Goal: Task Accomplishment & Management: Use online tool/utility

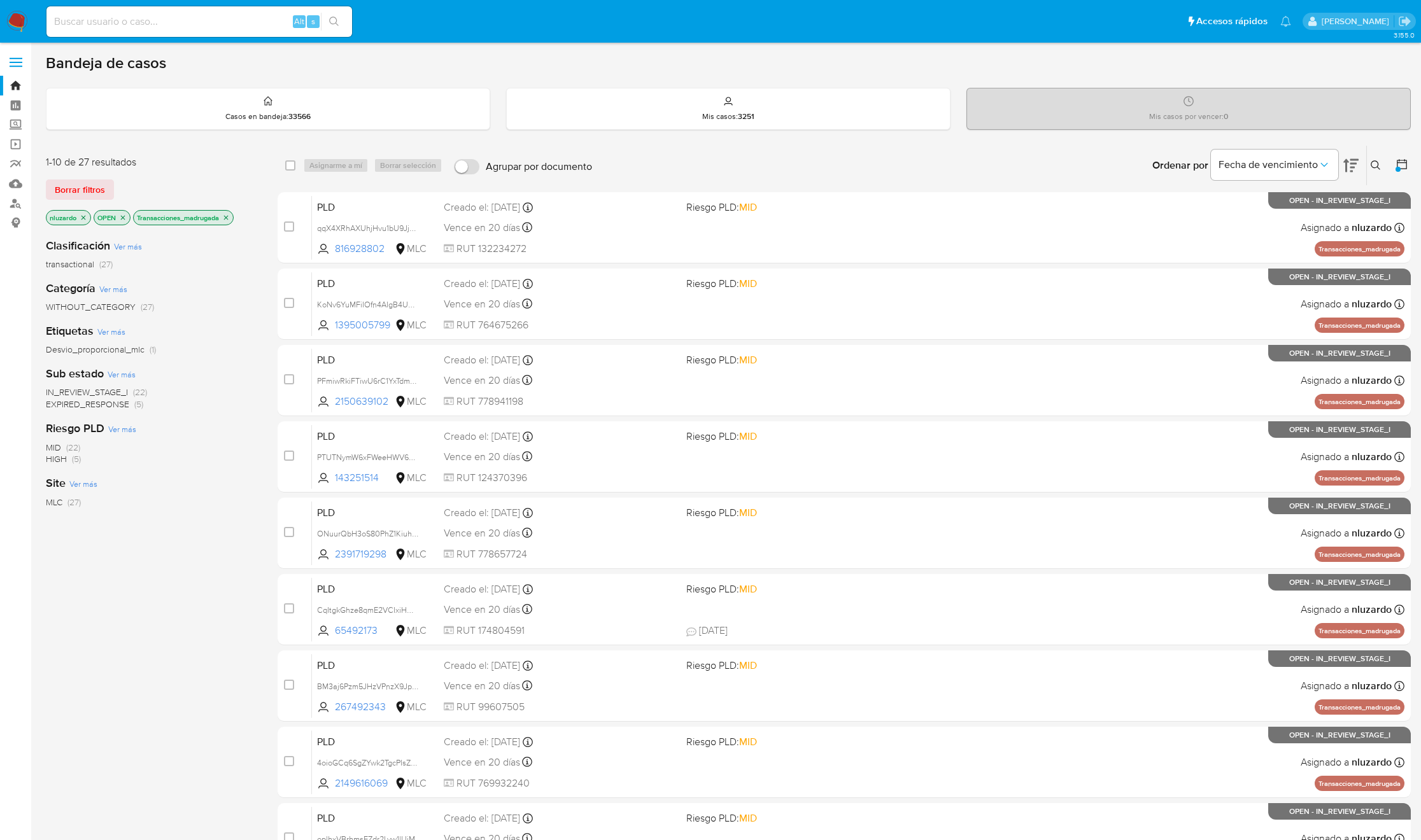
click at [1365, 170] on div "Ordenar por Fecha de vencimiento" at bounding box center [1254, 165] width 224 height 39
click at [1372, 160] on icon at bounding box center [1375, 165] width 10 height 10
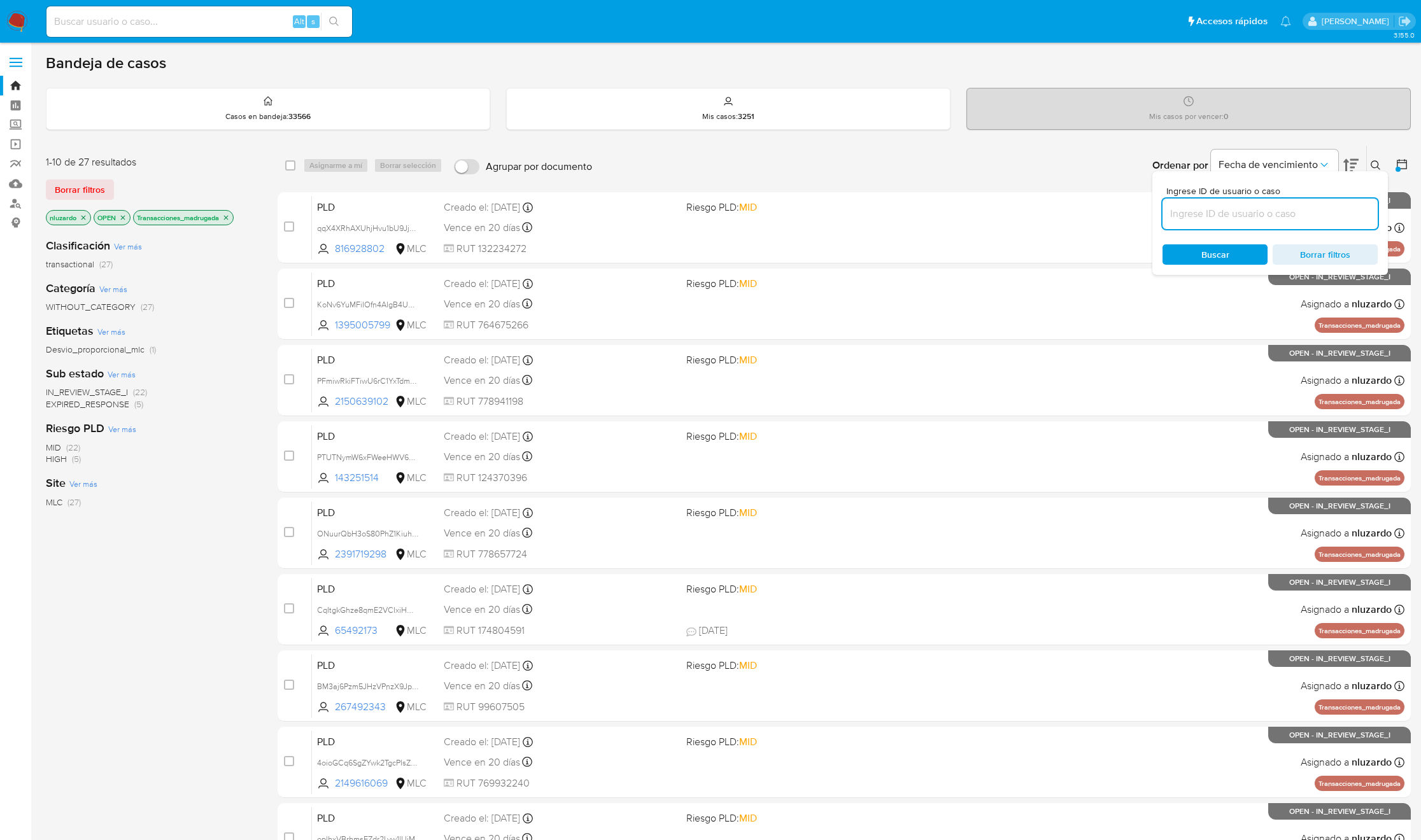
click at [1244, 218] on input at bounding box center [1270, 213] width 215 height 16
type input "2150639102"
click at [1212, 254] on span "Buscar" at bounding box center [1215, 254] width 28 height 20
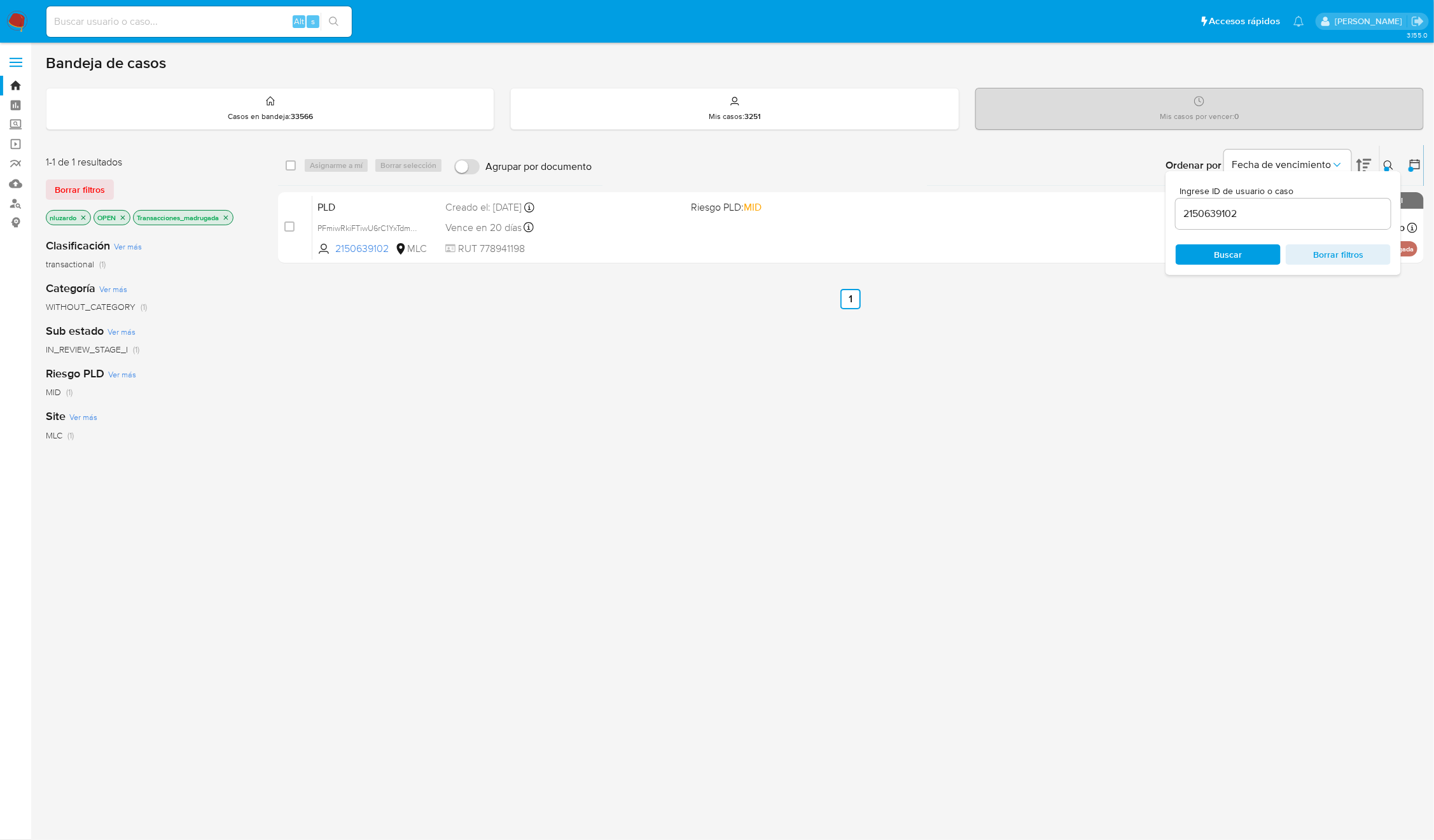
click at [1372, 165] on div "Ordenar por Fecha de vencimiento" at bounding box center [1267, 165] width 224 height 39
click at [1088, 390] on div "select-all-cases-checkbox Asignarme a mí Borrar selección Agrupar por documento…" at bounding box center [851, 433] width 1146 height 576
click at [1388, 161] on icon at bounding box center [1388, 165] width 10 height 10
click at [1007, 411] on div "select-all-cases-checkbox Asignarme a mí Borrar selección Agrupar por documento…" at bounding box center [851, 433] width 1146 height 576
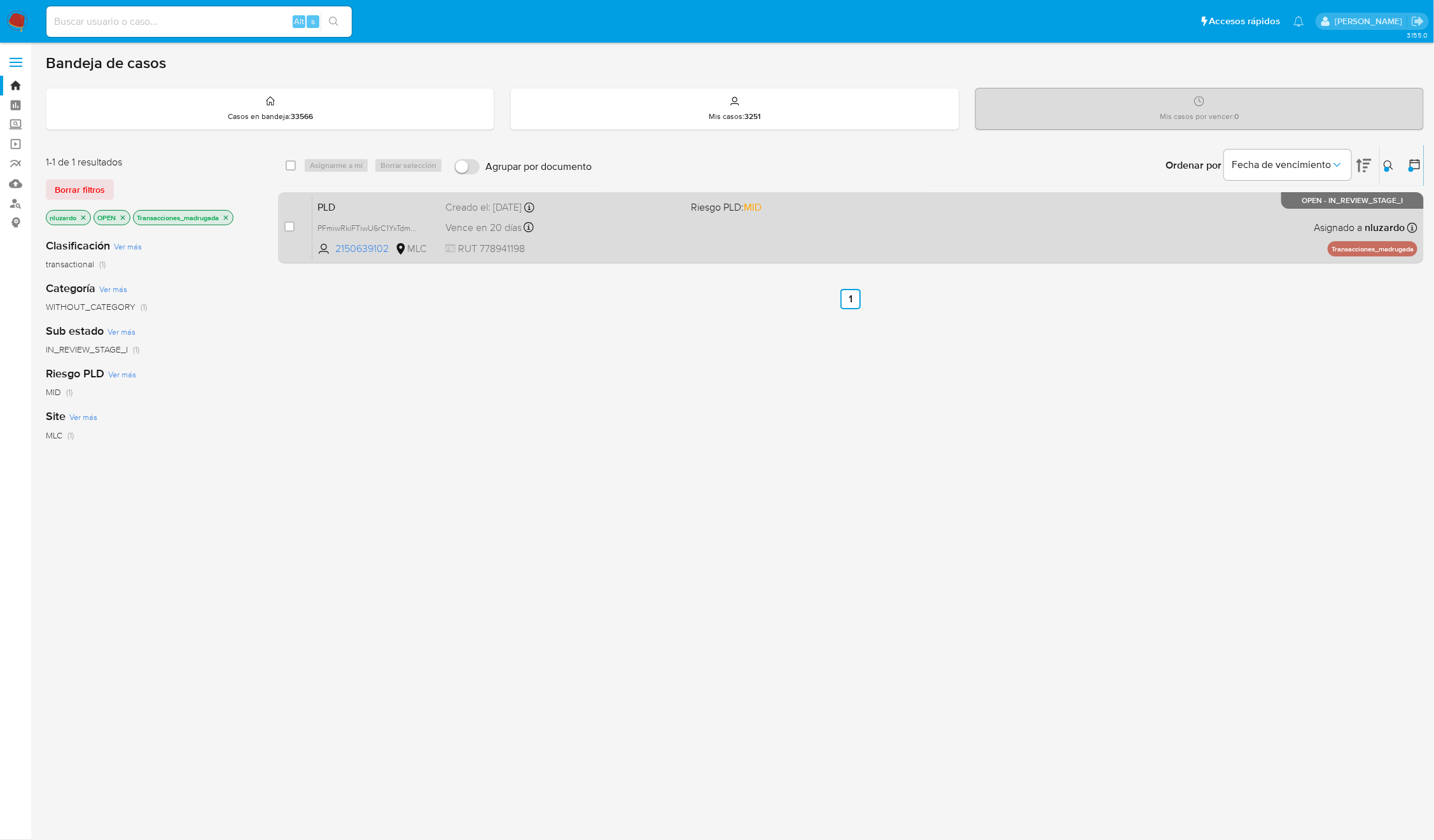
click at [1010, 257] on div "PLD PFmiwRkiFTiwU6rC1YxTdmbw 2150639102 MLC Riesgo PLD: MID Creado el: 12/06/20…" at bounding box center [864, 227] width 1105 height 65
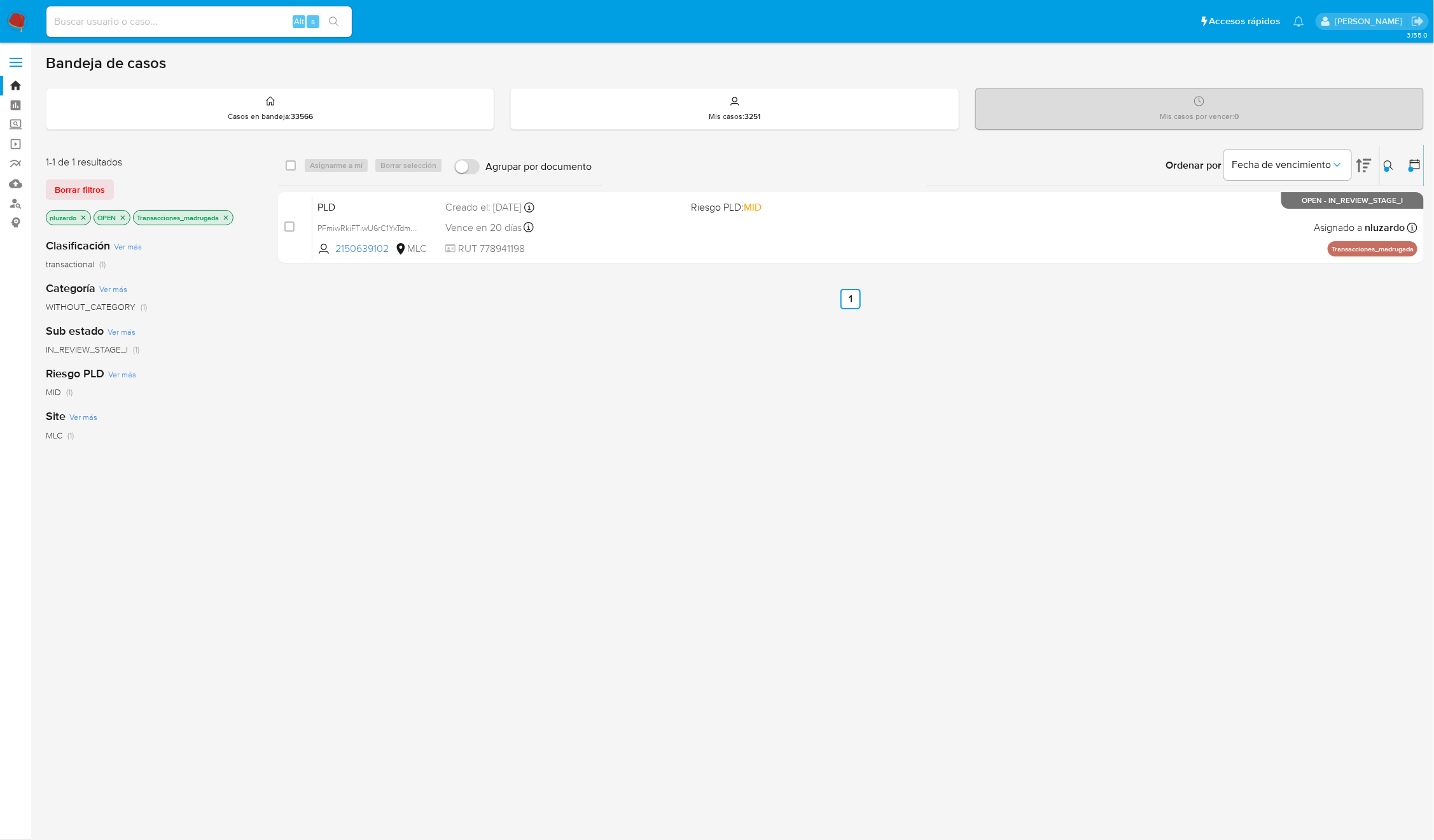
click at [1355, 302] on ul "Anterior 1 Siguiente" at bounding box center [851, 298] width 1146 height 20
click at [1384, 160] on icon at bounding box center [1388, 165] width 10 height 10
click at [1220, 208] on input "2150639102" at bounding box center [1283, 213] width 215 height 16
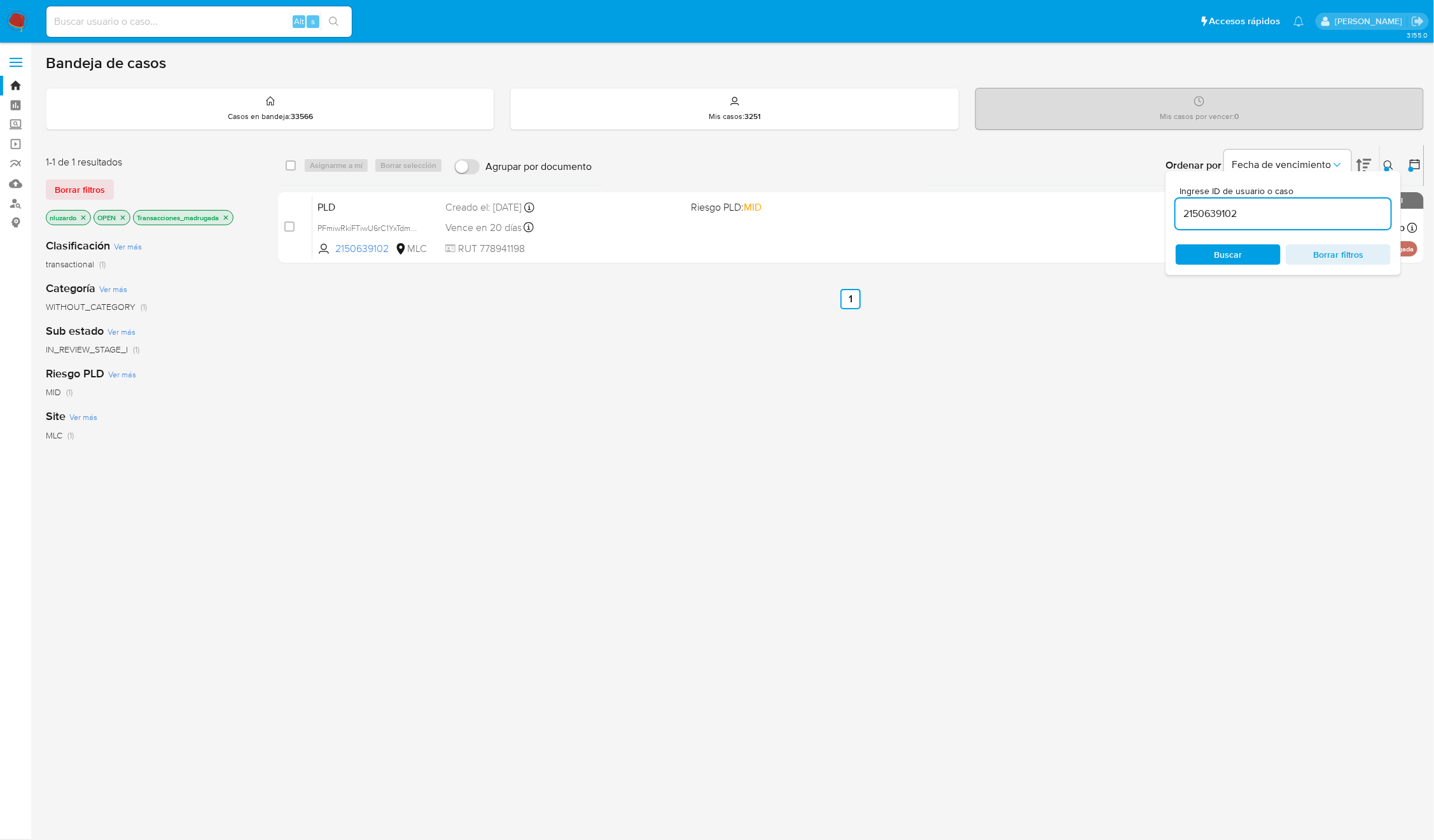
click at [1220, 208] on input "2150639102" at bounding box center [1283, 213] width 215 height 16
click at [1214, 250] on span "Buscar" at bounding box center [1228, 254] width 28 height 20
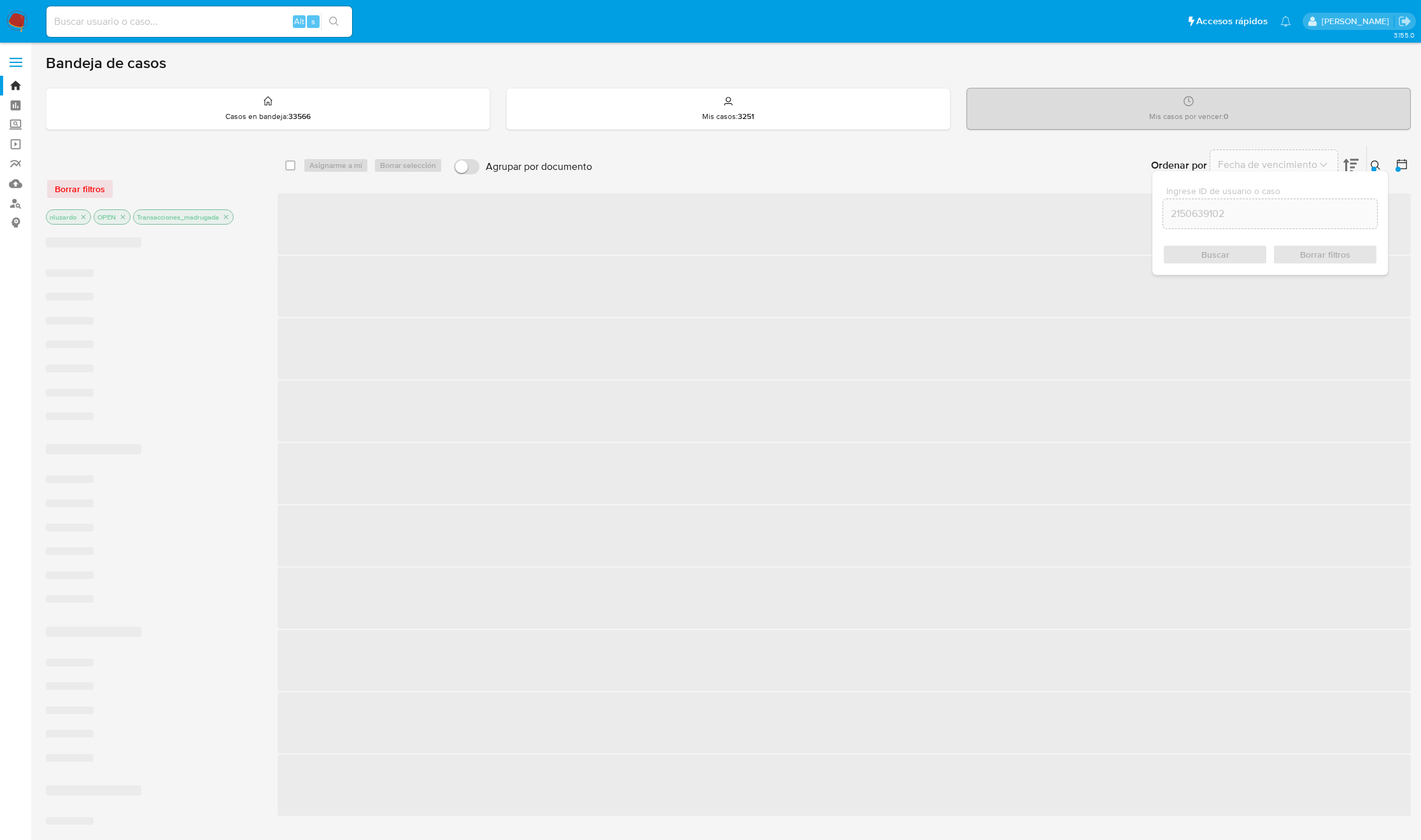
click at [1385, 167] on button at bounding box center [1378, 165] width 21 height 16
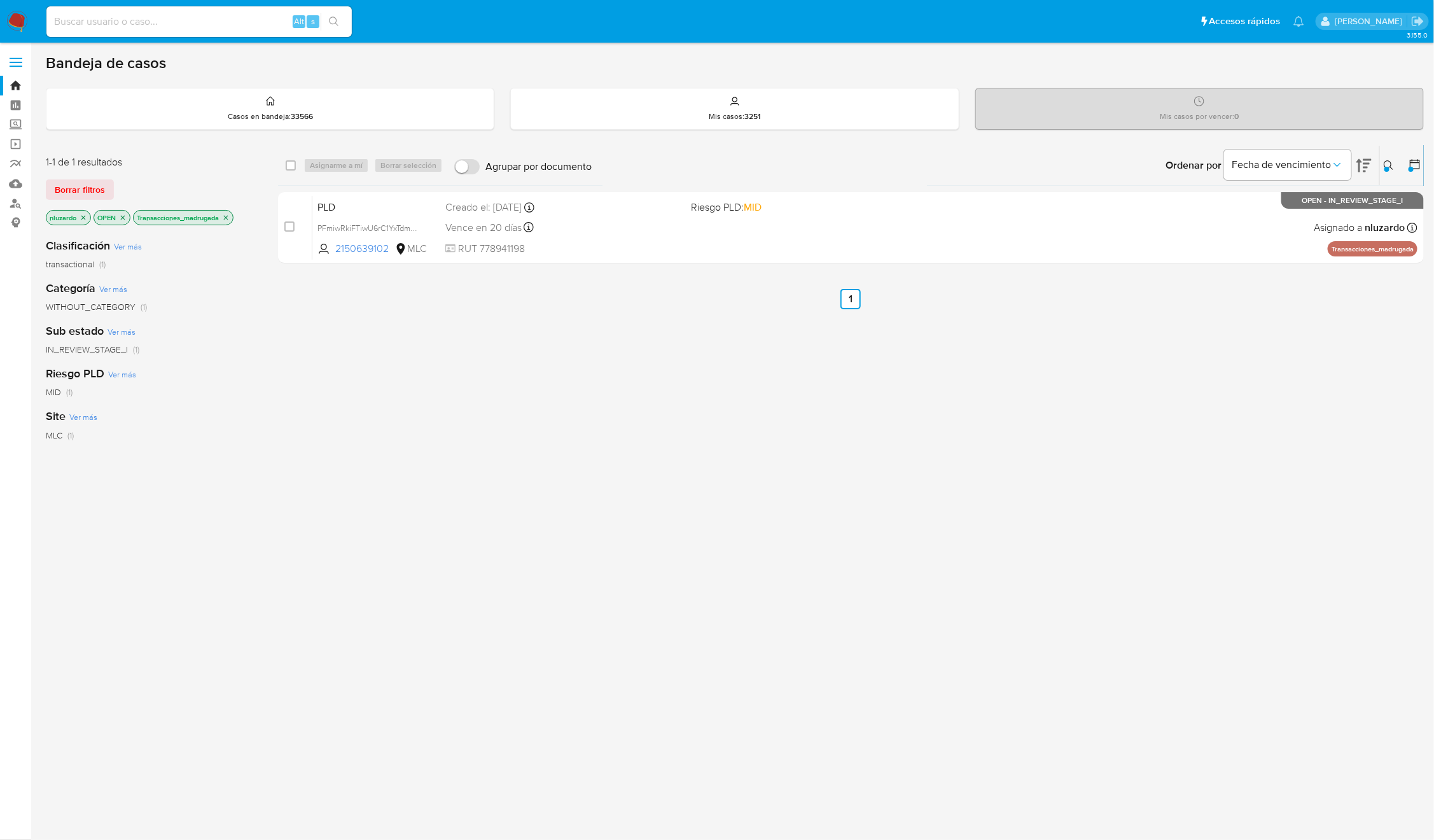
click at [576, 374] on div "select-all-cases-checkbox Asignarme a mí Borrar selección Agrupar por documento…" at bounding box center [851, 433] width 1146 height 576
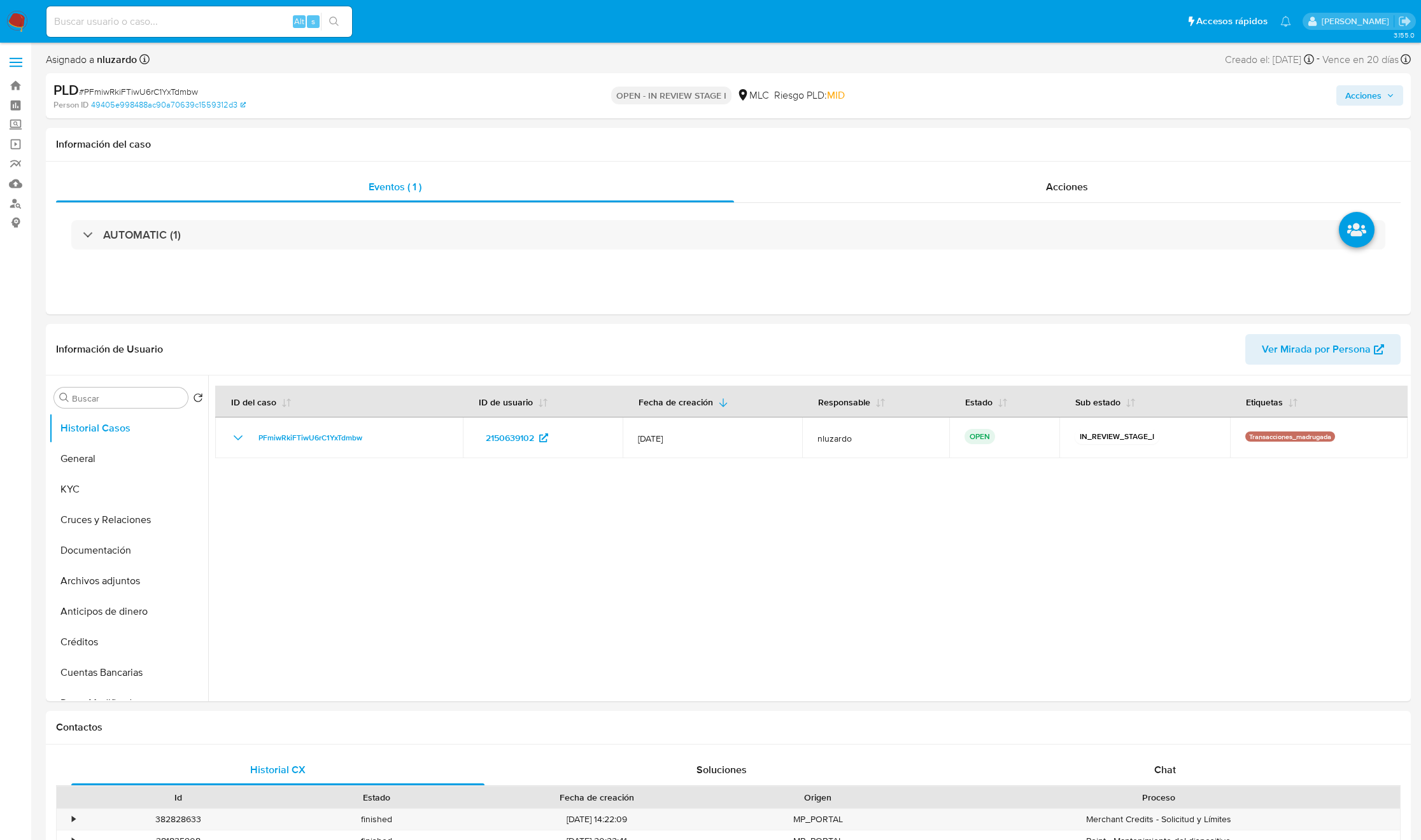
select select "10"
click at [253, 19] on input at bounding box center [199, 21] width 306 height 16
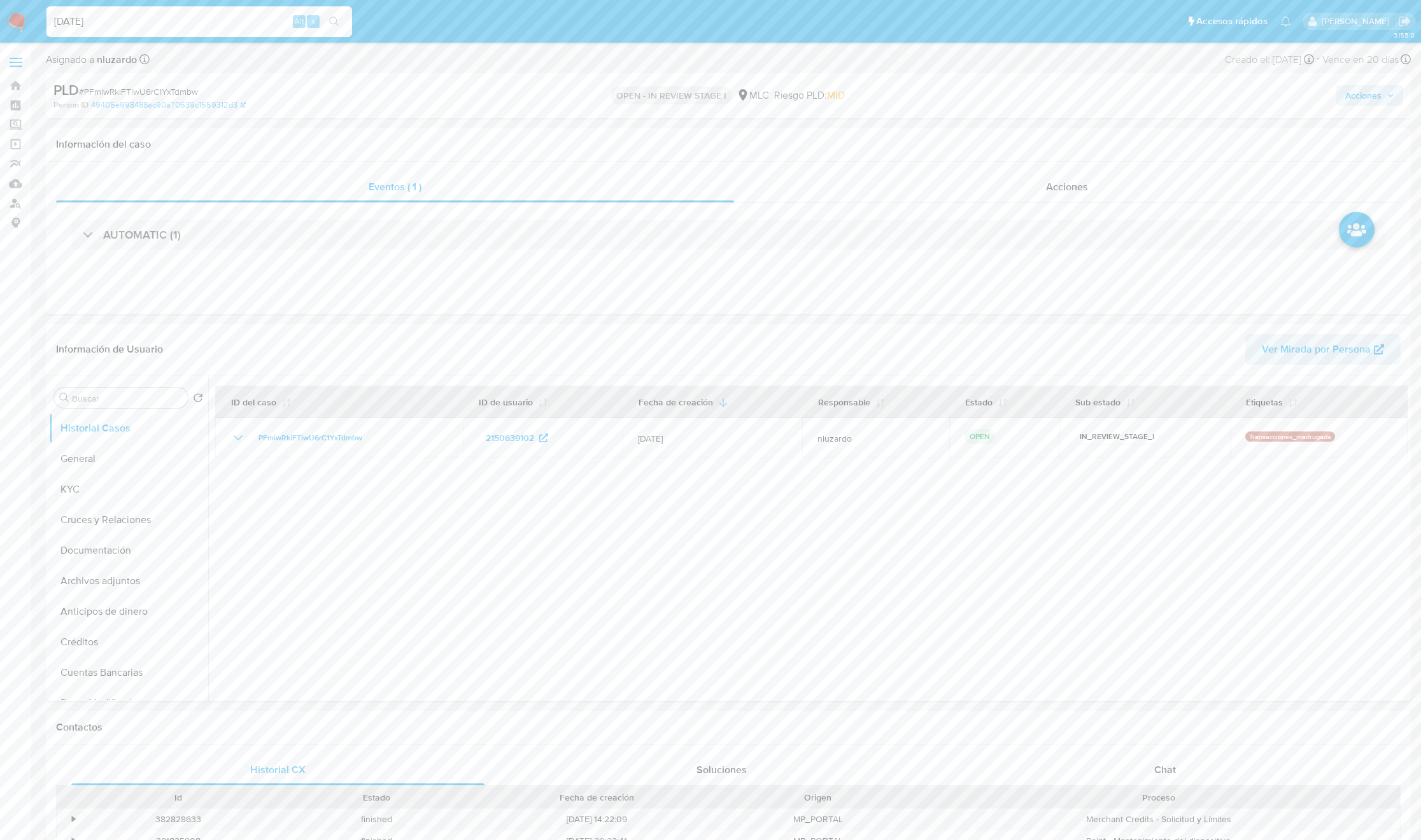
type input "[DATE]"
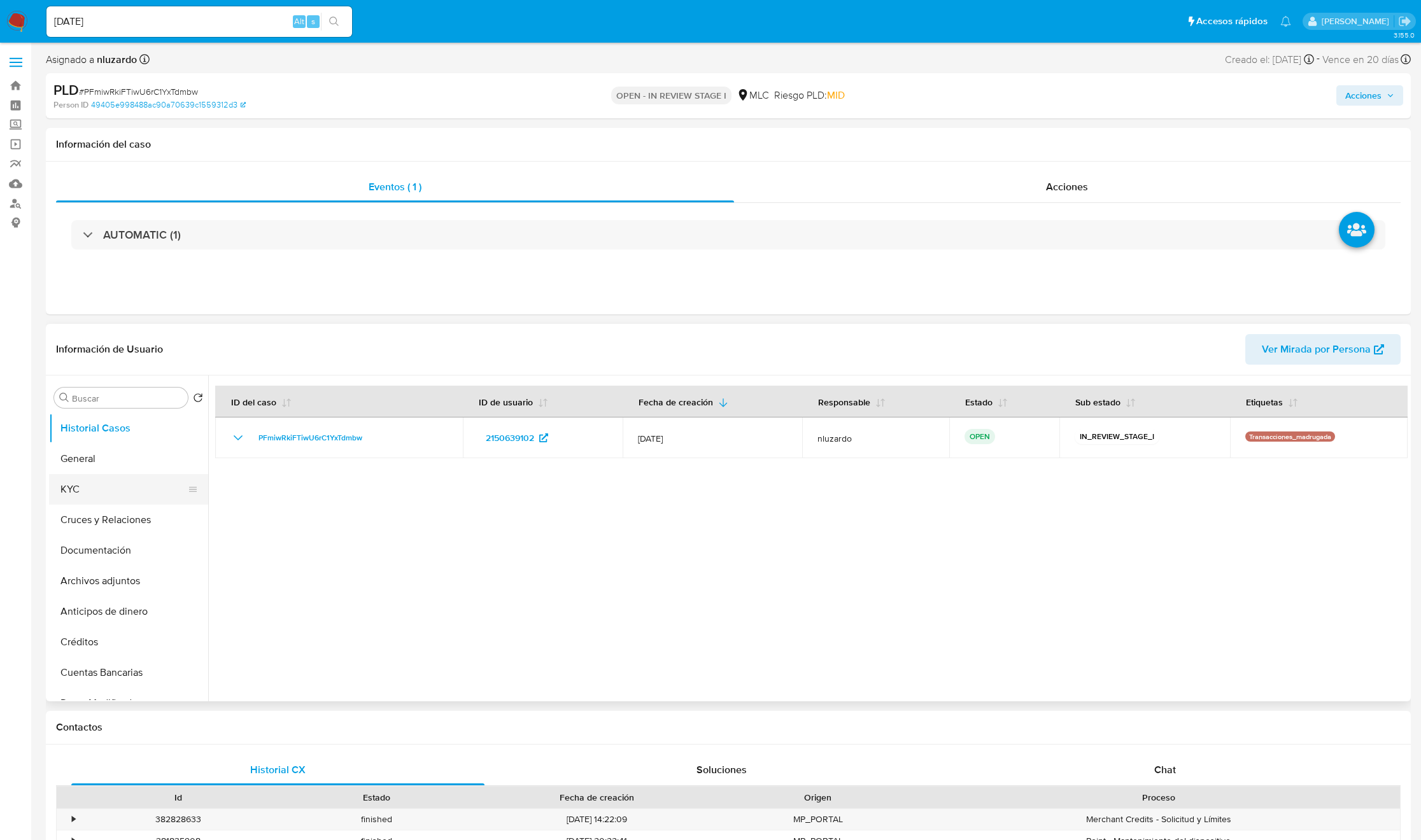
click at [108, 497] on button "KYC" at bounding box center [123, 489] width 149 height 30
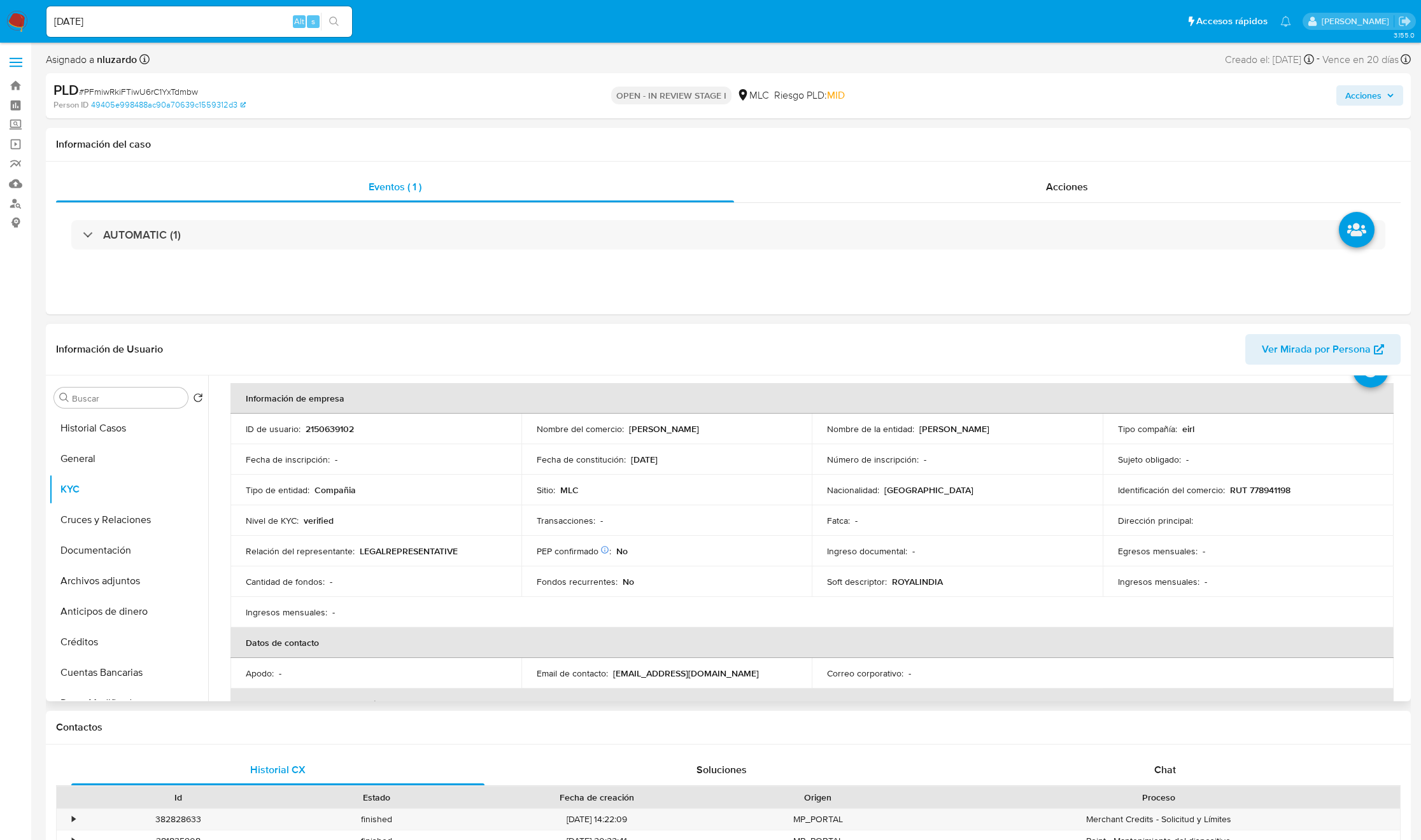
scroll to position [96, 0]
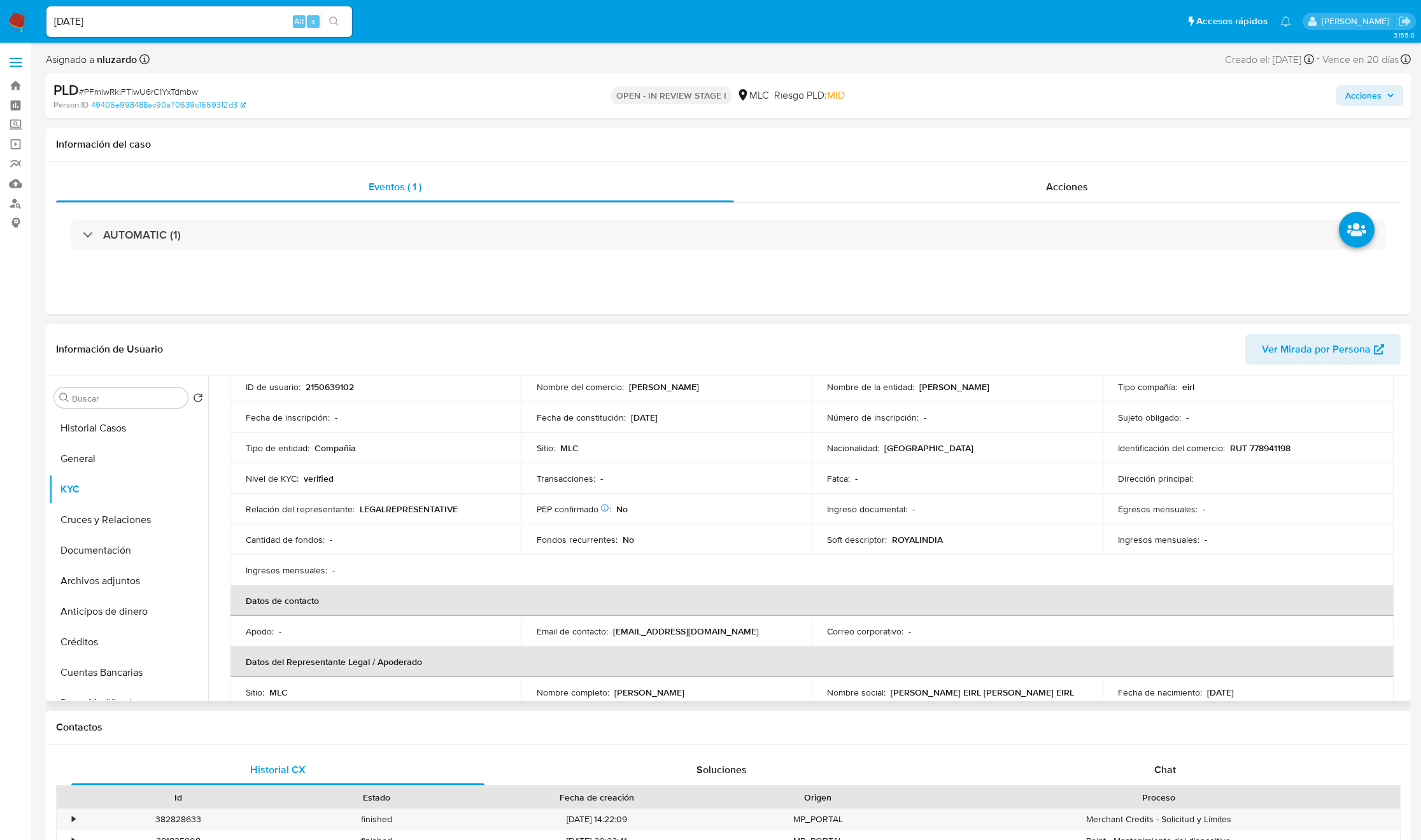
click at [923, 386] on p "Miteshkumar chaudhari EIRL" at bounding box center [954, 386] width 70 height 11
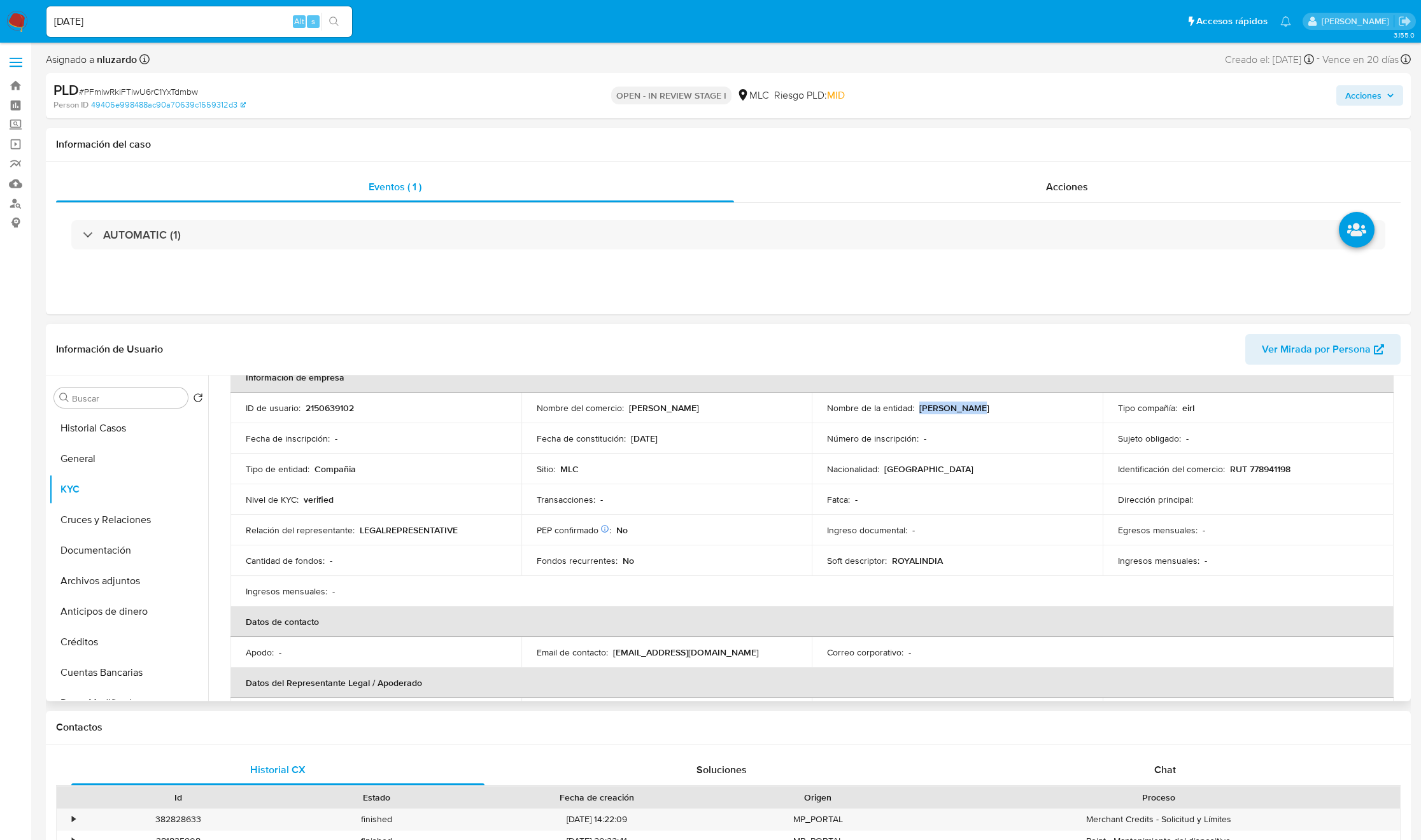
drag, startPoint x: 1020, startPoint y: 395, endPoint x: 1039, endPoint y: 392, distance: 19.2
click at [1039, 392] on table "Información de empresa ID de usuario : 2150639102 Nombre del comercio : Miteshk…" at bounding box center [812, 591] width 1163 height 458
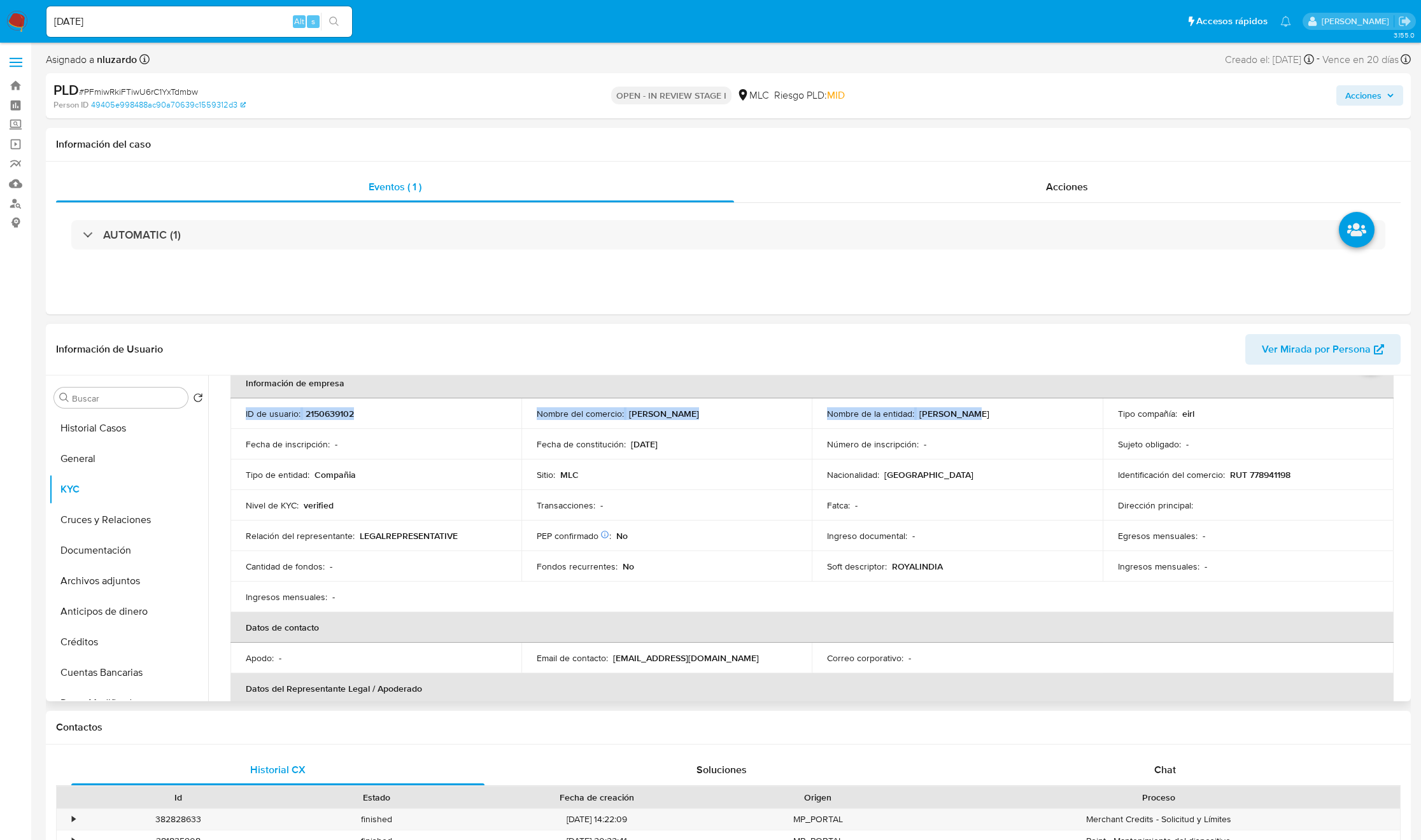
copy table "Información de empresa ID de usuario : 2150639102 Nombre del comercio : Miteshk…"
click at [953, 413] on p "Miteshkumar chaudhari EIRL" at bounding box center [954, 413] width 70 height 11
drag, startPoint x: 1019, startPoint y: 417, endPoint x: 1029, endPoint y: 417, distance: 10.0
click at [989, 417] on p "Miteshkumar chaudhari EIRL" at bounding box center [954, 413] width 70 height 11
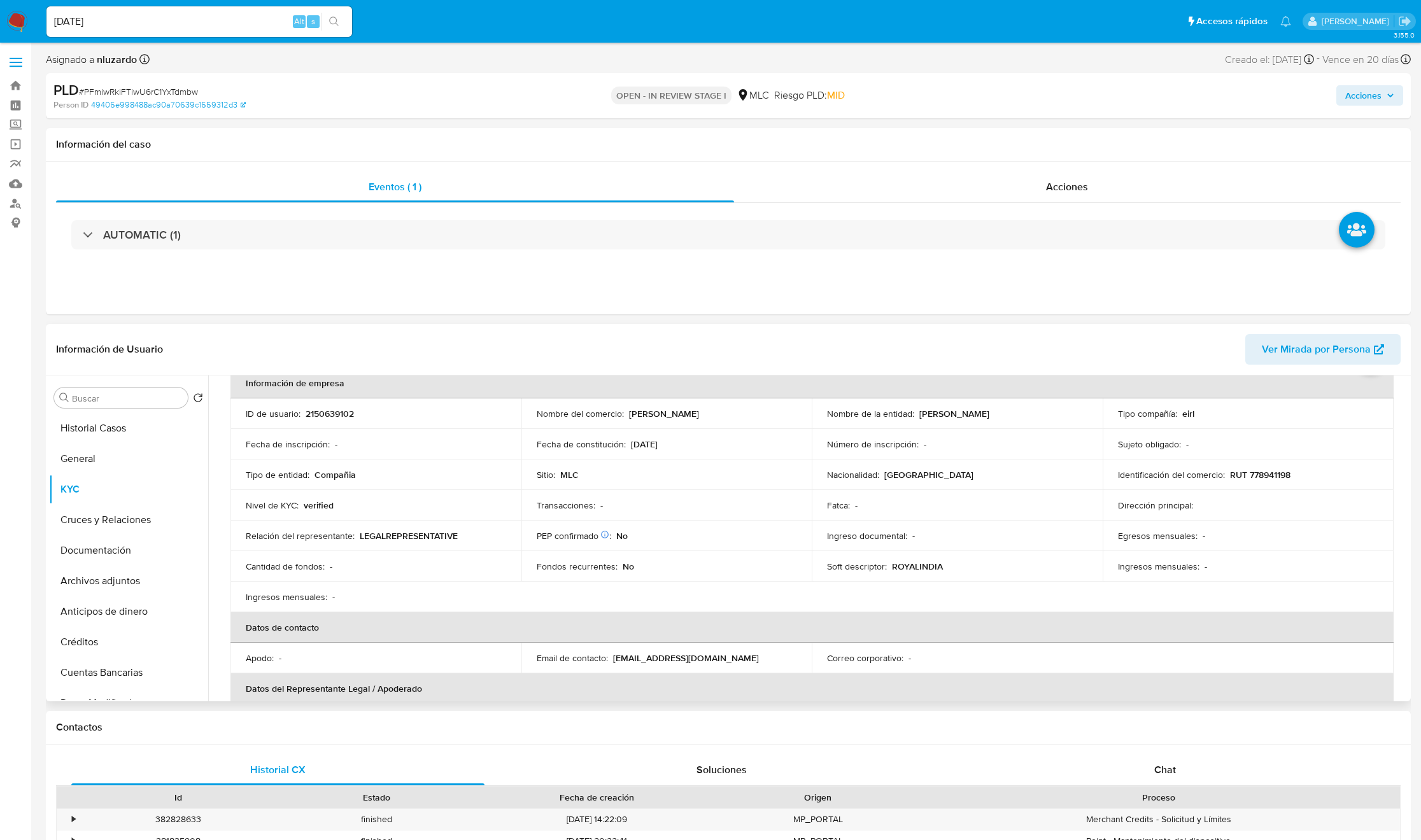
drag, startPoint x: 1302, startPoint y: 479, endPoint x: 1291, endPoint y: 479, distance: 11.0
click at [1302, 479] on div "Identificación del comercio : RUT 778941198" at bounding box center [1248, 475] width 260 height 11
click at [1246, 479] on p "RUT 778941198" at bounding box center [1260, 475] width 61 height 11
copy p "778941198"
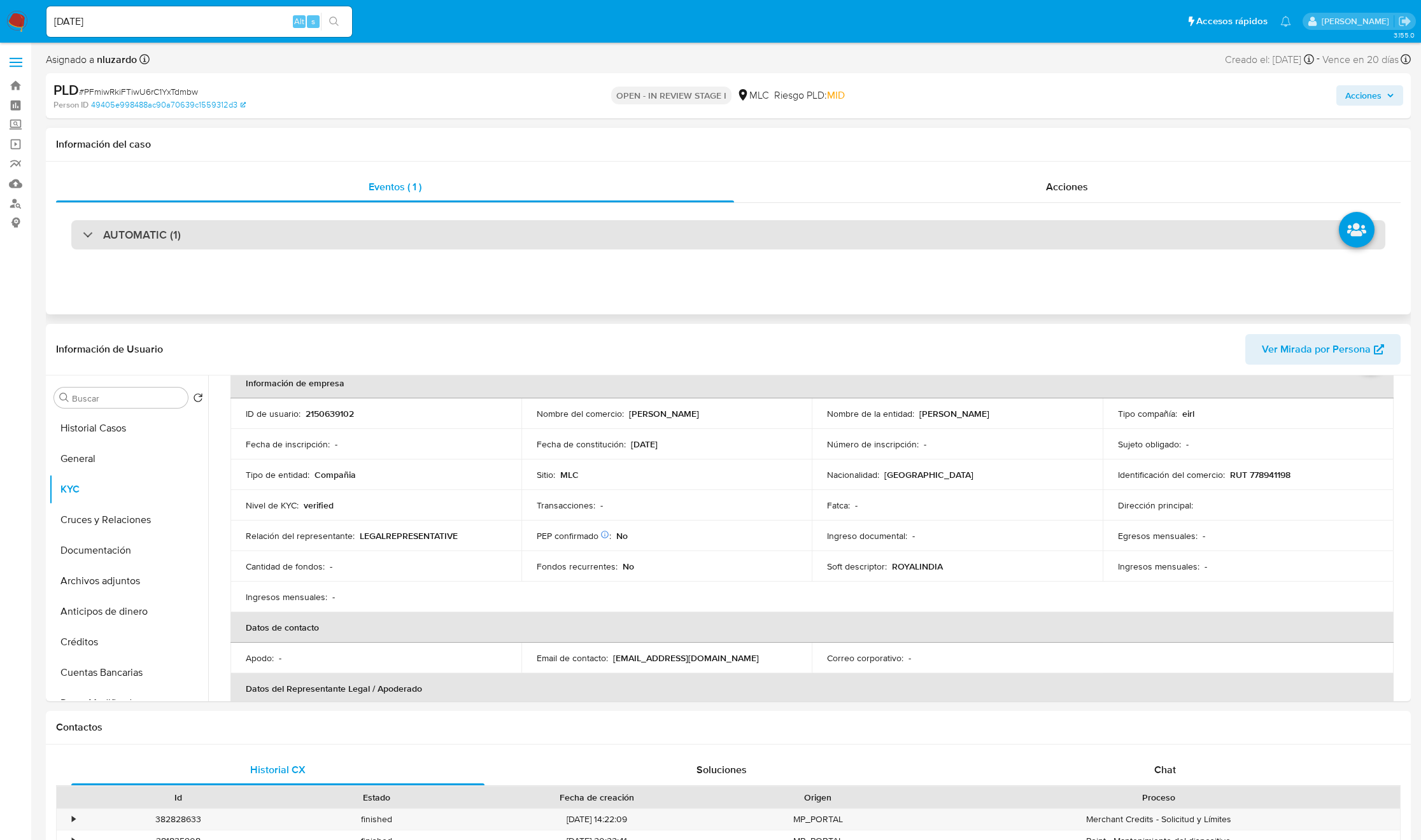
click at [201, 243] on div "AUTOMATIC (1)" at bounding box center [728, 235] width 1314 height 29
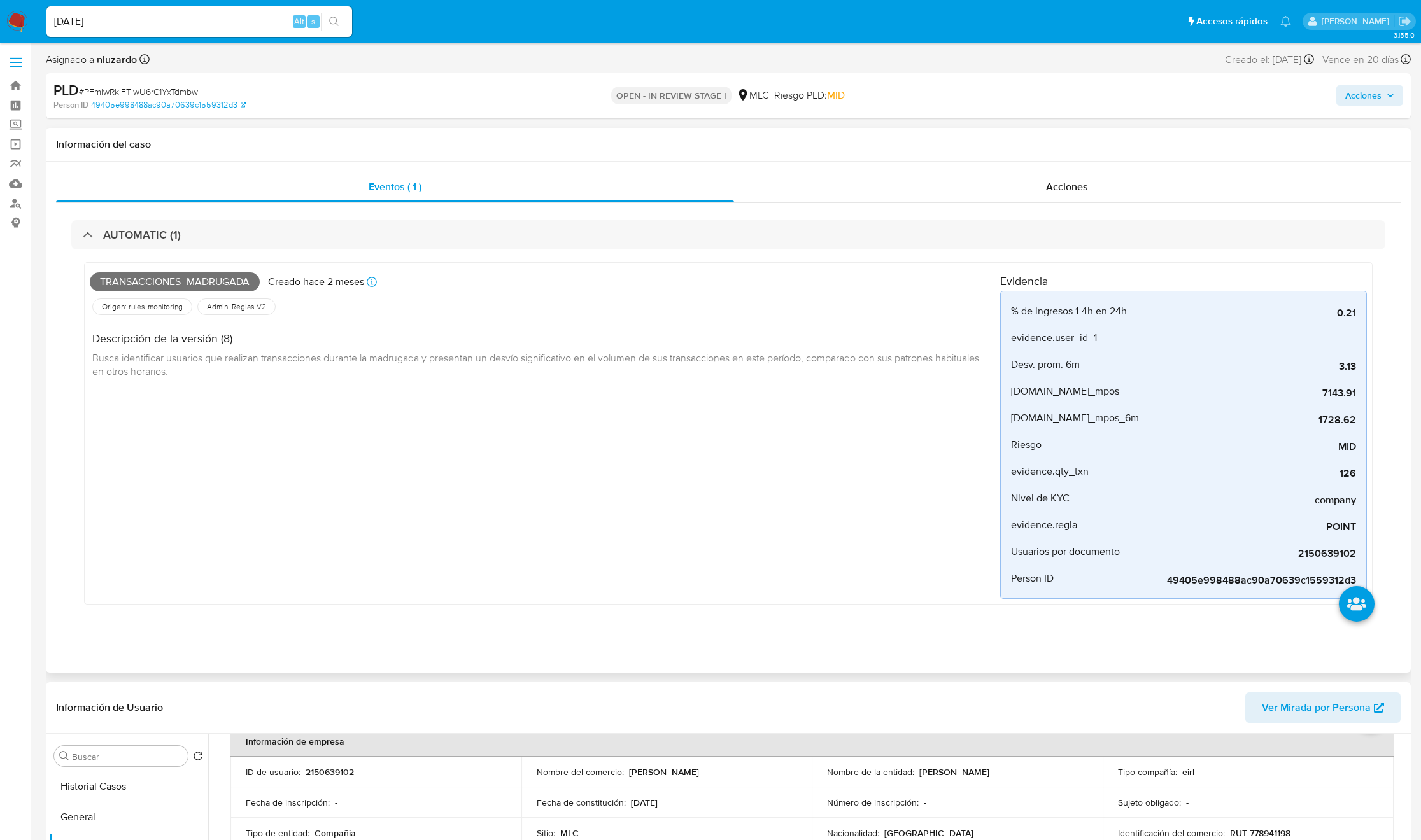
click at [171, 279] on span "Transacciones_madrugada" at bounding box center [175, 281] width 170 height 19
copy span "Transacciones_madrugada"
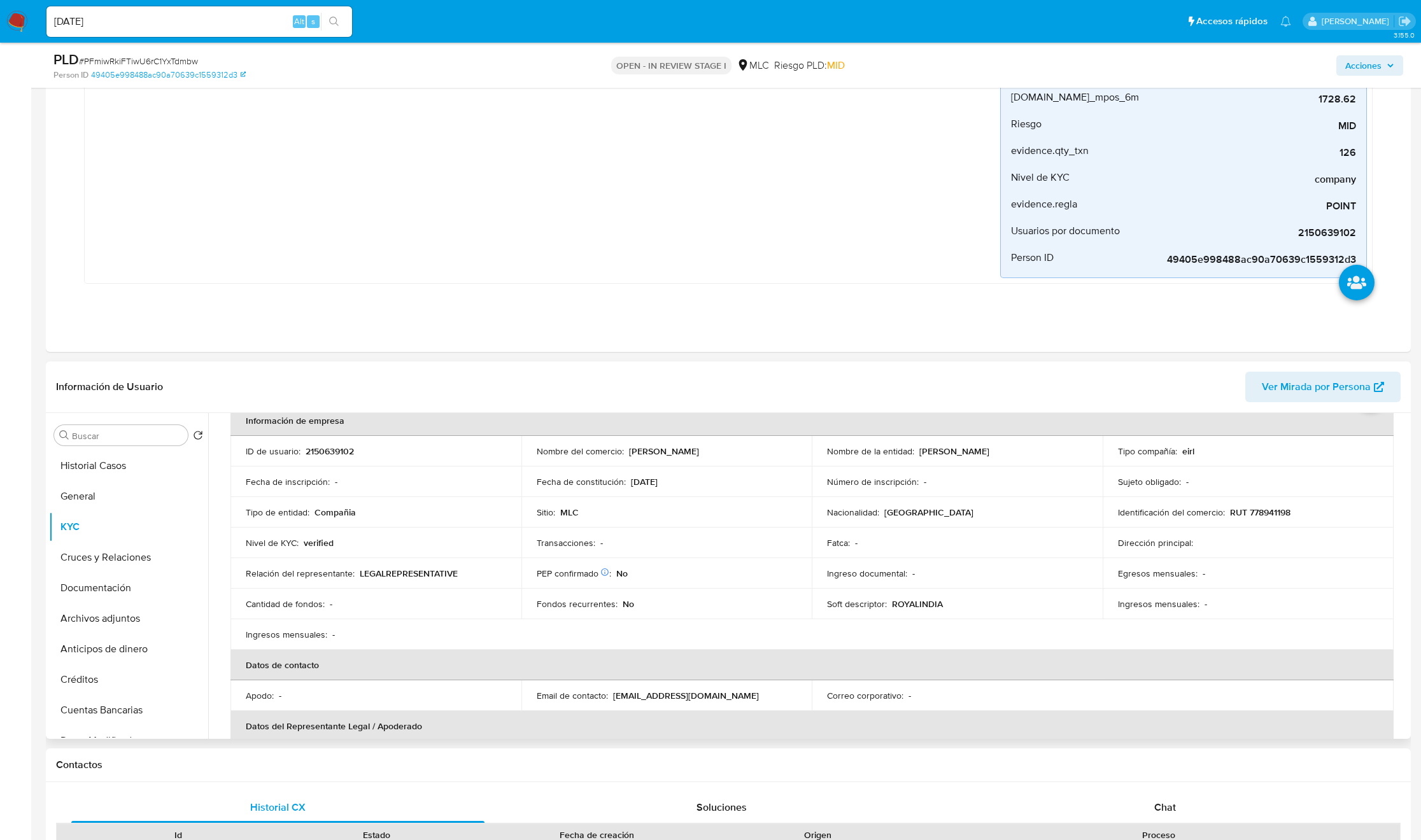
scroll to position [286, 0]
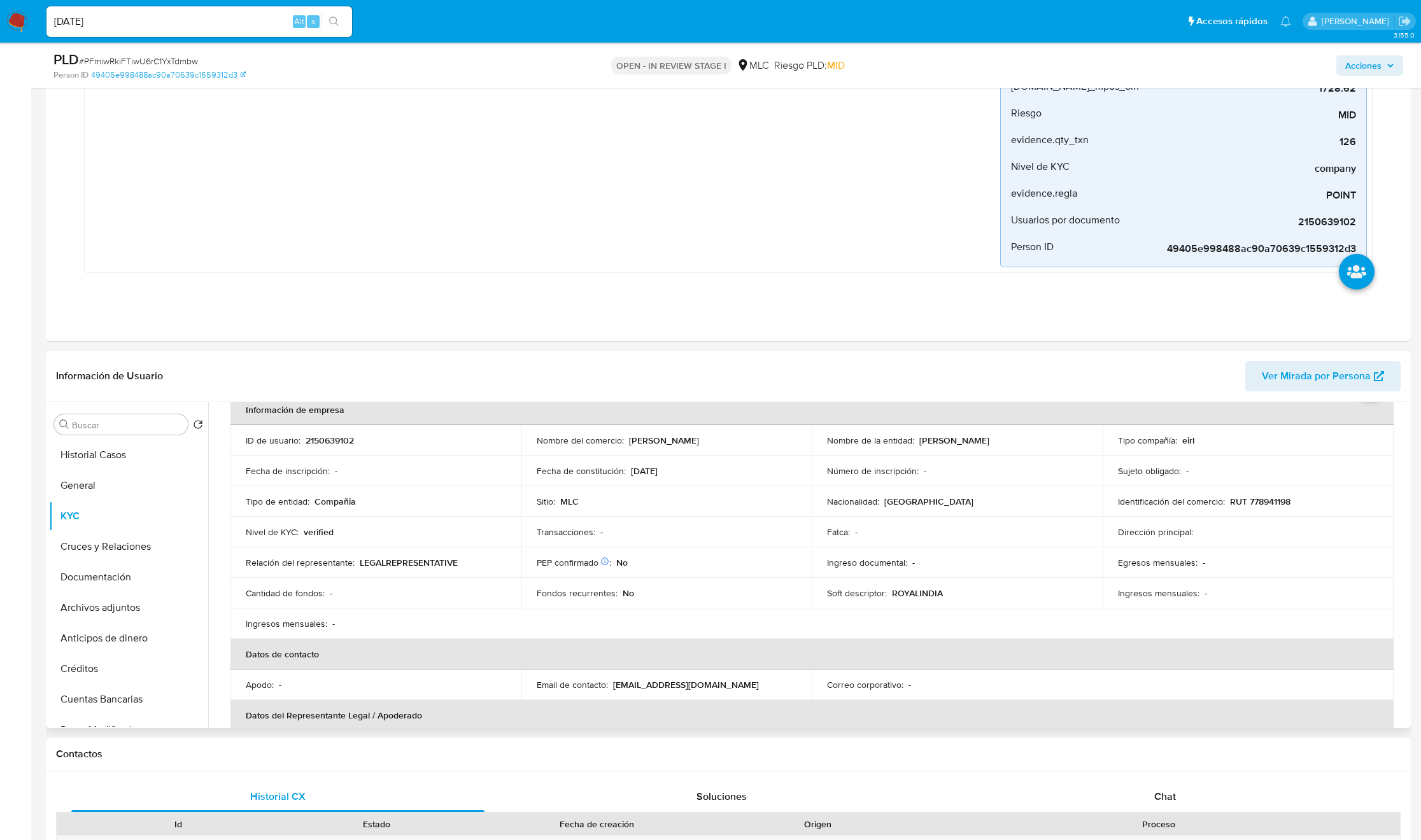
click at [676, 552] on td "PEP confirmado Obtenido de listas internas : No" at bounding box center [667, 562] width 291 height 30
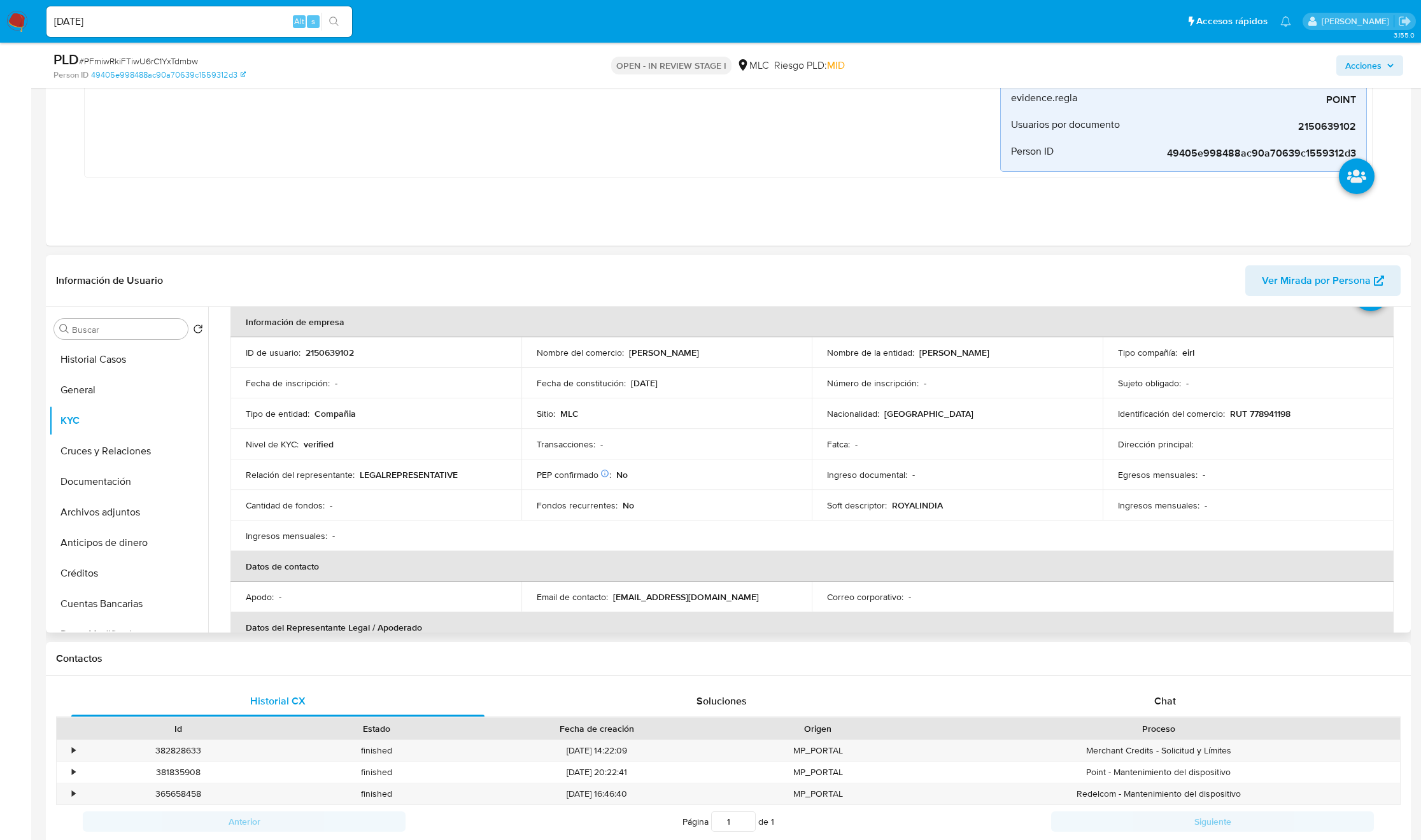
scroll to position [56, 0]
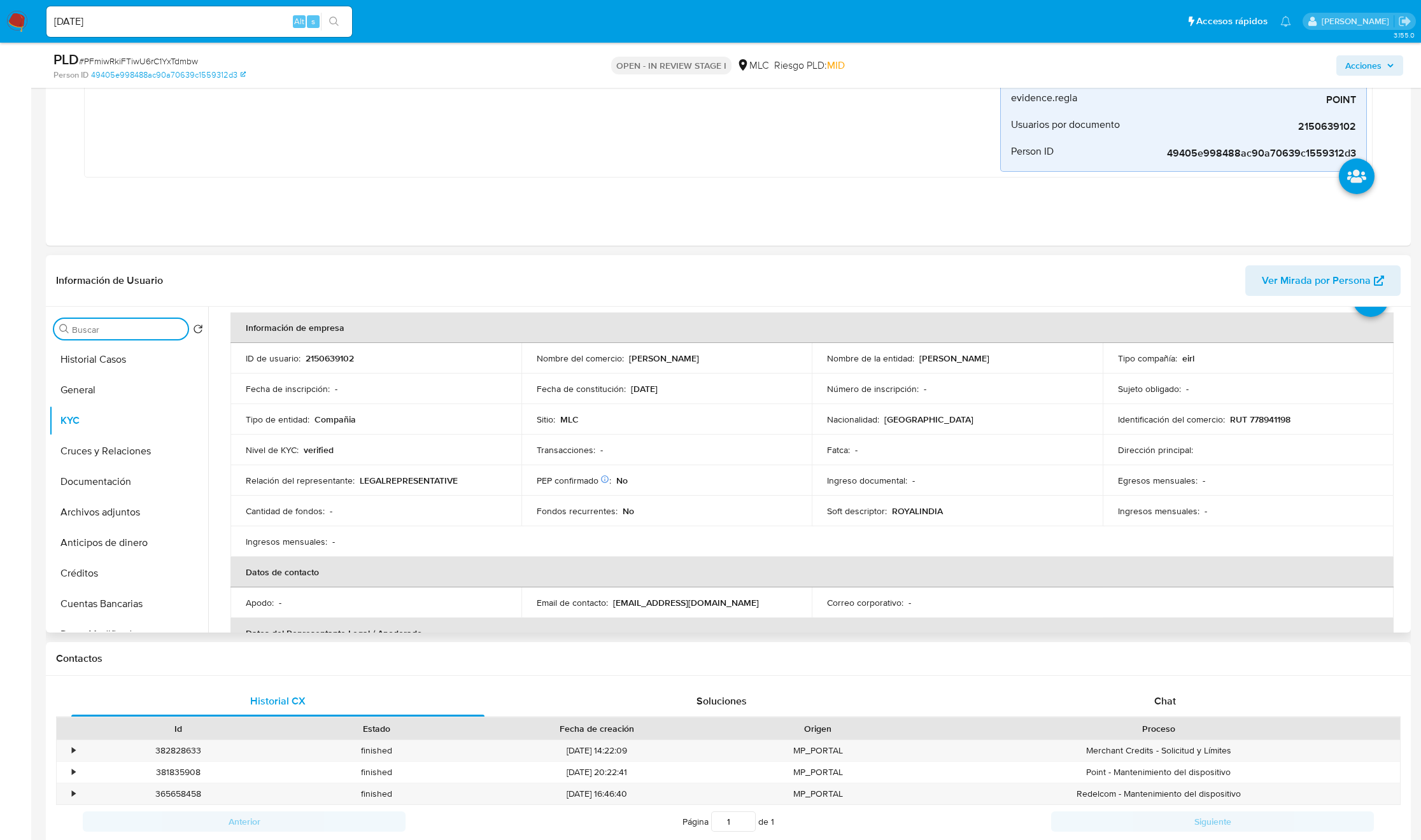
click at [138, 325] on input "Buscar" at bounding box center [127, 329] width 110 height 11
click at [143, 392] on button "Cruces y Relaciones" at bounding box center [123, 390] width 149 height 30
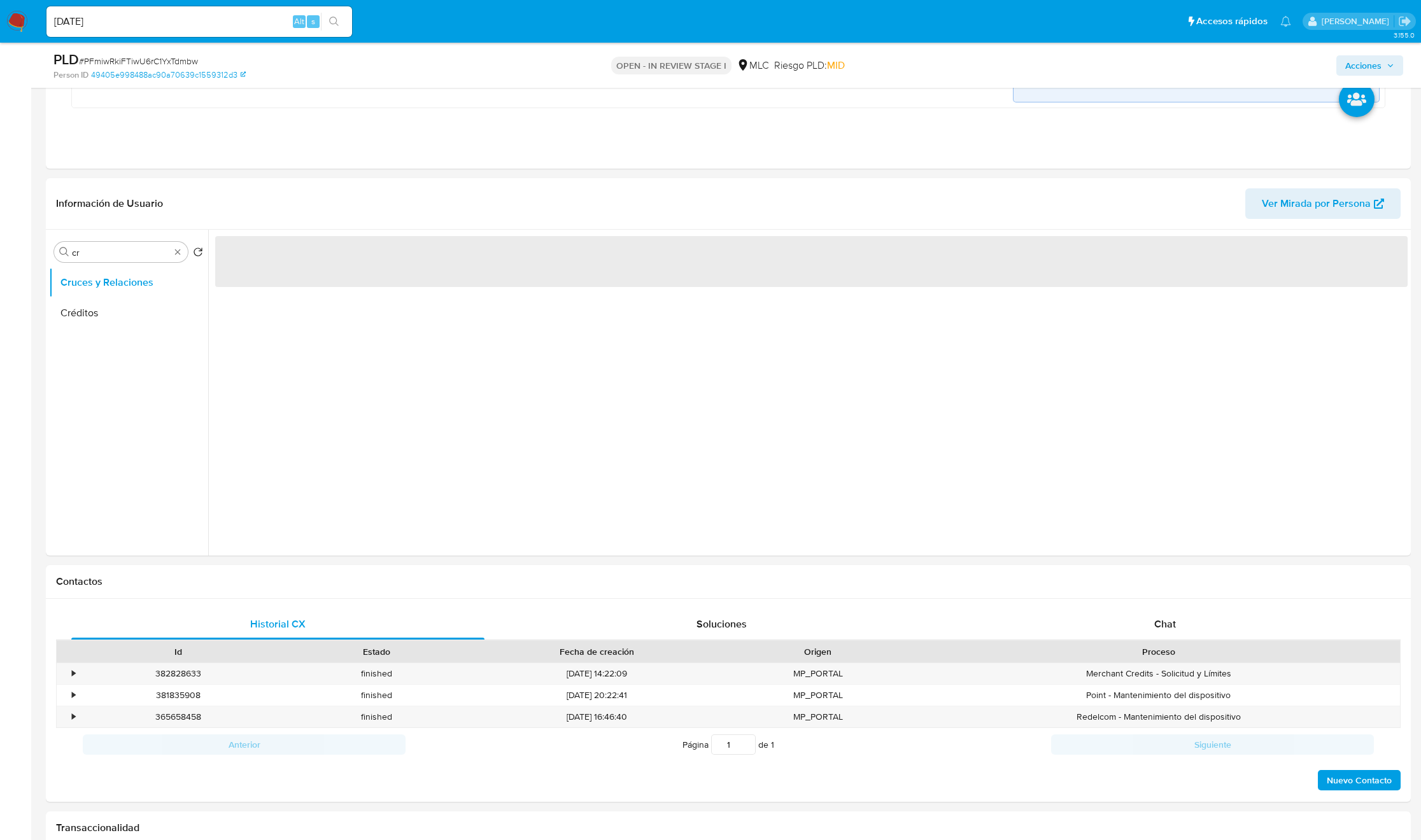
scroll to position [477, 0]
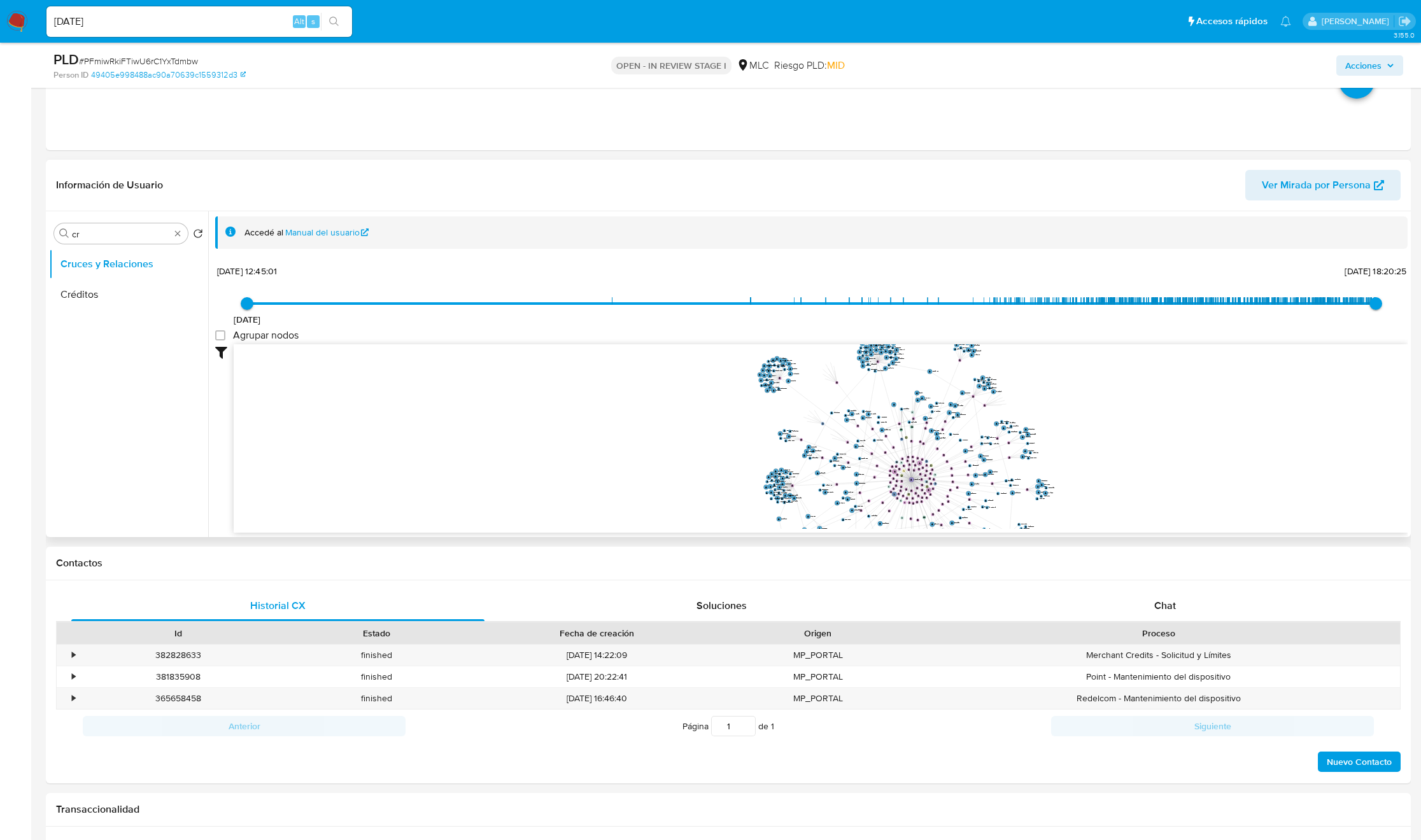
drag, startPoint x: 894, startPoint y: 481, endPoint x: 800, endPoint y: 461, distance: 96.1
click at [800, 461] on icon "user-2150639102  2150639102 phone-ab79e9511eae52d1a0a4576cf0e2b566  phone-ab7…" at bounding box center [821, 436] width 1174 height 185
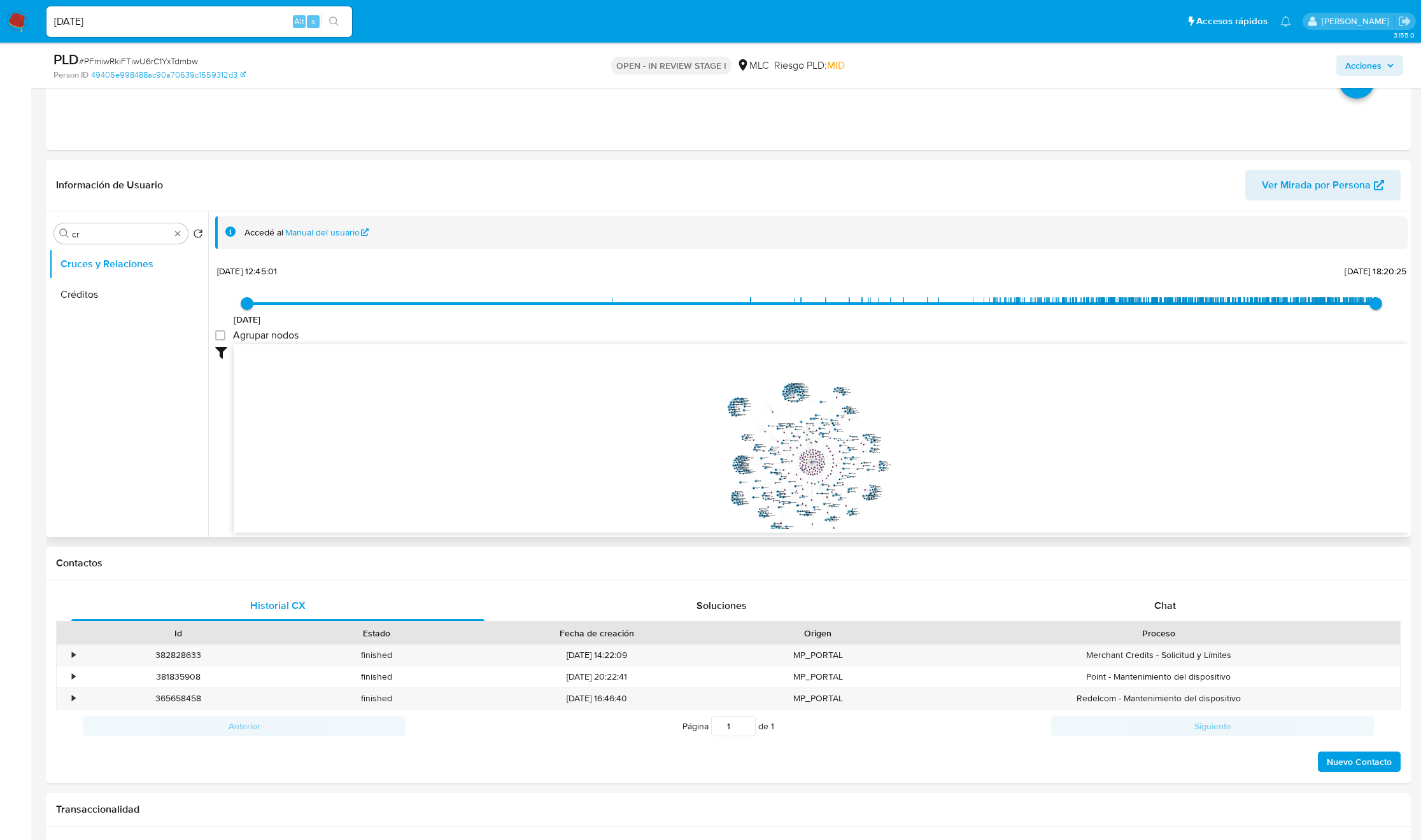
drag, startPoint x: 800, startPoint y: 462, endPoint x: 799, endPoint y: 454, distance: 8.1
click at [799, 455] on icon "user-2150639102  2150639102 phone-ab79e9511eae52d1a0a4576cf0e2b566  phone-ab7…" at bounding box center [821, 436] width 1174 height 185
click at [800, 455] on icon "user-2150639102  2150639102 phone-ab79e9511eae52d1a0a4576cf0e2b566  phone-ab7…" at bounding box center [821, 436] width 1174 height 185
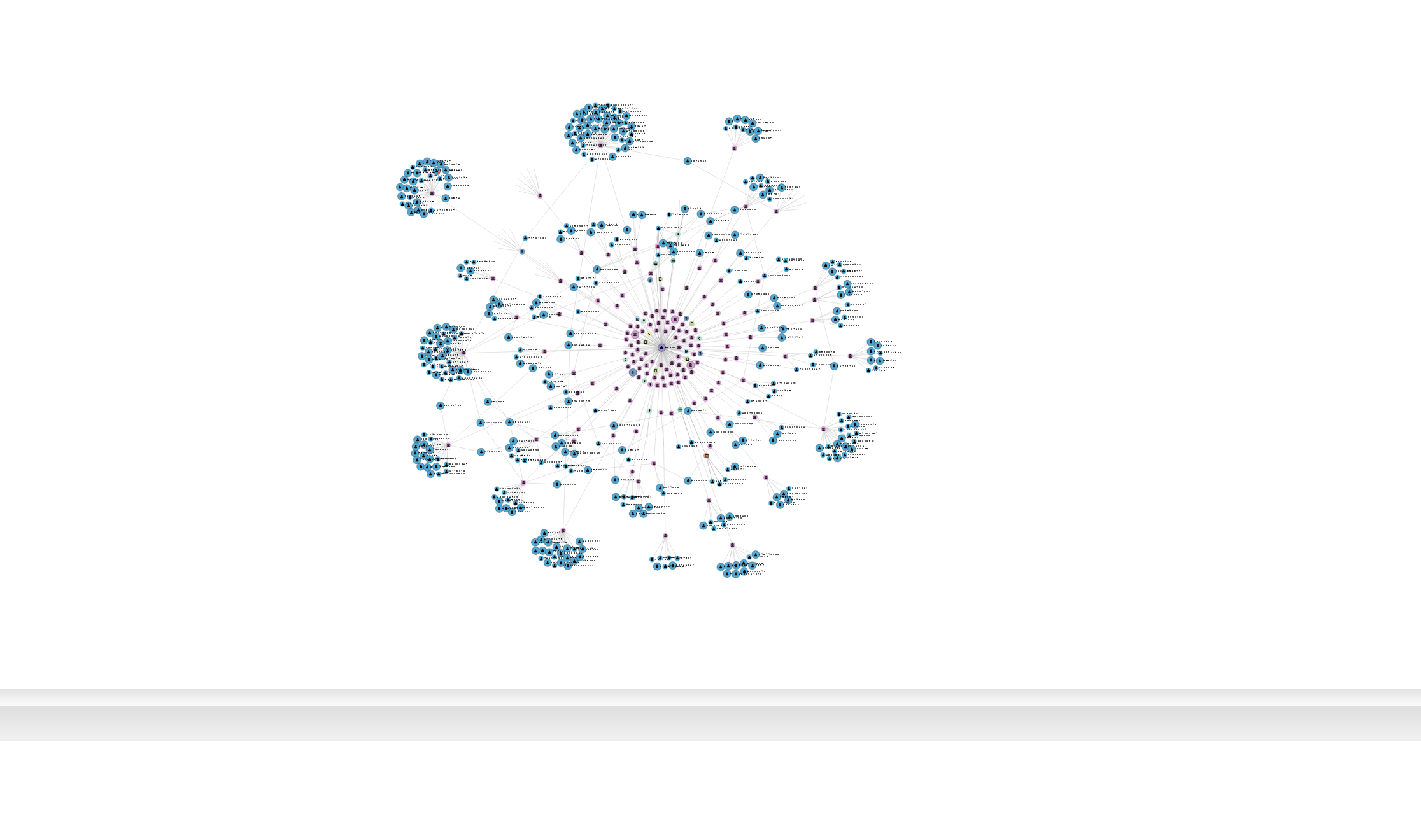
click at [921, 473] on icon "user-2150639102  2150639102 phone-ab79e9511eae52d1a0a4576cf0e2b566  phone-ab7…" at bounding box center [821, 440] width 1174 height 185
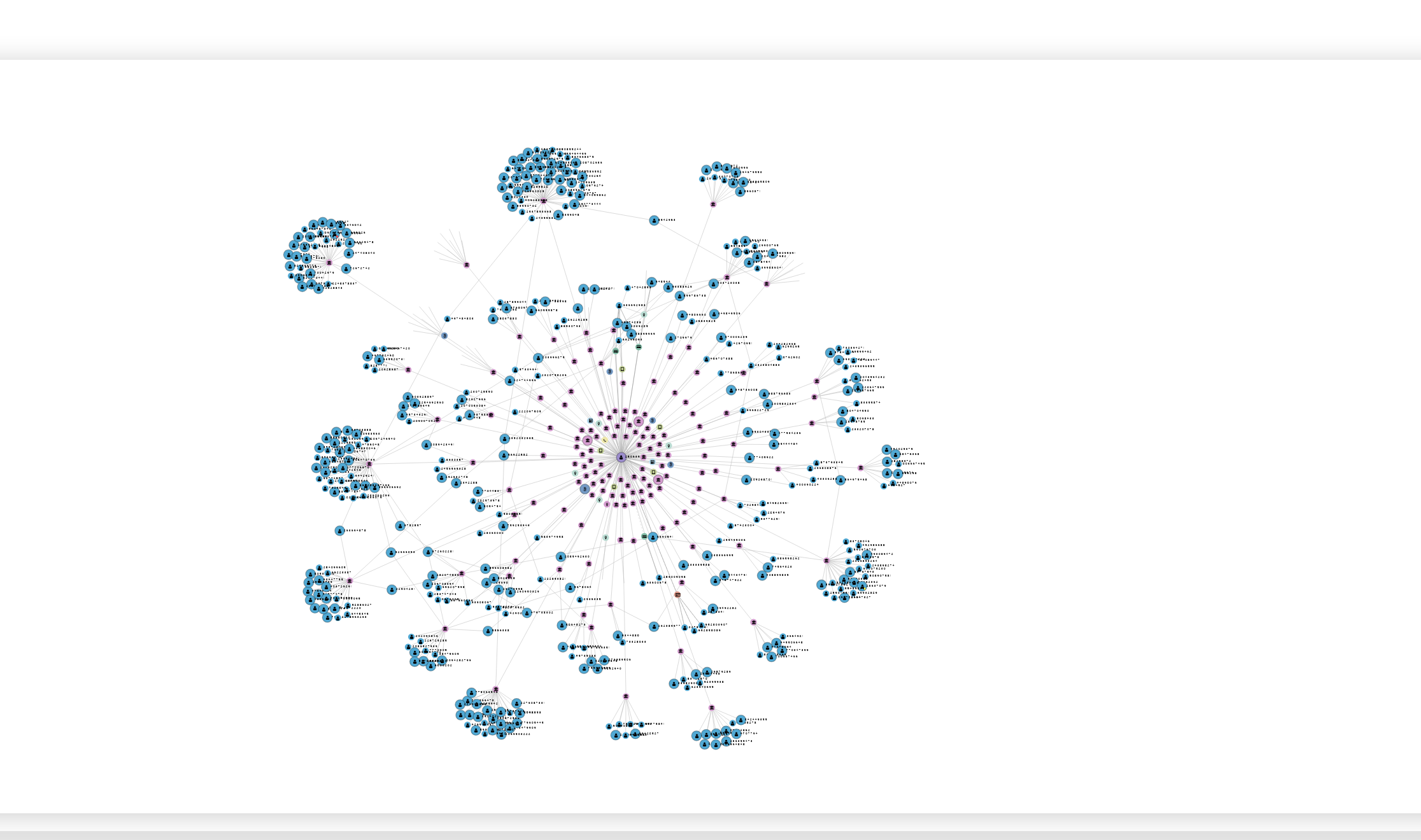
click at [847, 487] on icon "user-2150639102  2150639102 phone-ab79e9511eae52d1a0a4576cf0e2b566  phone-ab7…" at bounding box center [821, 440] width 1174 height 185
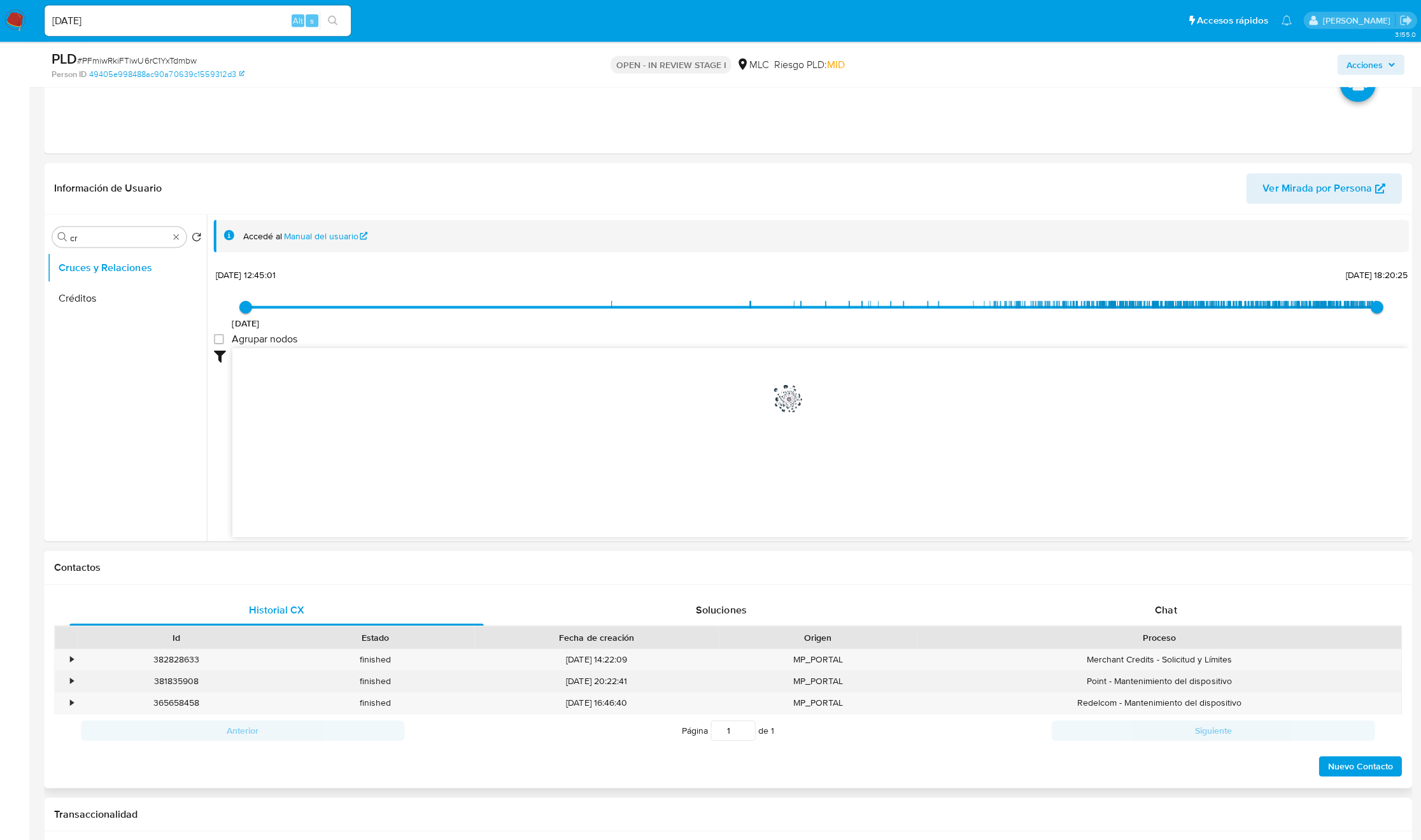
scroll to position [472, 0]
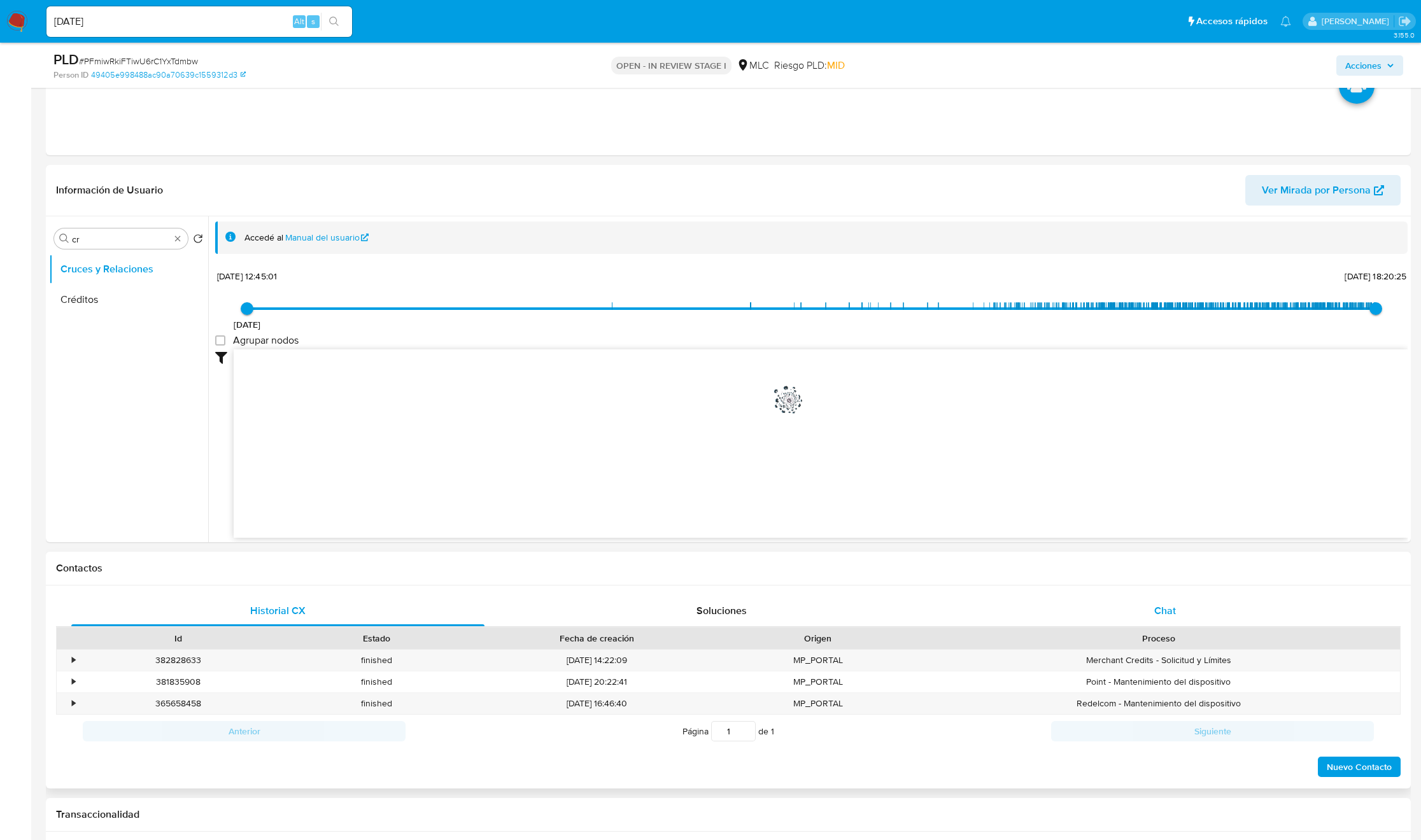
click at [1145, 613] on div "Chat" at bounding box center [1165, 610] width 413 height 30
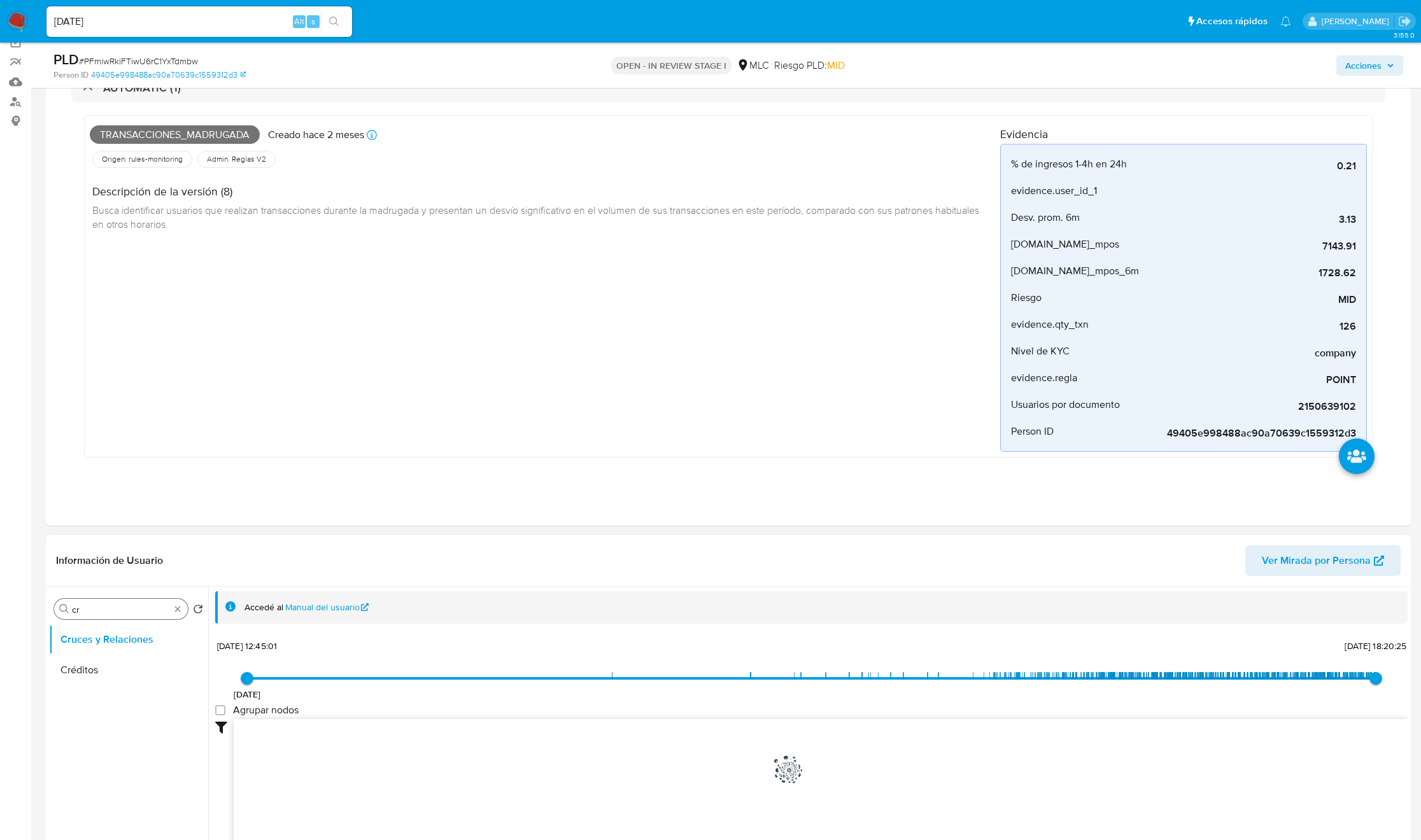
scroll to position [191, 0]
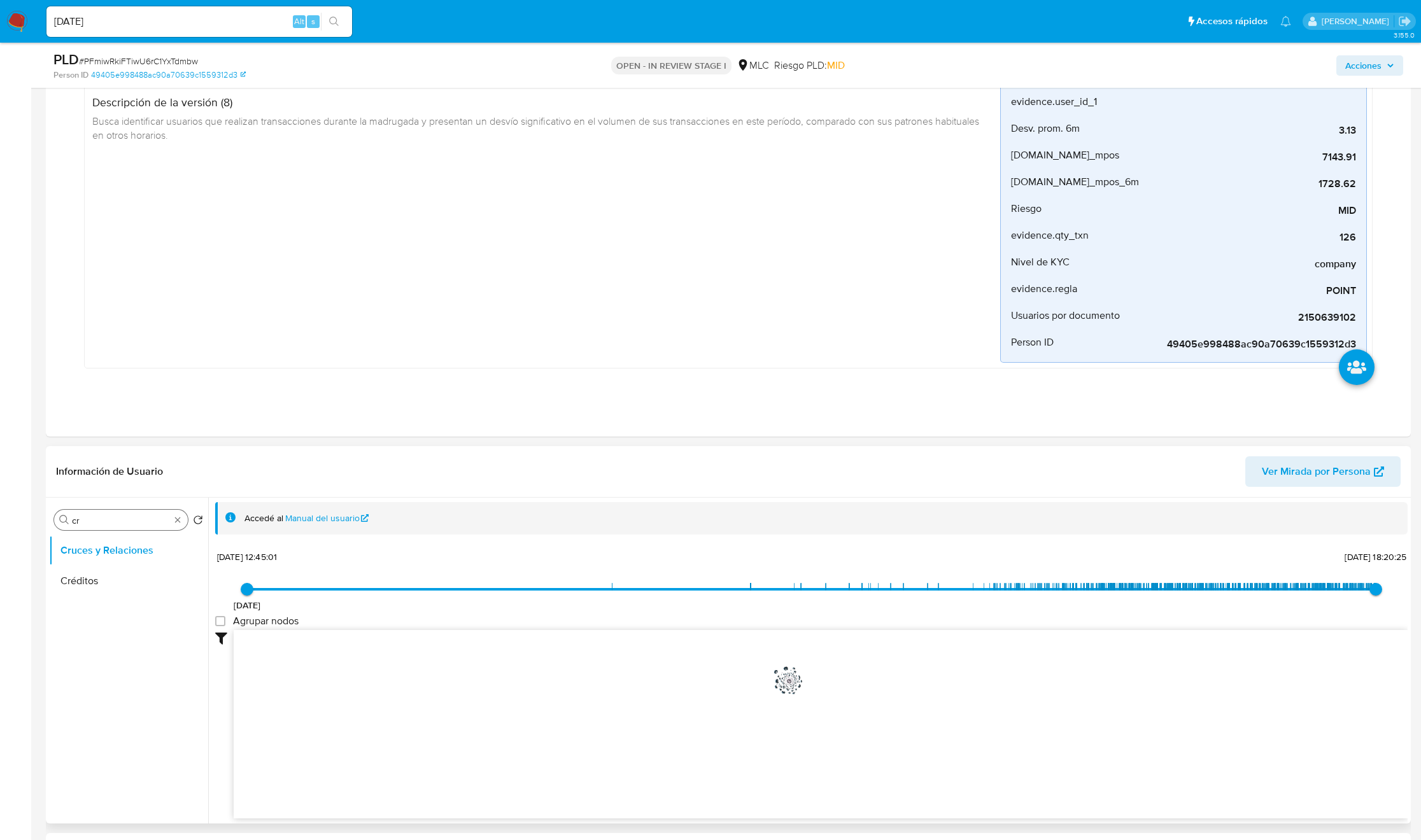
drag, startPoint x: 132, startPoint y: 510, endPoint x: 128, endPoint y: 521, distance: 11.7
click at [132, 512] on div "Buscar cr" at bounding box center [121, 520] width 134 height 20
click at [125, 536] on button "Cruces y Relaciones" at bounding box center [123, 550] width 149 height 30
drag, startPoint x: 125, startPoint y: 536, endPoint x: 110, endPoint y: 529, distance: 16.6
click at [123, 535] on div "Buscar cr Volver al orden por defecto Cruces y Relaciones Créditos" at bounding box center [128, 661] width 159 height 324
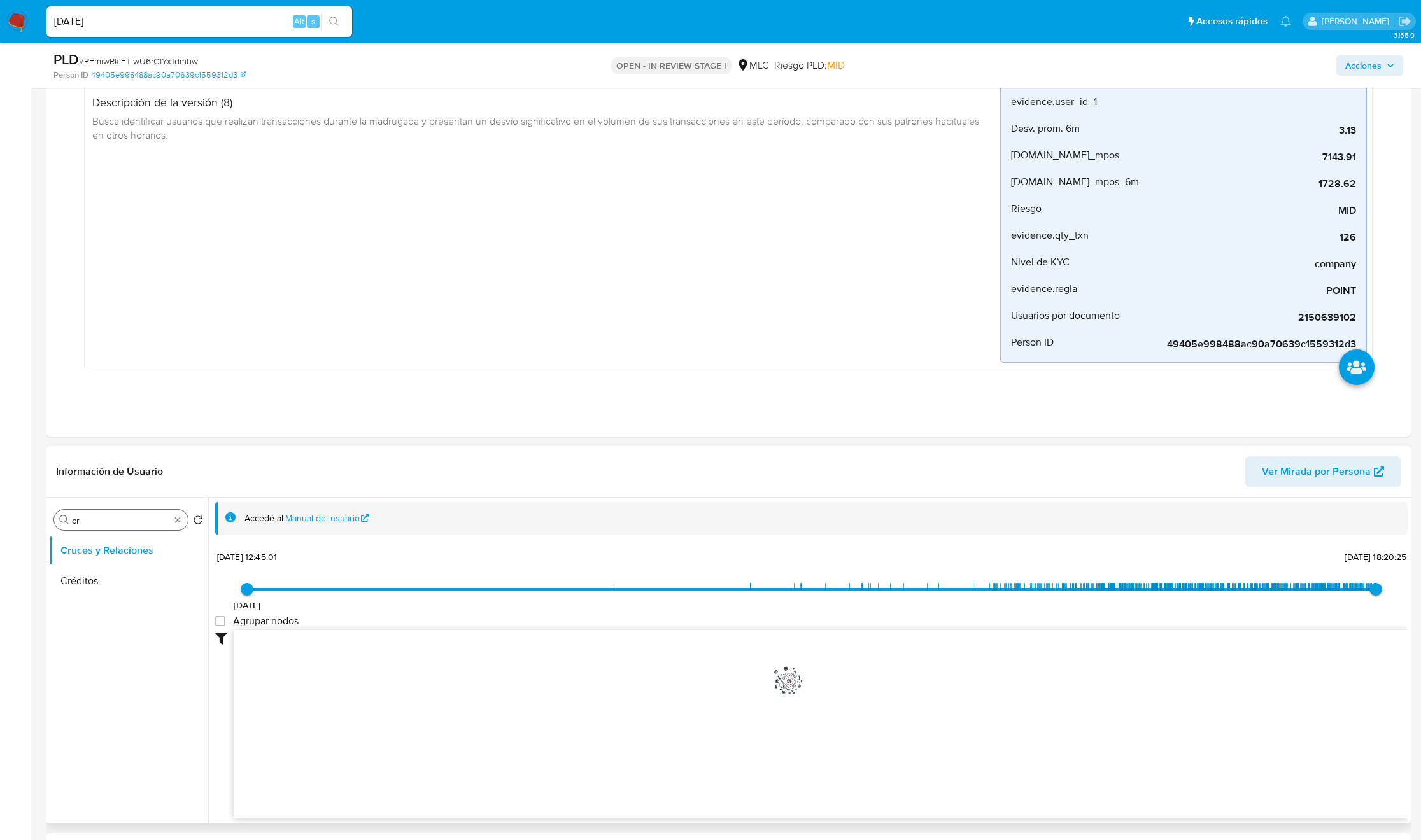
click at [110, 529] on div "Buscar cr" at bounding box center [121, 520] width 134 height 20
click at [97, 524] on input "cr" at bounding box center [121, 521] width 98 height 11
type input "DOC"
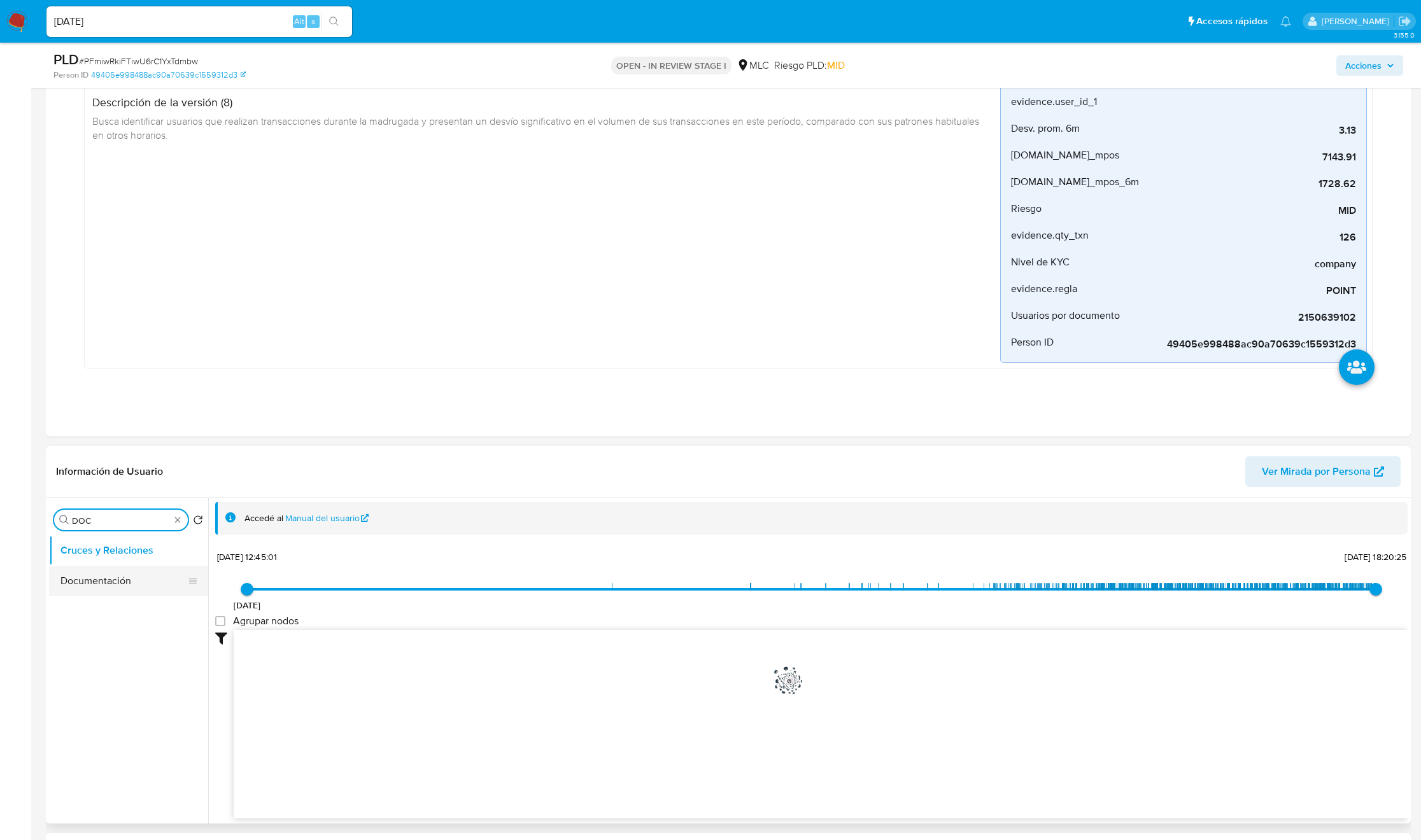
click at [107, 571] on button "Documentación" at bounding box center [123, 580] width 149 height 30
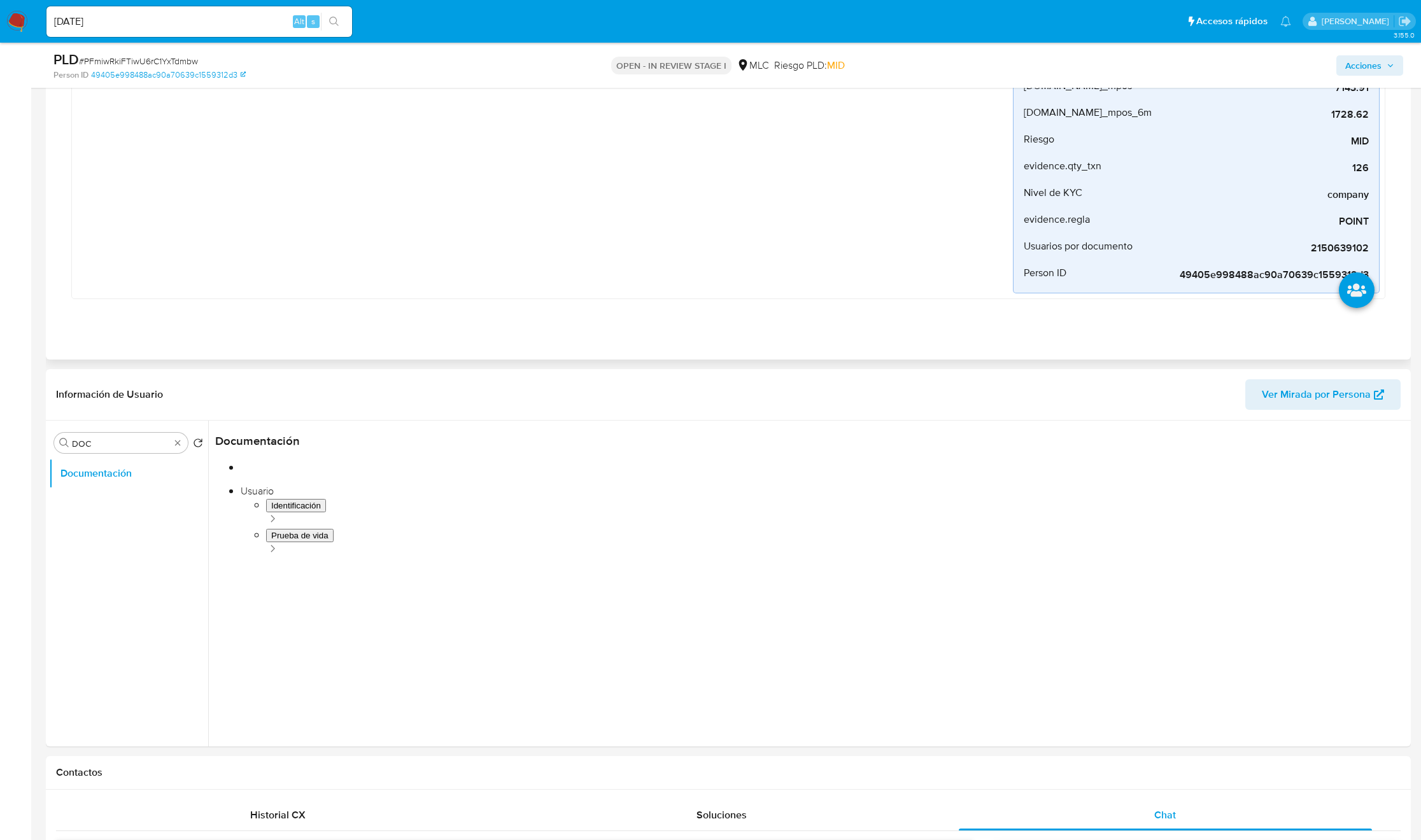
scroll to position [382, 0]
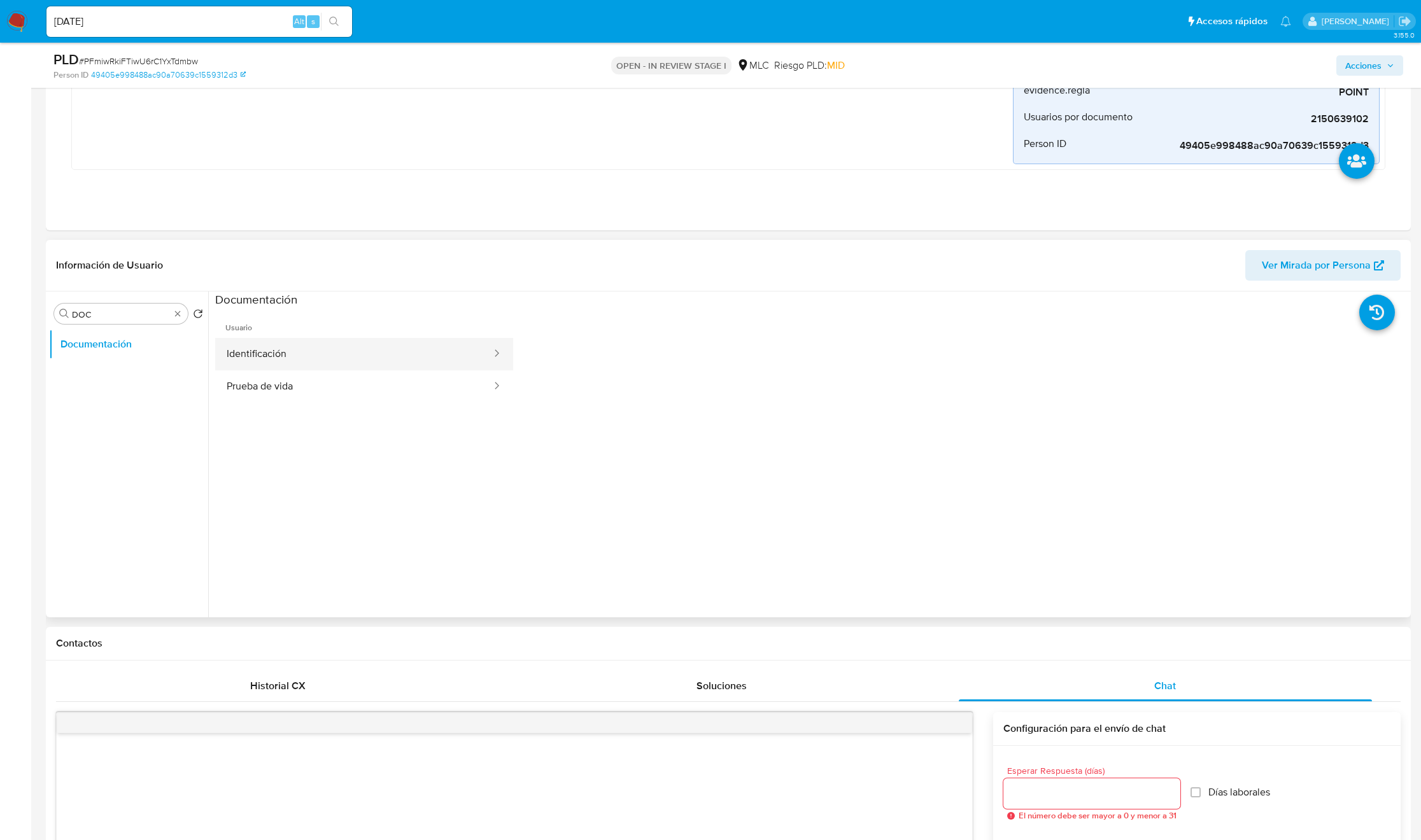
click at [352, 361] on button "Identificación" at bounding box center [353, 354] width 277 height 33
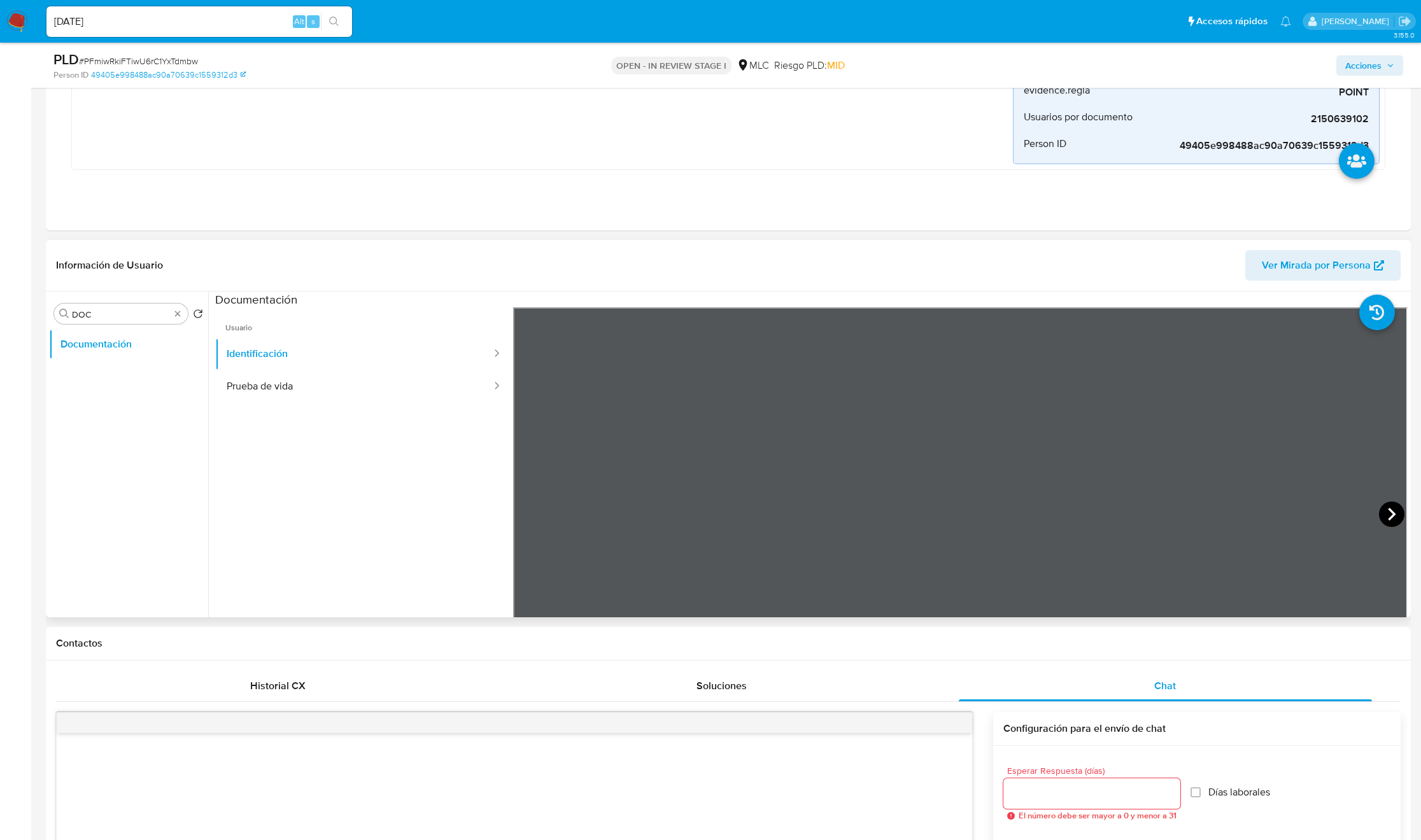
click at [1382, 516] on icon at bounding box center [1391, 514] width 25 height 25
click at [536, 514] on icon at bounding box center [528, 514] width 25 height 25
click at [326, 399] on button "Prueba de vida" at bounding box center [353, 386] width 277 height 33
click at [182, 315] on div "Buscar DOC" at bounding box center [121, 313] width 134 height 20
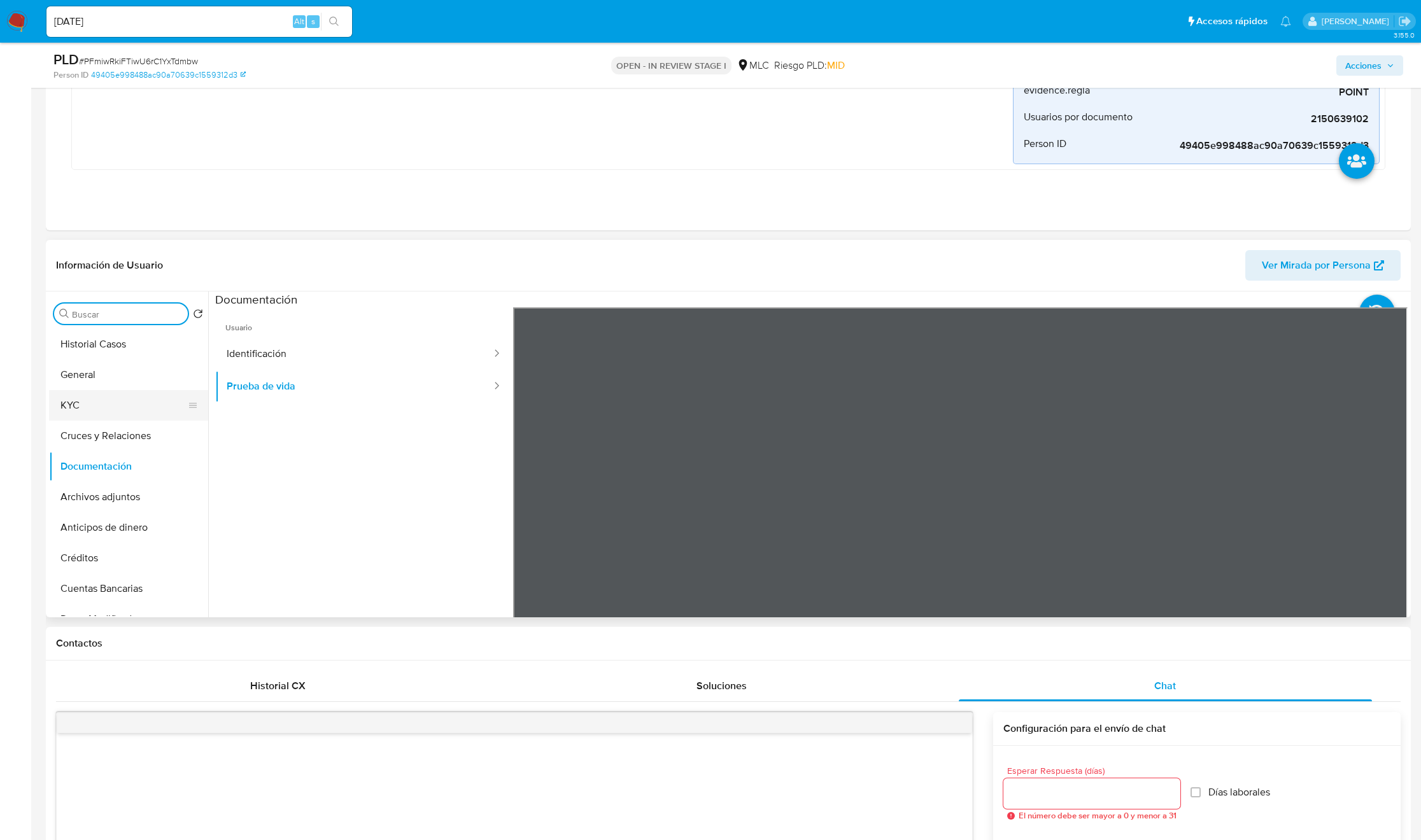
click at [120, 394] on ul "Historial Casos General KYC Cruces y Relaciones Documentación Archivos adjuntos…" at bounding box center [128, 472] width 159 height 287
click at [120, 395] on button "KYC" at bounding box center [123, 404] width 149 height 30
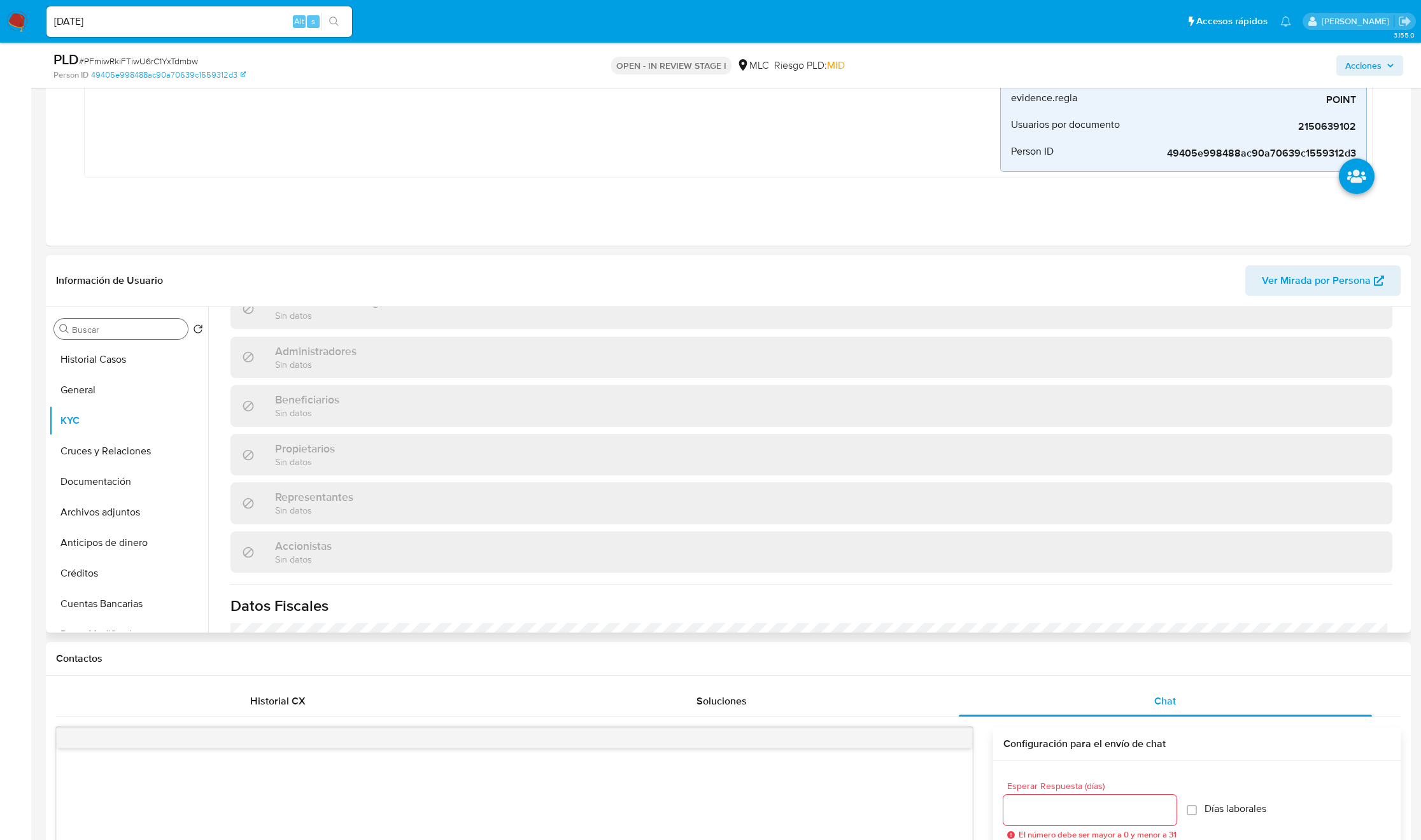
scroll to position [0, 0]
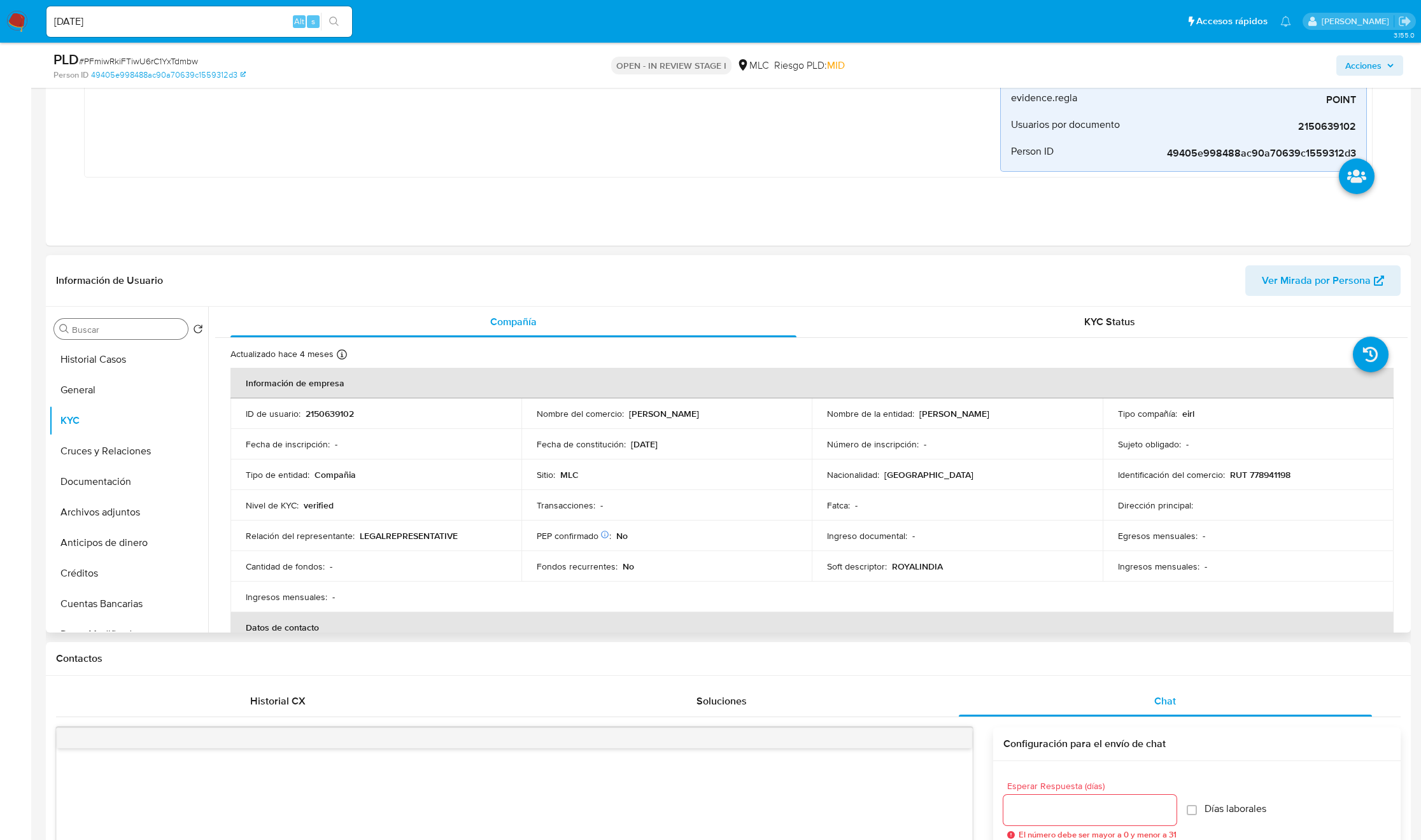
click at [938, 570] on p "ROYALINDIA" at bounding box center [917, 566] width 51 height 11
click at [925, 570] on p "ROYALINDIA" at bounding box center [917, 566] width 51 height 11
copy p "ROYALINDIA"
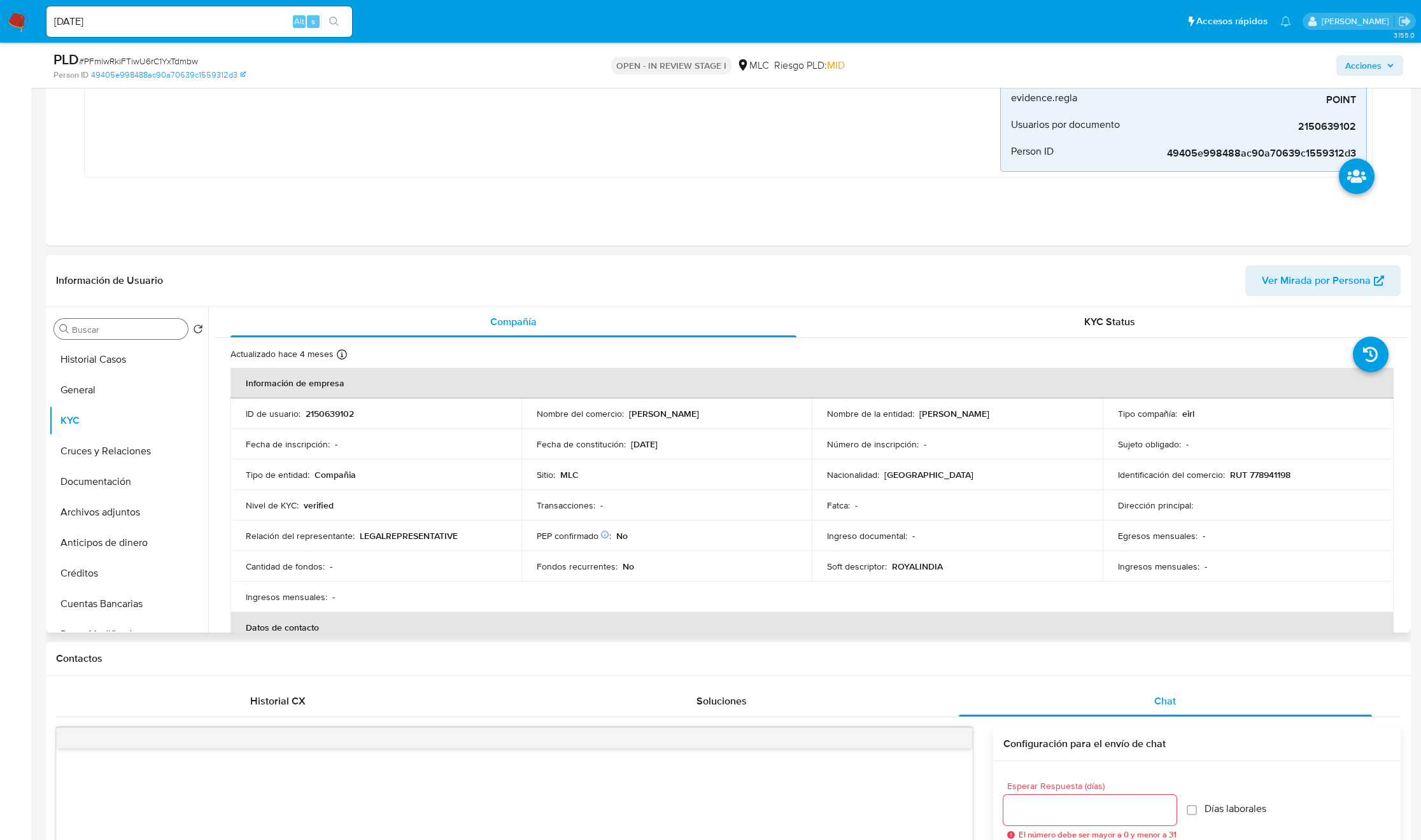
click at [866, 565] on p "Soft descriptor :" at bounding box center [856, 566] width 60 height 11
copy div "Soft descriptor : ROYALINDIA"
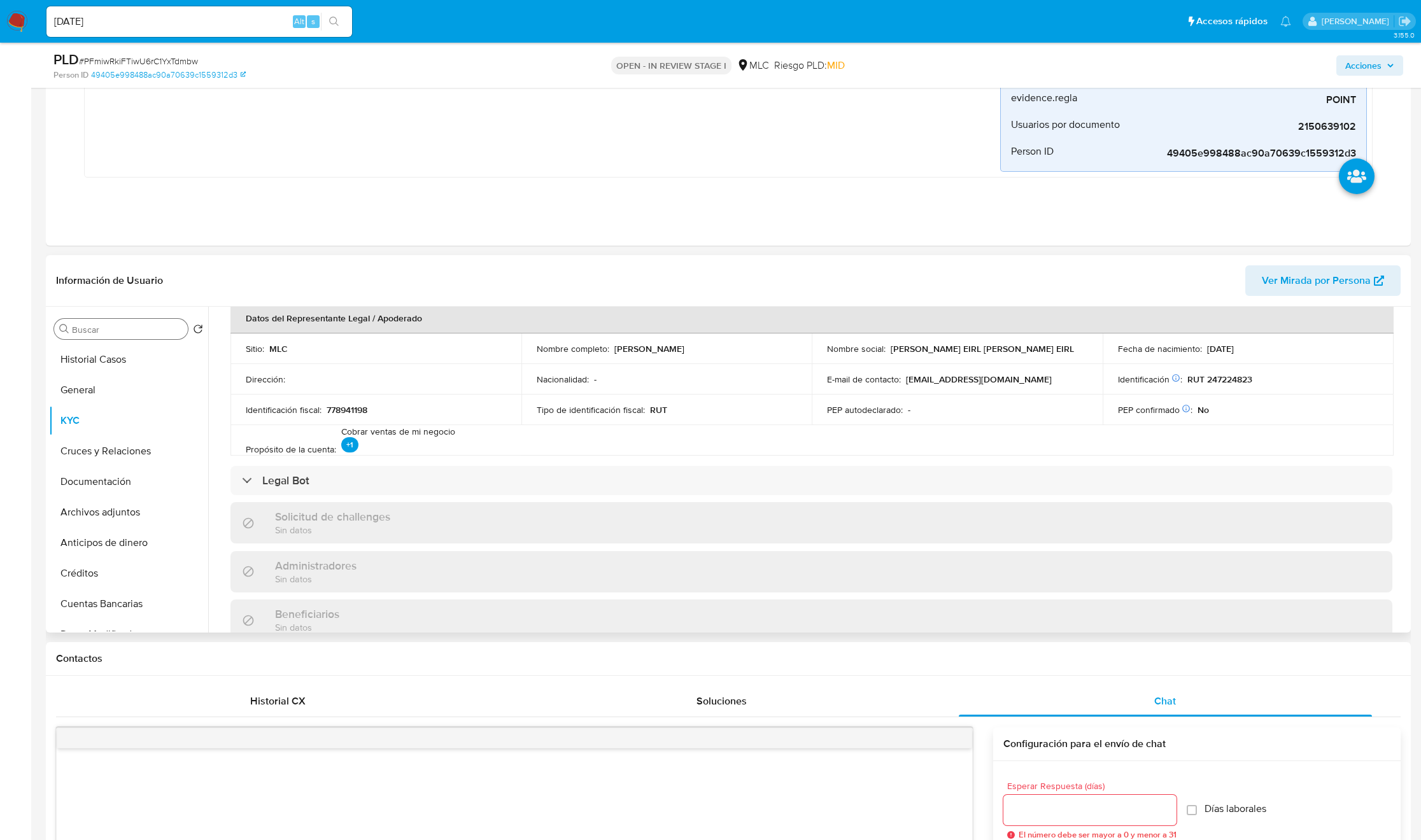
scroll to position [836, 0]
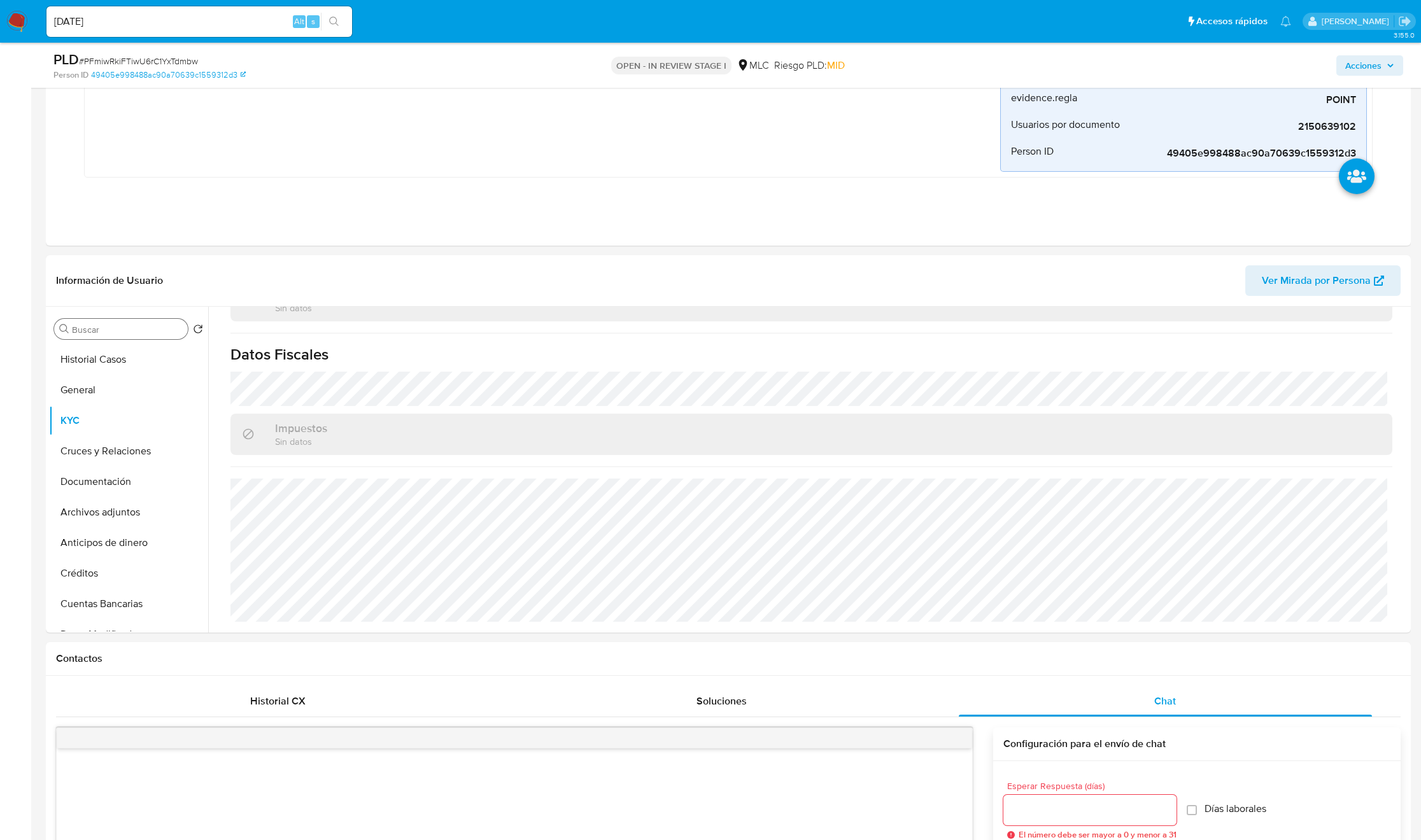
click at [140, 326] on input "Buscar" at bounding box center [127, 329] width 110 height 11
click at [74, 391] on button "Direcciones" at bounding box center [128, 390] width 159 height 30
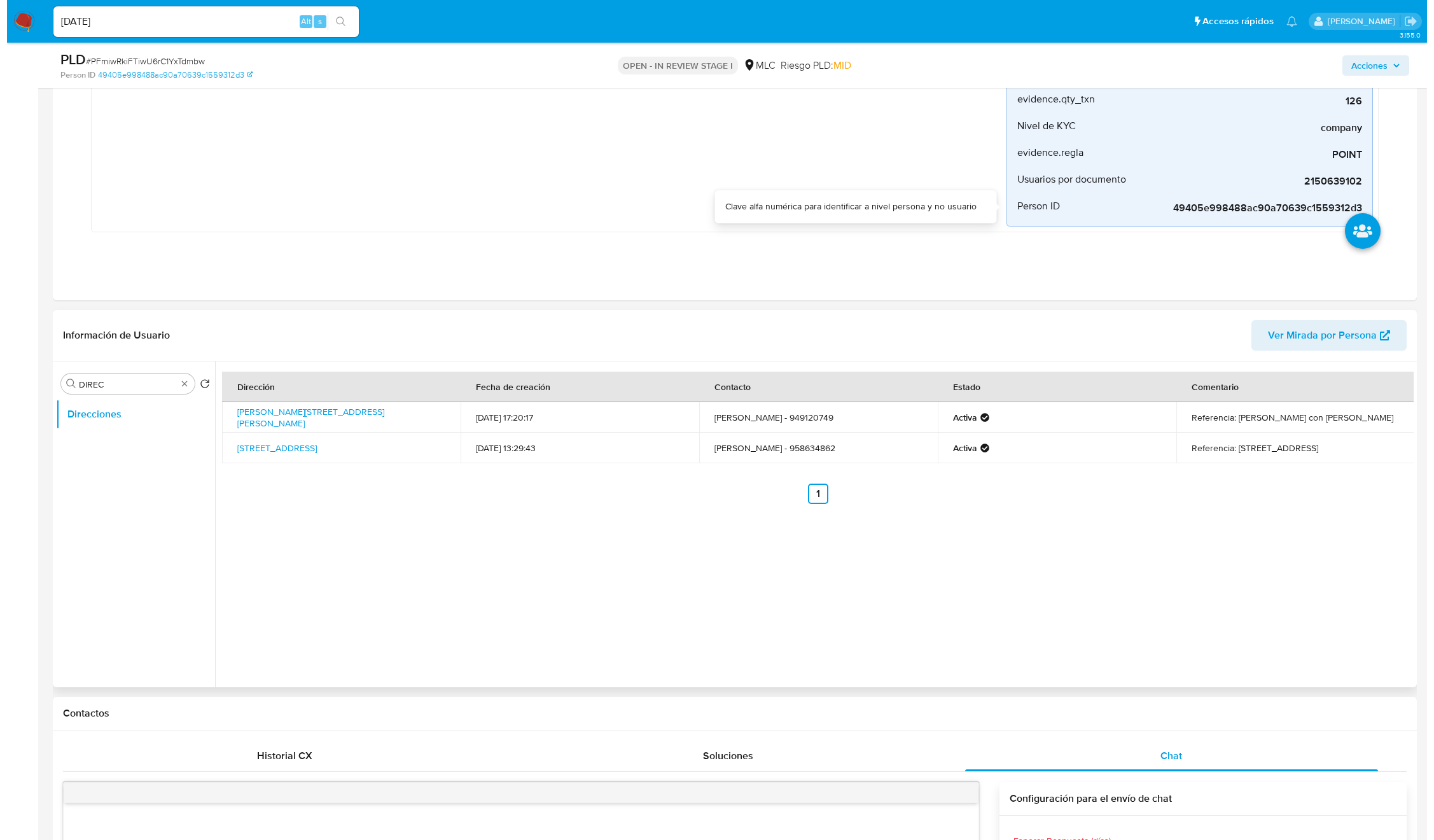
scroll to position [382, 0]
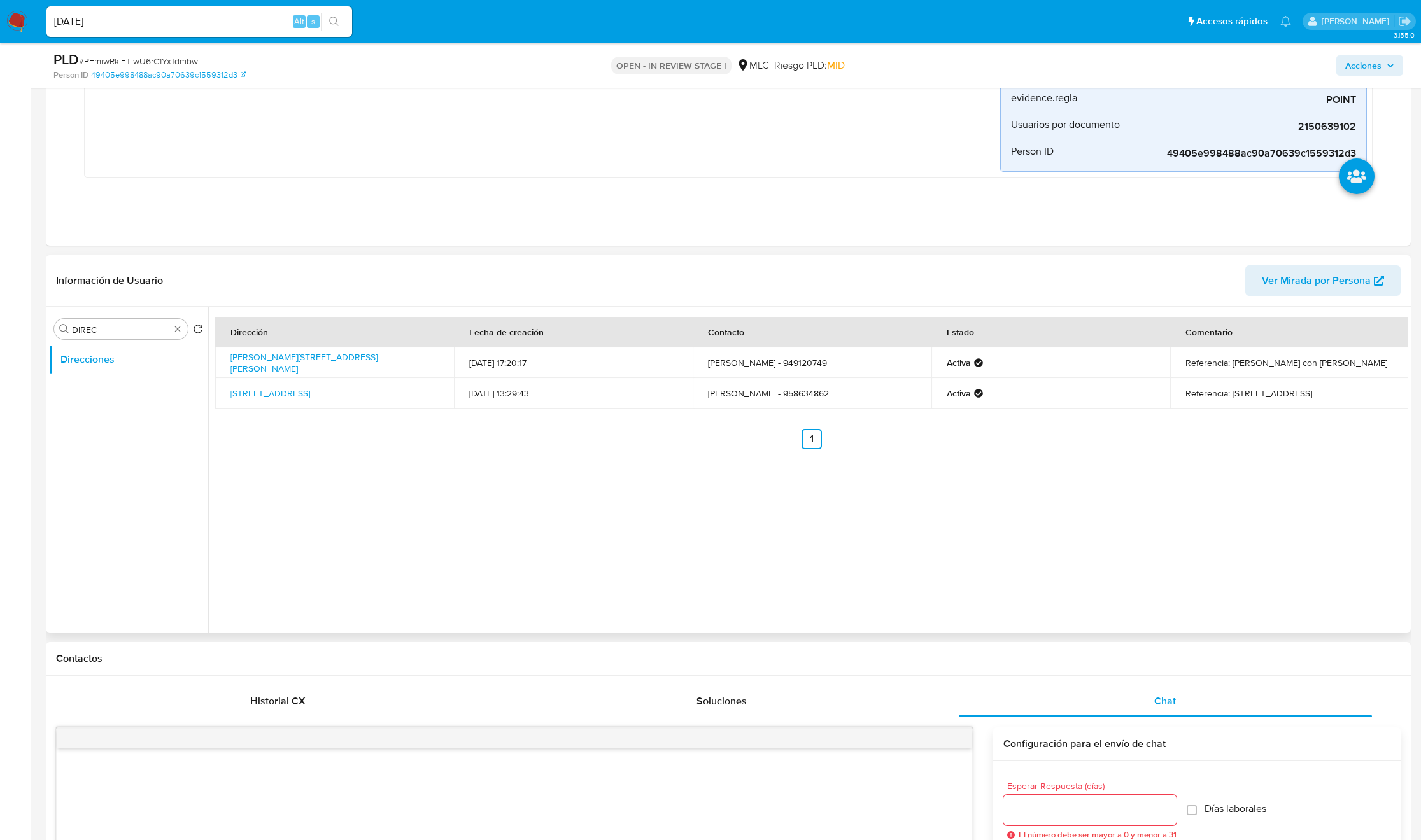
click at [127, 342] on div "Buscar DIREC Volver al orden por defecto Direcciones" at bounding box center [128, 471] width 159 height 324
click at [132, 333] on input "DIREC" at bounding box center [121, 329] width 98 height 11
click at [132, 332] on input "AD" at bounding box center [121, 329] width 98 height 11
type input "AD"
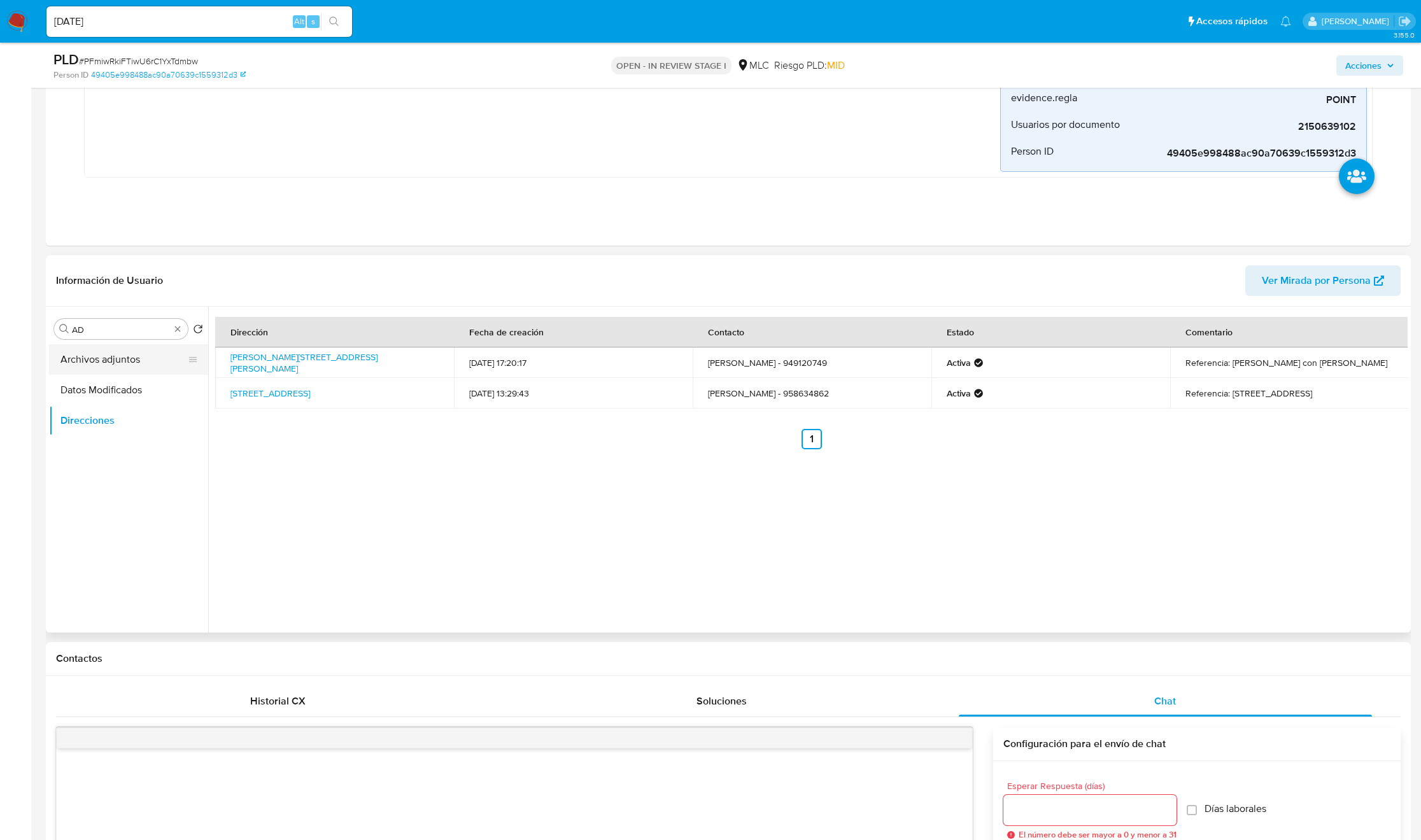
click at [134, 352] on button "Archivos adjuntos" at bounding box center [123, 359] width 149 height 30
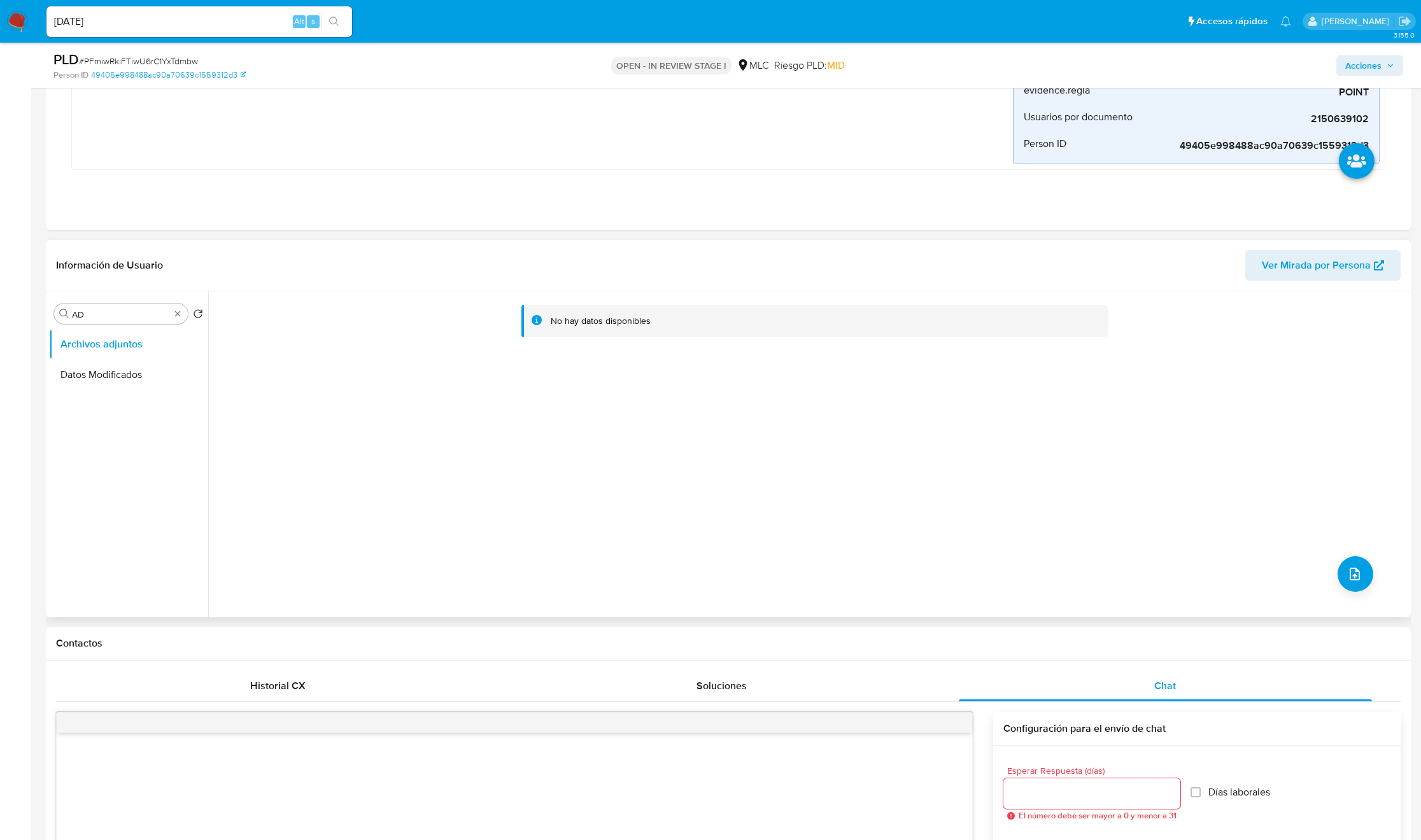
click at [1336, 588] on div "No hay datos disponibles" at bounding box center [808, 454] width 1199 height 326
click at [1347, 571] on icon "upload-file" at bounding box center [1355, 574] width 16 height 16
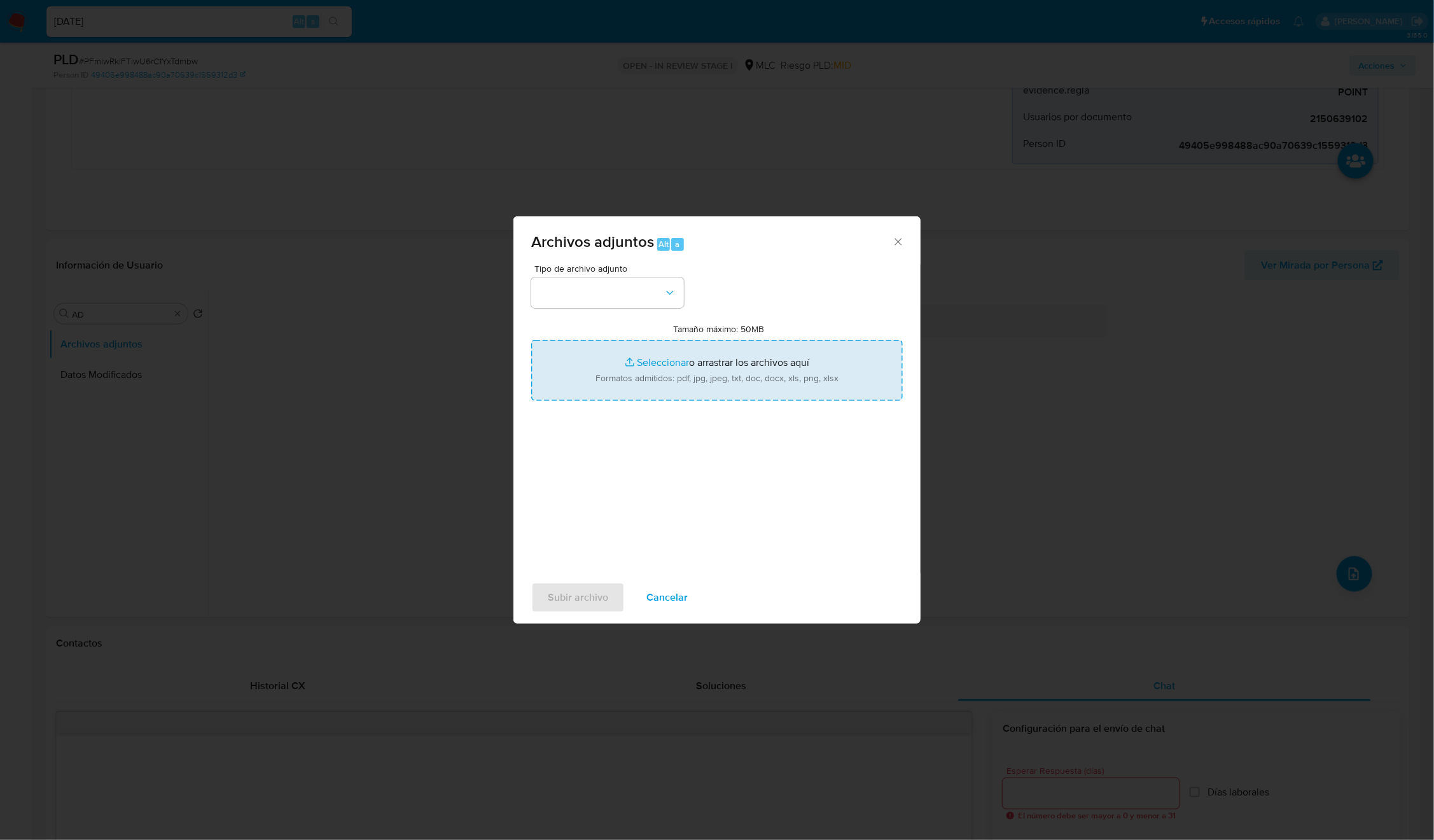
type input "C:\fakepath\2150639102 - Tablas Transaccionales 2025 v1.2.xlsx"
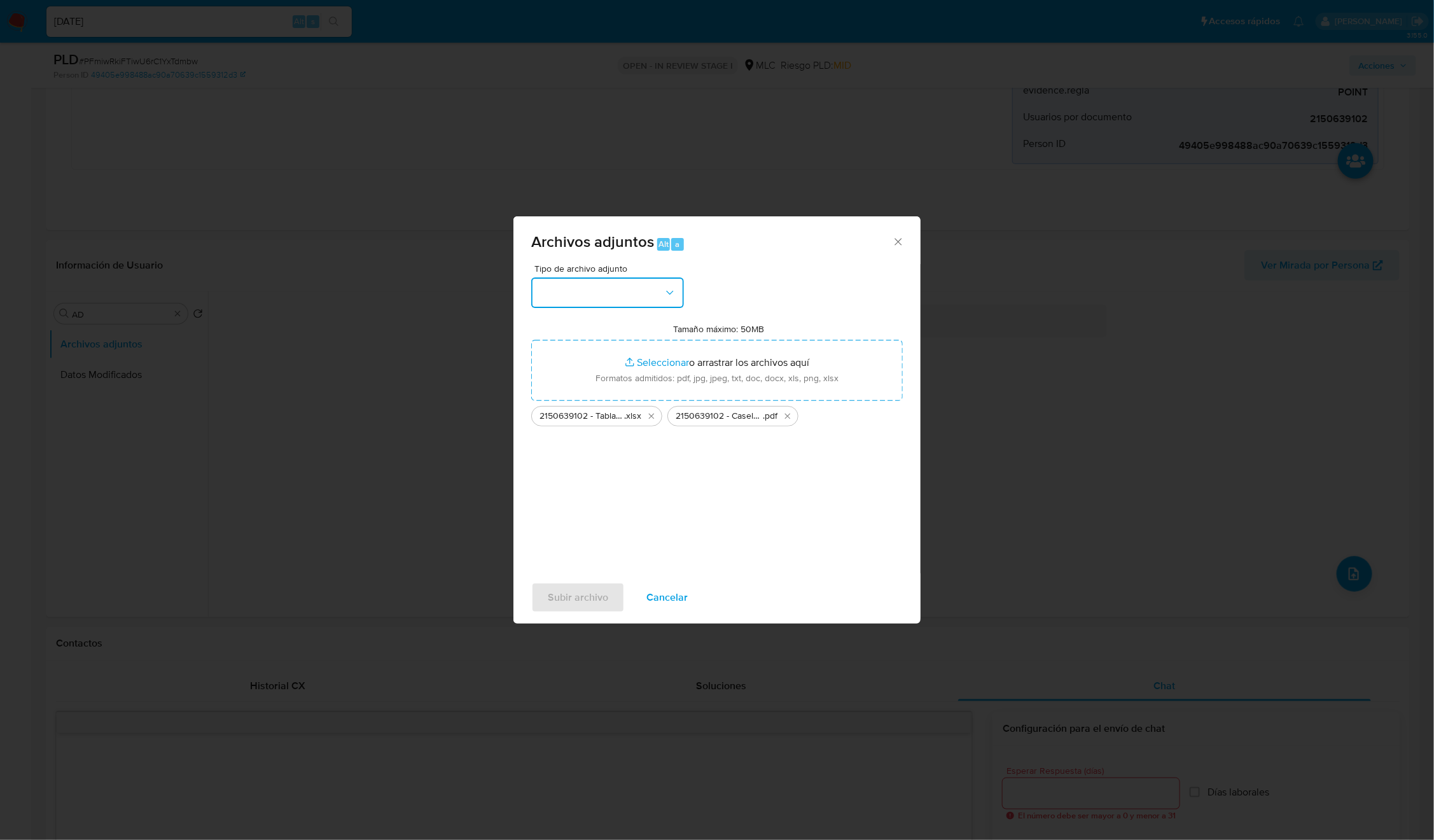
click at [628, 300] on button "button" at bounding box center [607, 292] width 153 height 30
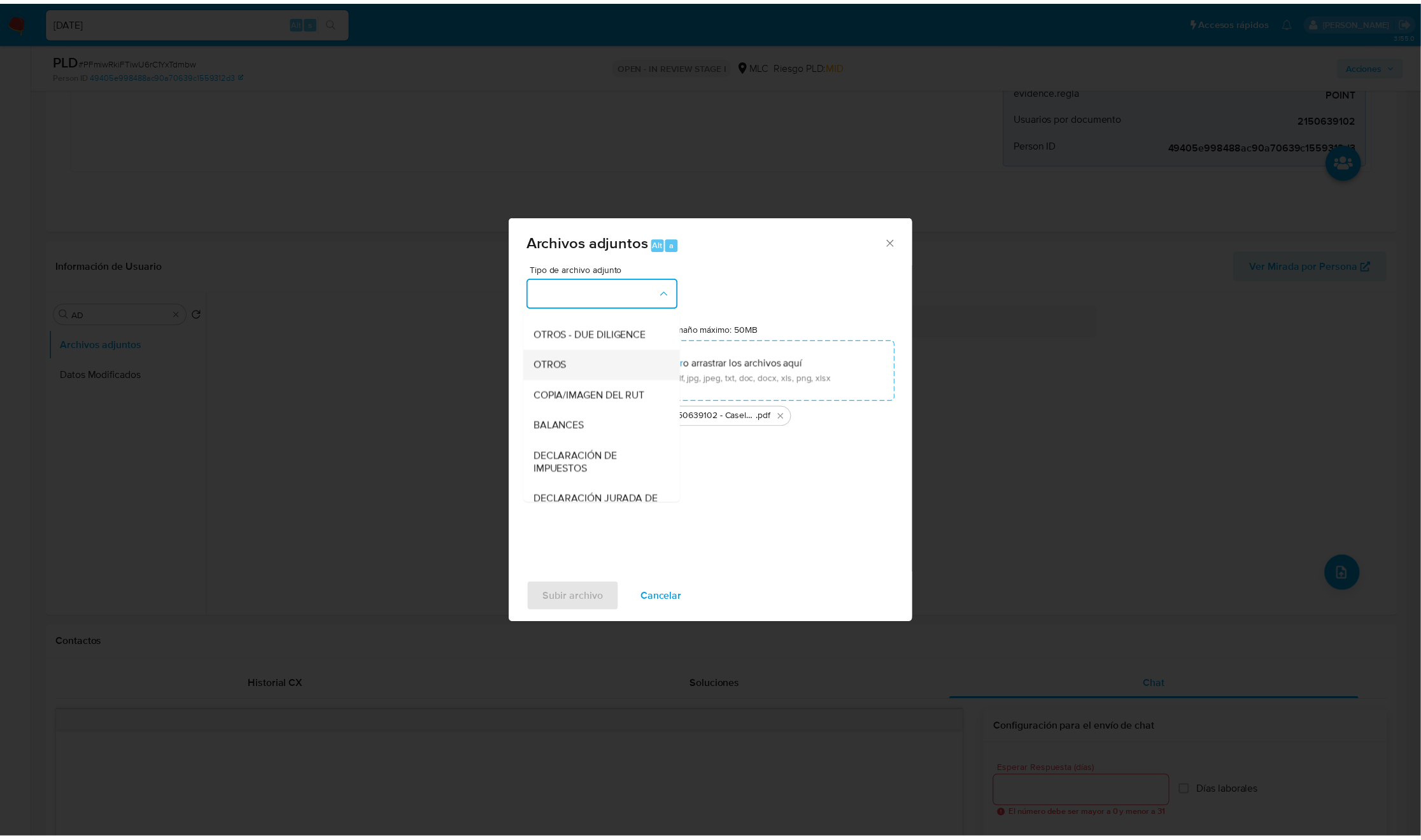
scroll to position [147, 0]
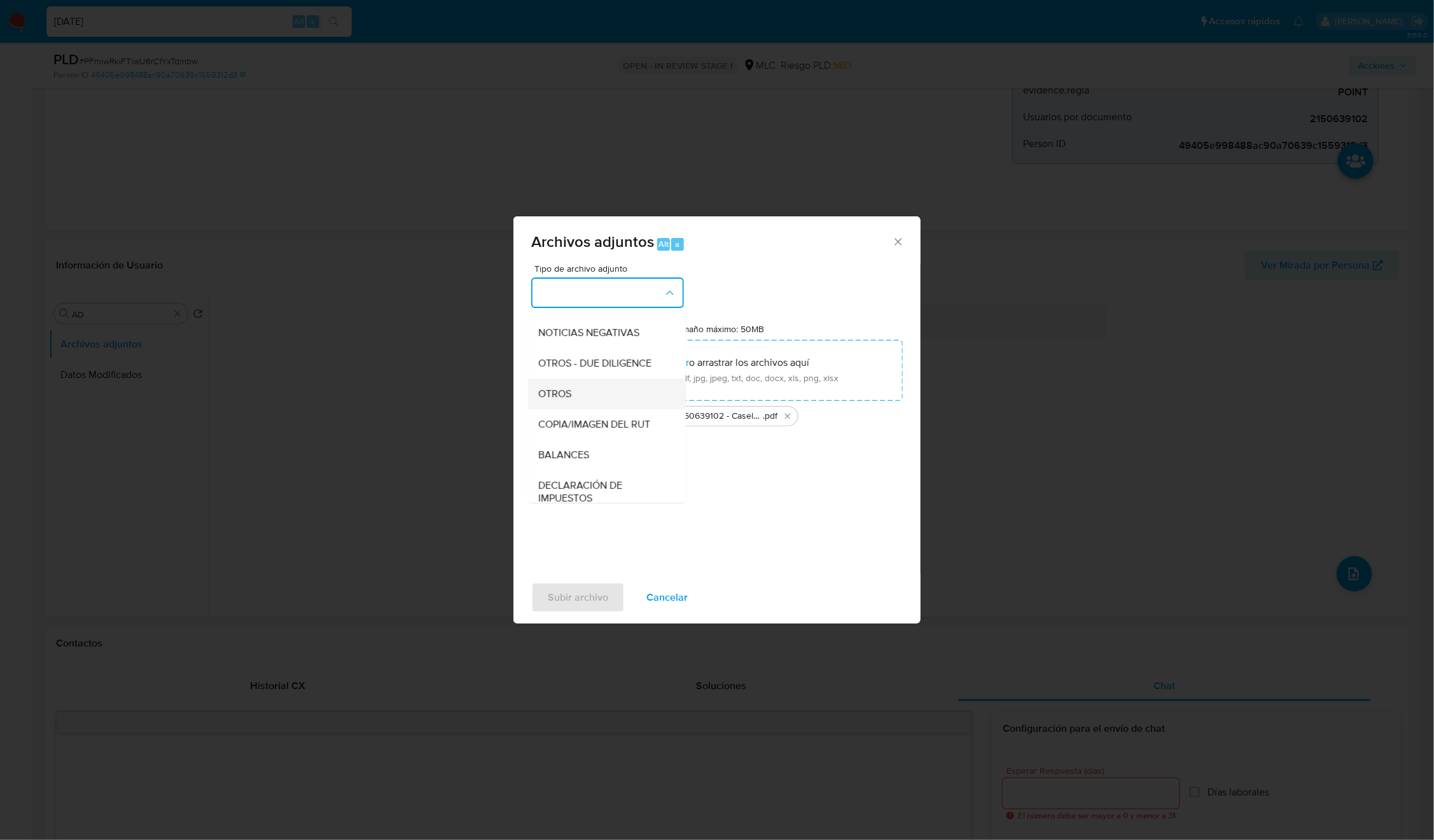
click at [590, 409] on div "OTROS" at bounding box center [603, 393] width 130 height 30
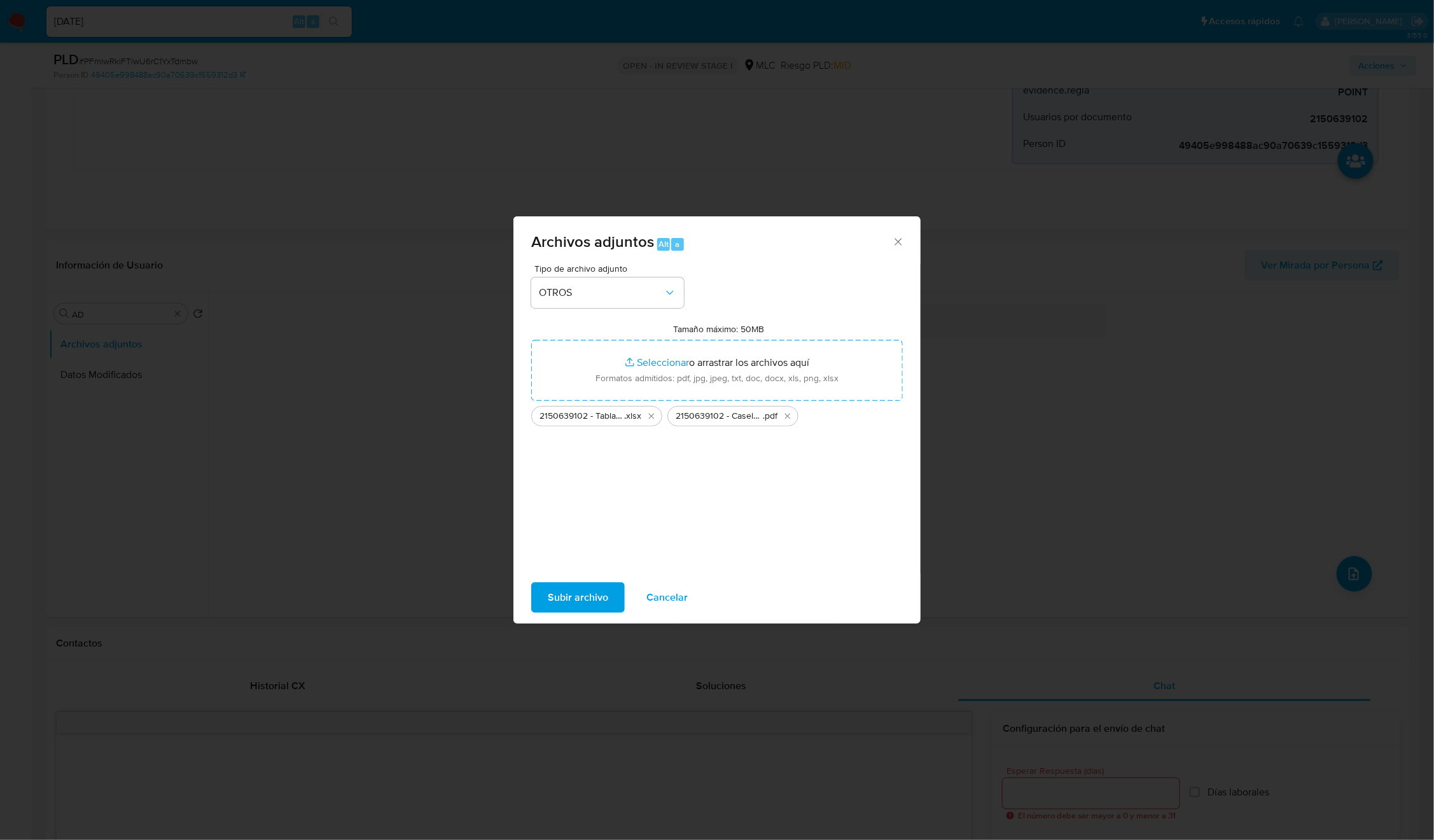
click at [571, 588] on span "Subir archivo" at bounding box center [578, 597] width 60 height 28
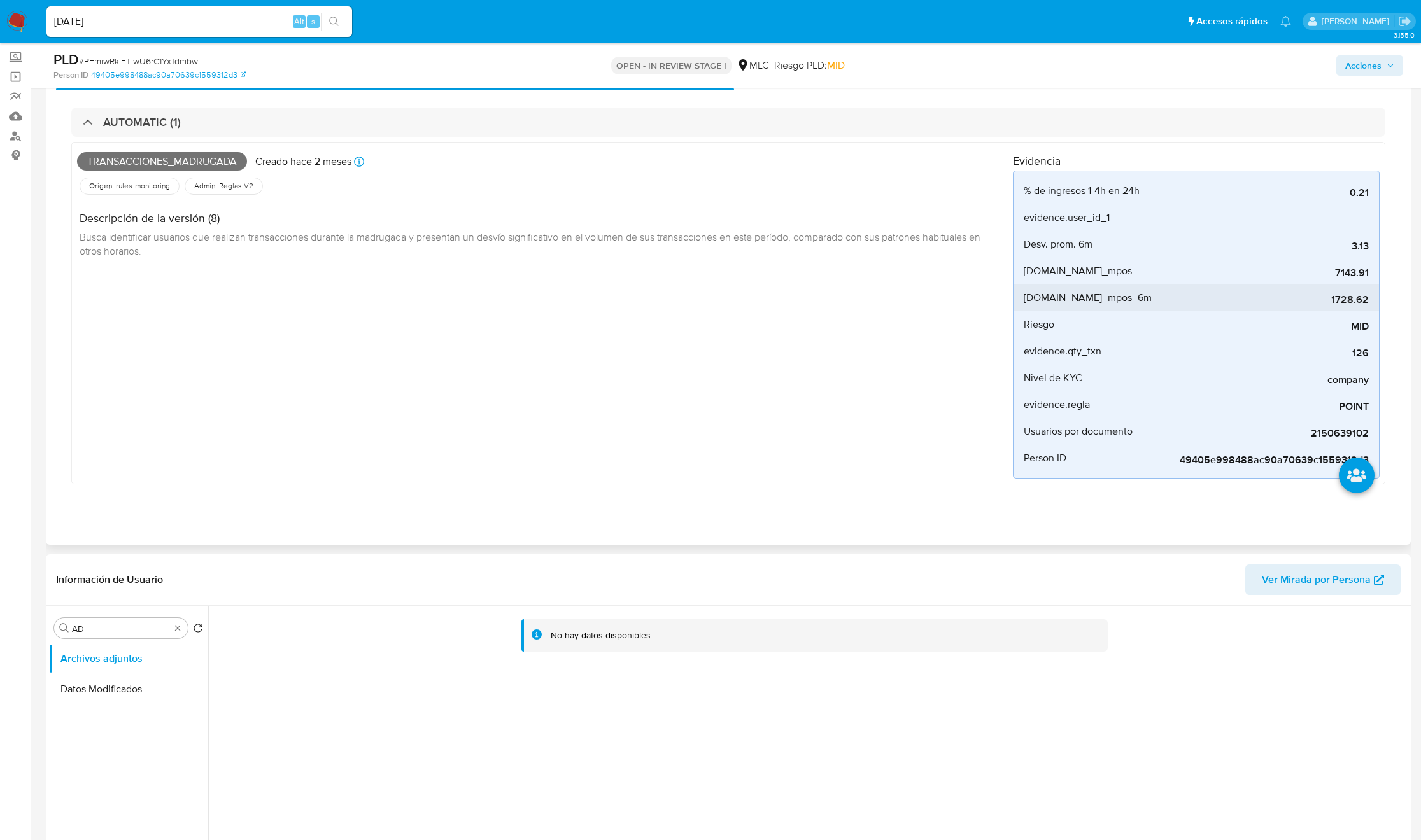
scroll to position [0, 0]
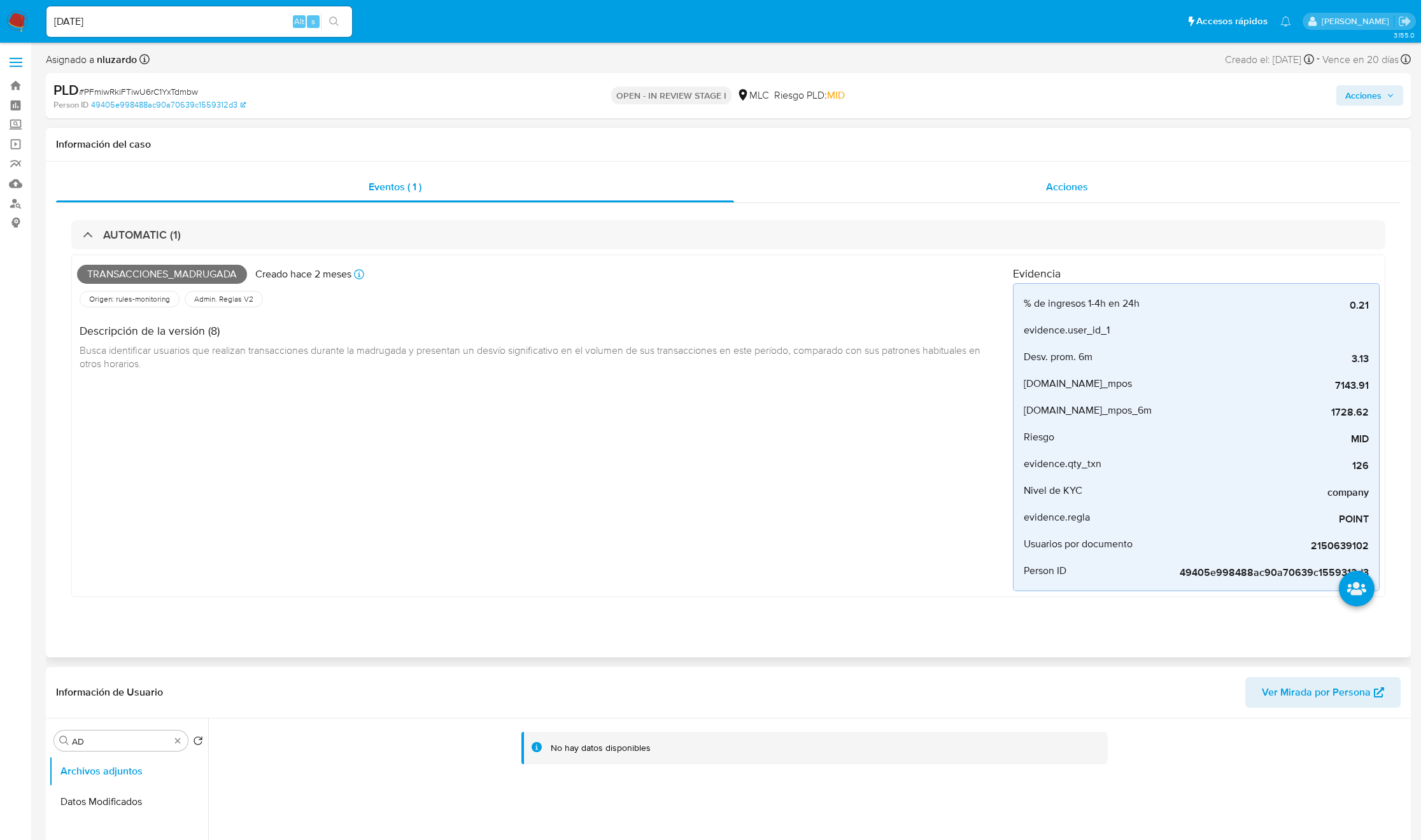
click at [1087, 201] on div "Acciones" at bounding box center [1068, 186] width 667 height 30
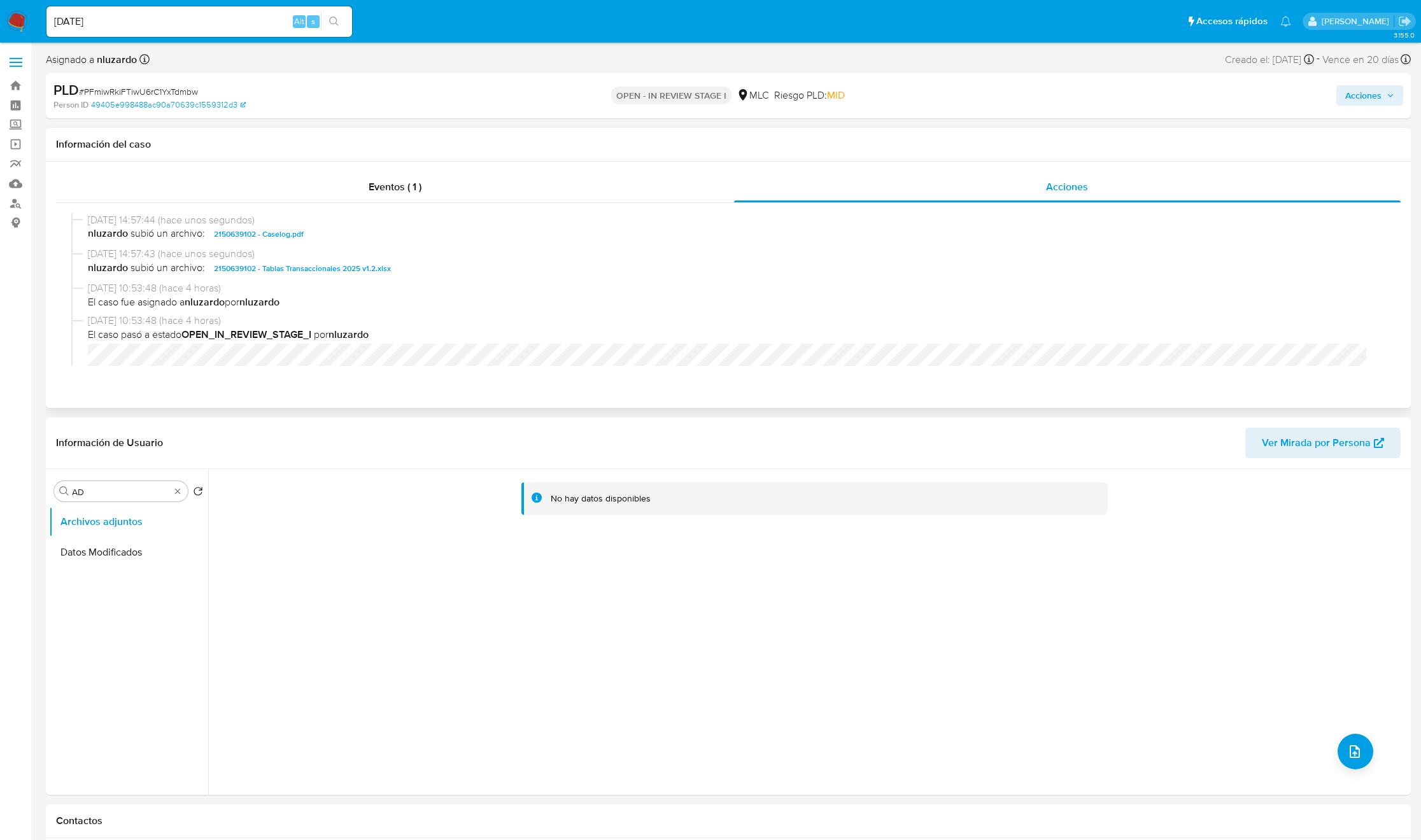
click at [338, 231] on span "nluzardo subió un archivo: 2150639102 - Caselog.pdf" at bounding box center [733, 234] width 1293 height 16
click at [340, 231] on span "nluzardo subió un archivo: 2150639102 - Caselog.pdf" at bounding box center [733, 234] width 1293 height 16
click at [340, 234] on span "nluzardo subió un archivo: 2150639102 - Caselog.pdf" at bounding box center [733, 234] width 1293 height 16
click at [340, 235] on span "nluzardo subió un archivo: 2150639102 - Caselog.pdf" at bounding box center [733, 234] width 1293 height 16
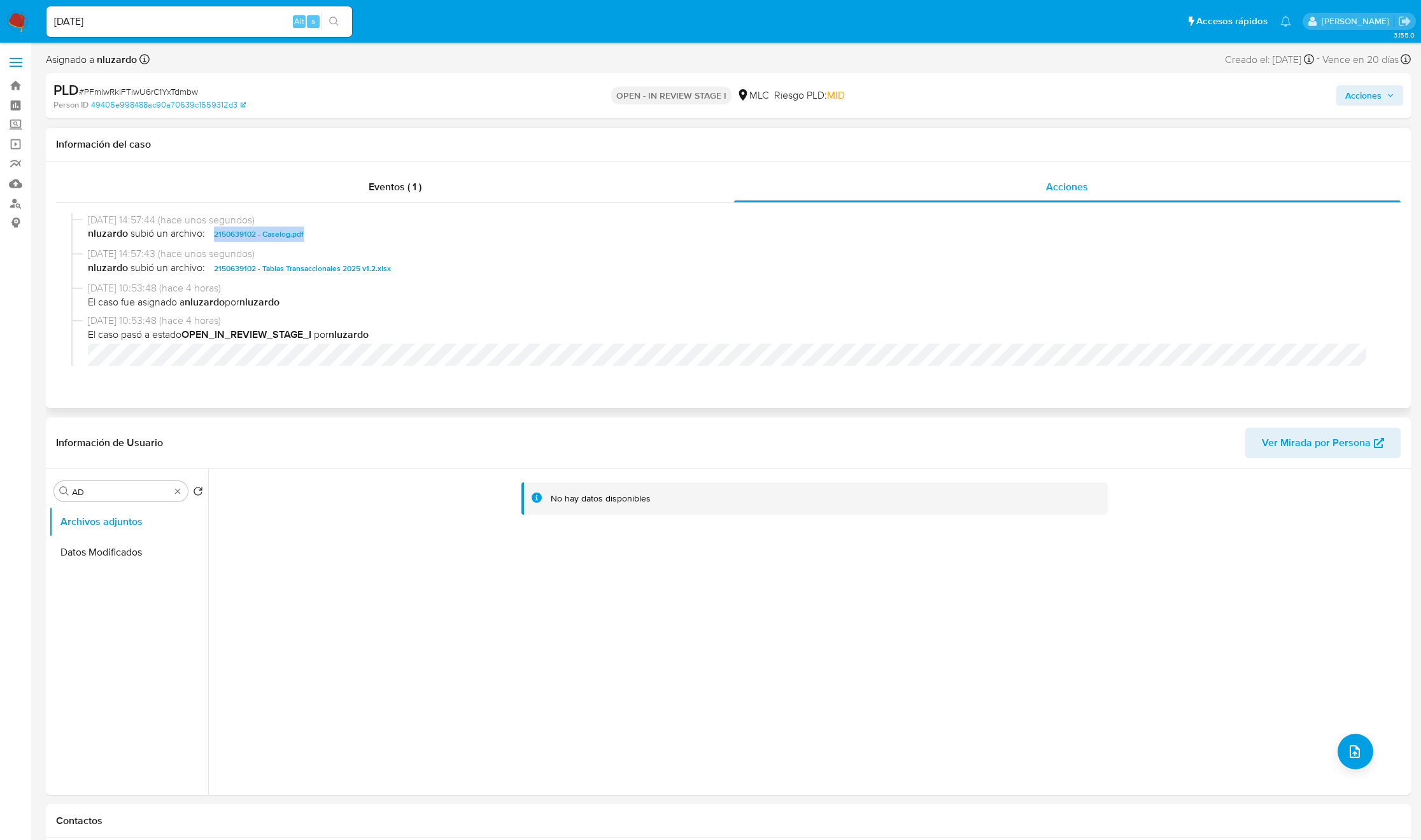
click at [340, 235] on span "nluzardo subió un archivo: 2150639102 - Caselog.pdf" at bounding box center [733, 234] width 1293 height 16
click at [1389, 97] on icon "button" at bounding box center [1390, 95] width 7 height 7
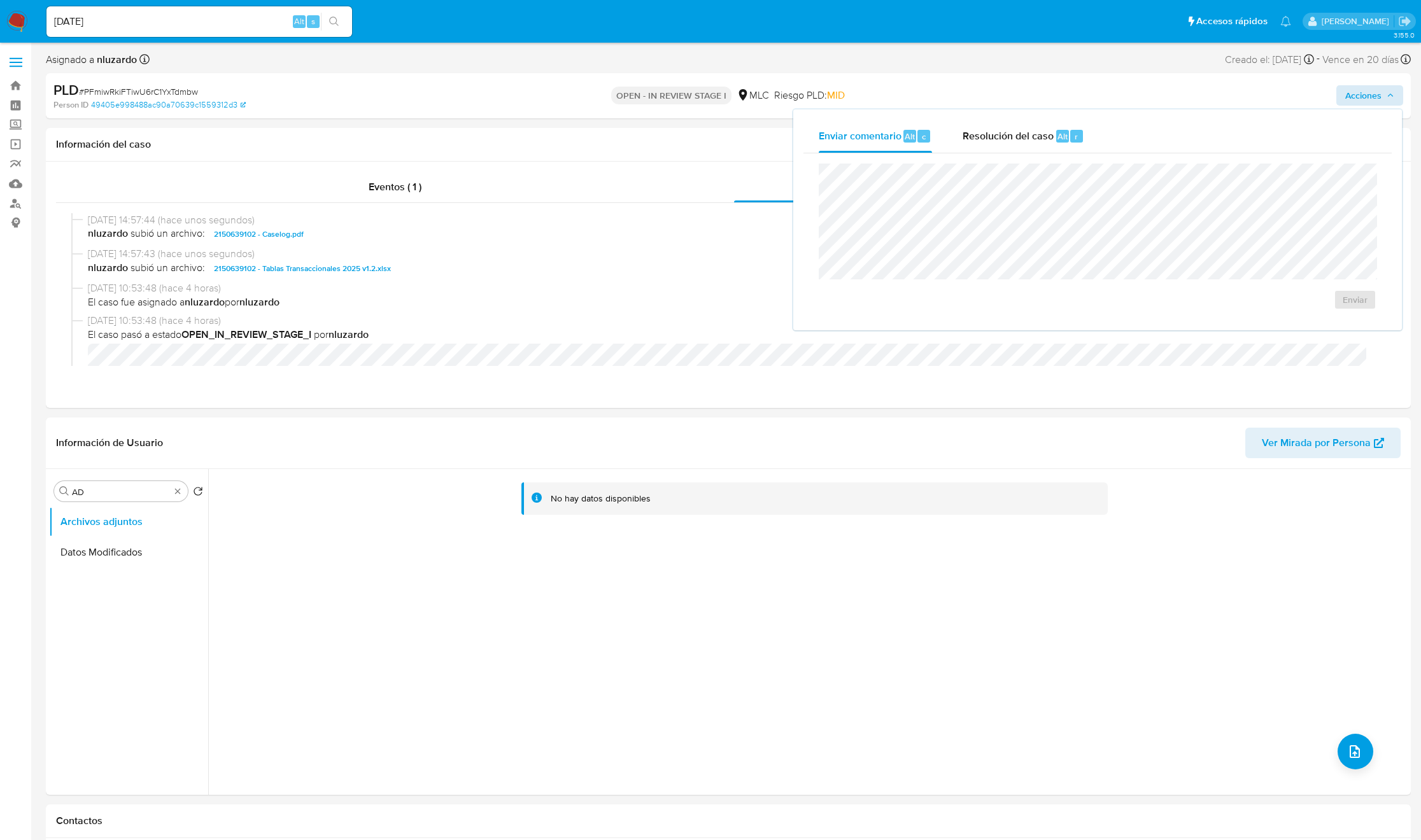
click at [1134, 134] on div "Enviar comentario Alt c Resolución del caso Alt r" at bounding box center [1097, 136] width 588 height 33
click at [1083, 132] on button "Resolución del caso Alt r" at bounding box center [1024, 136] width 152 height 33
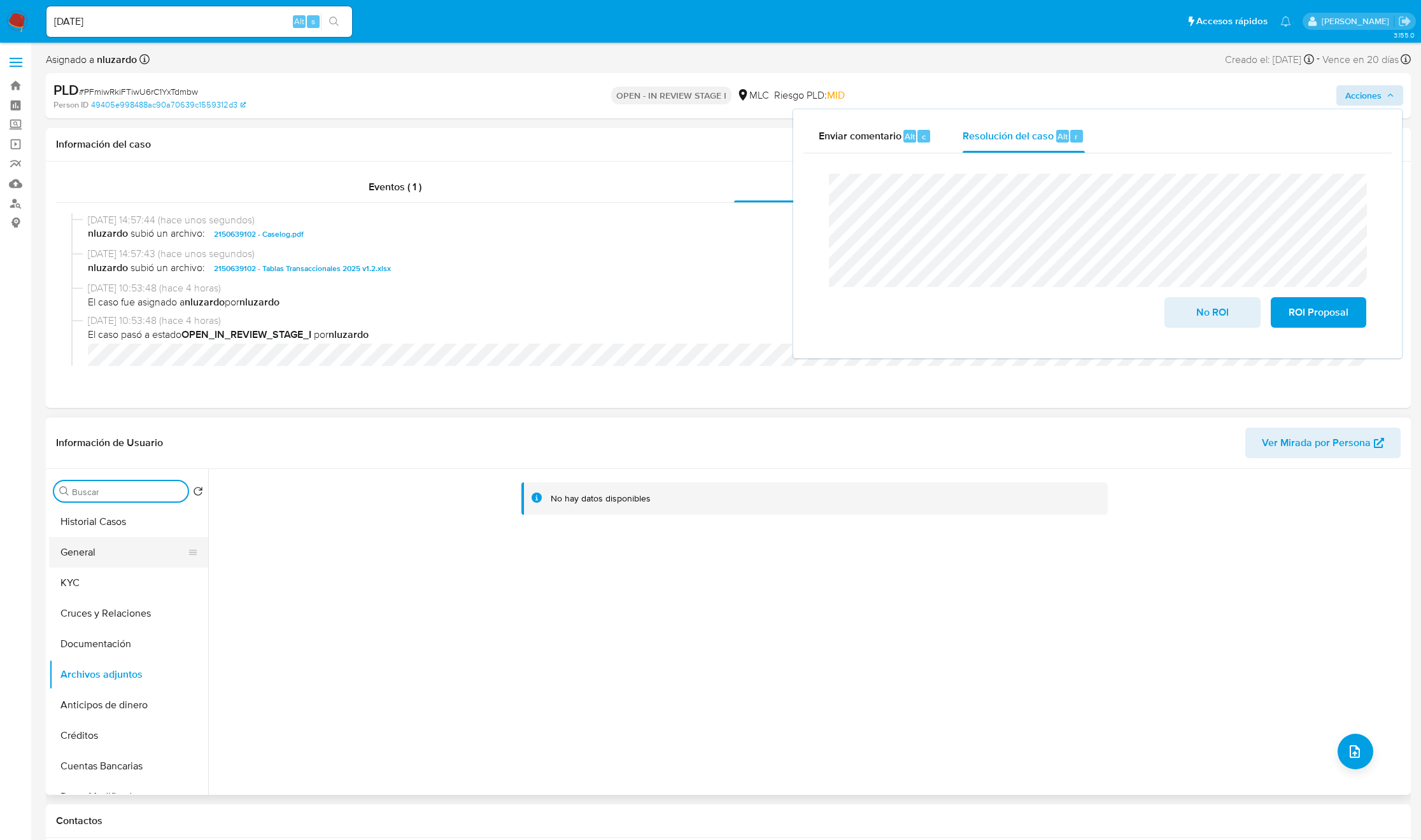
drag, startPoint x: 150, startPoint y: 541, endPoint x: 142, endPoint y: 556, distance: 17.0
click at [148, 547] on ul "Historial Casos General KYC Cruces y Relaciones Documentación Archivos adjuntos…" at bounding box center [128, 650] width 159 height 287
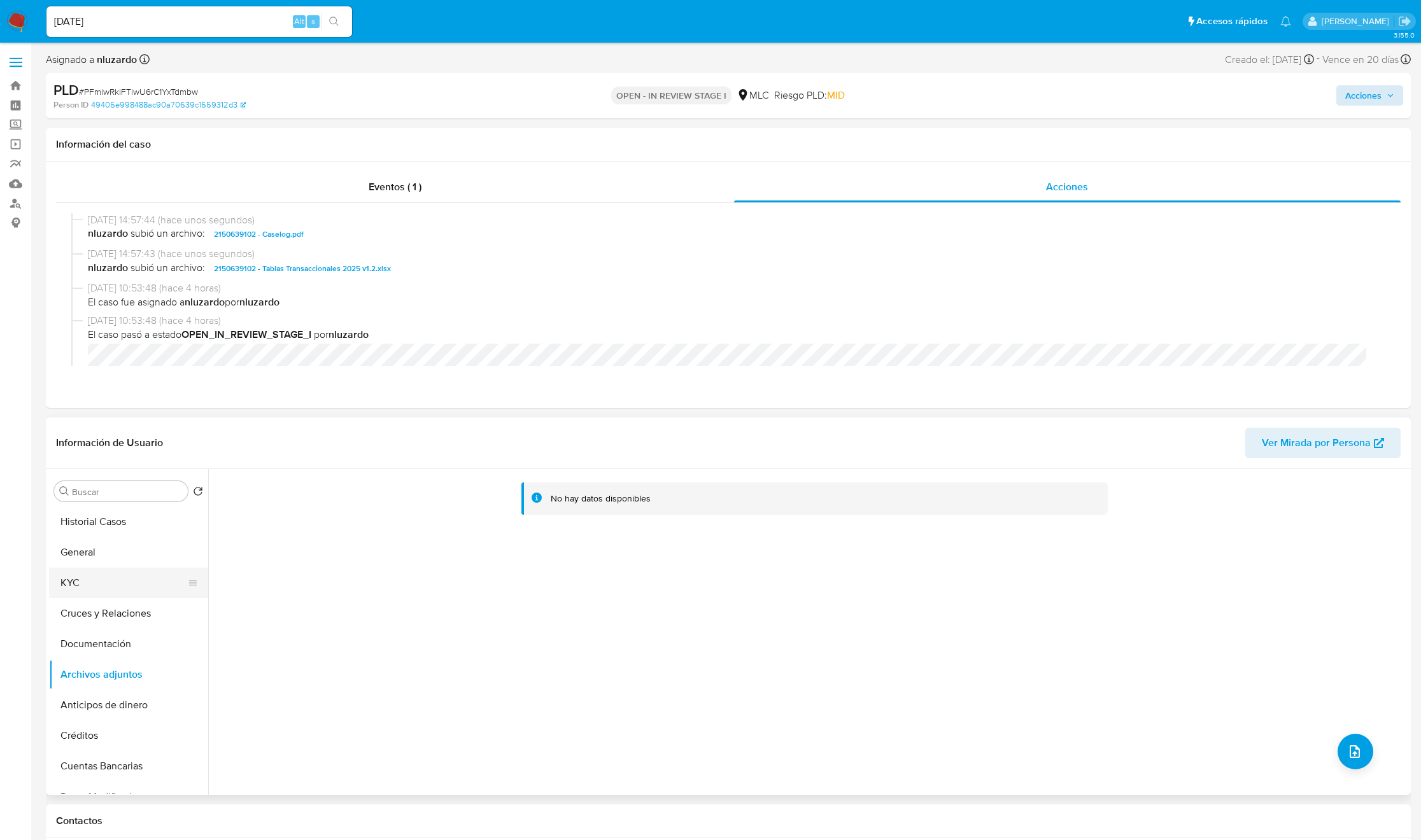
click at [140, 574] on ul "Historial Casos General KYC Cruces y Relaciones Documentación Archivos adjuntos…" at bounding box center [128, 650] width 159 height 287
click at [140, 574] on button "KYC" at bounding box center [123, 583] width 149 height 30
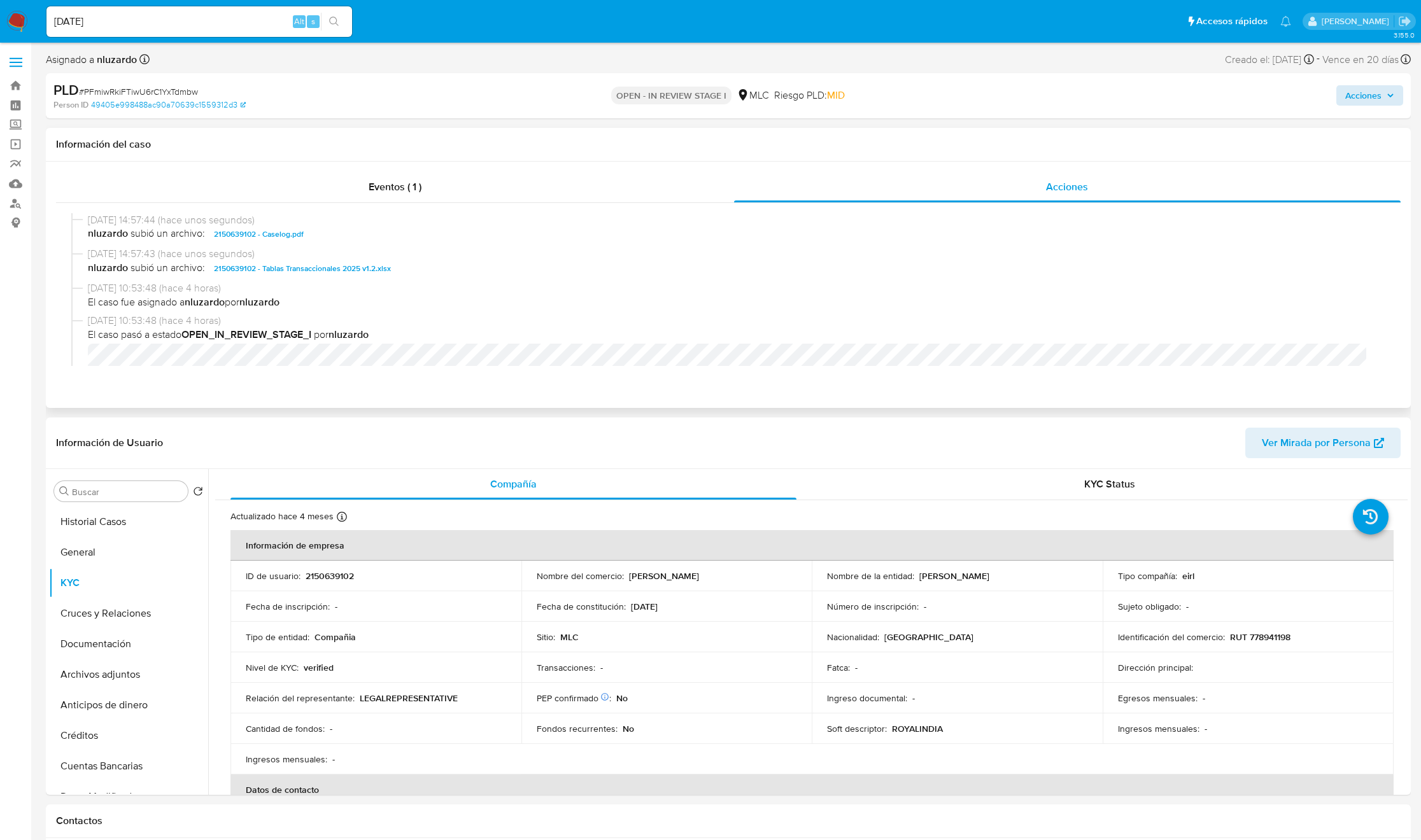
scroll to position [96, 0]
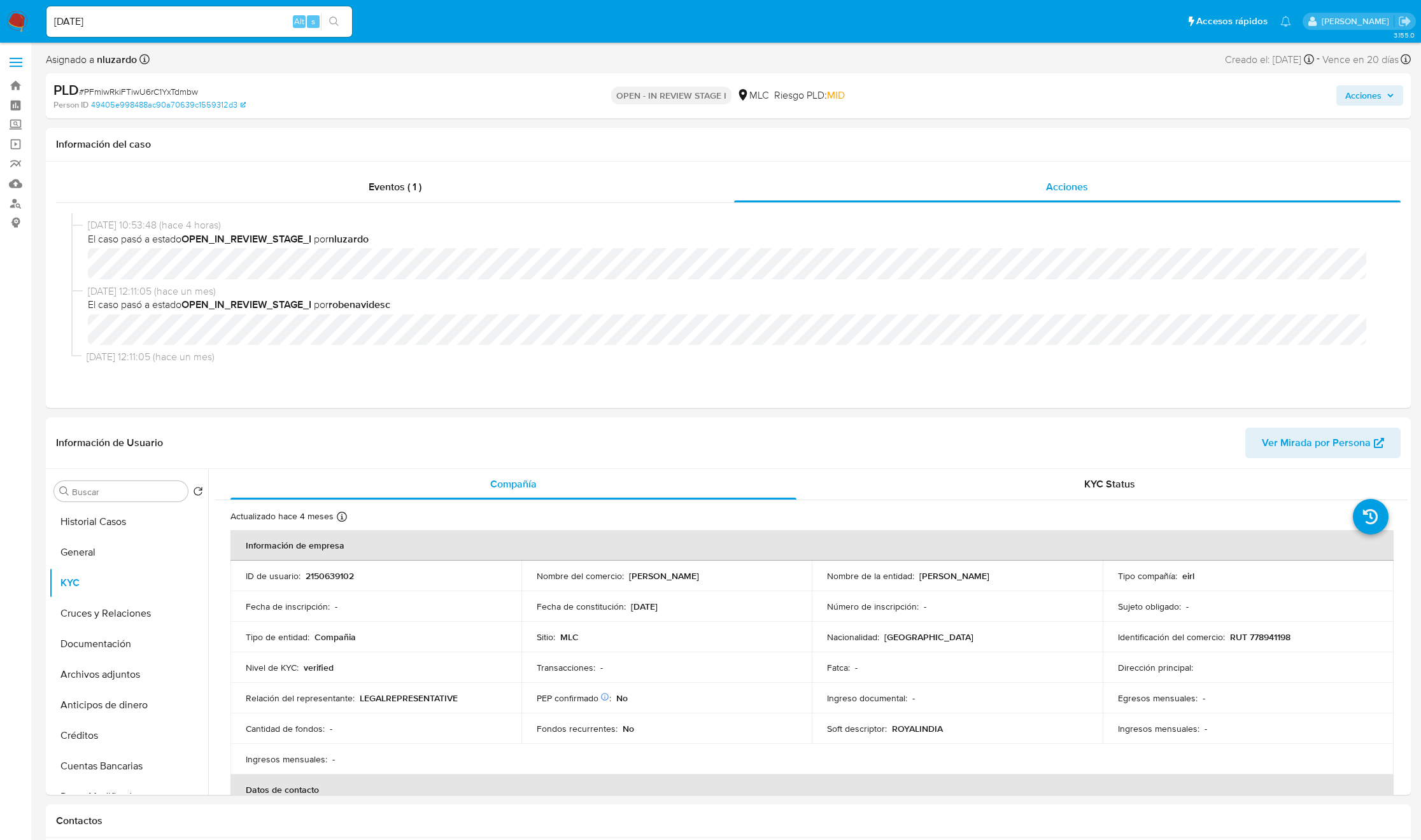
click at [1361, 100] on span "Acciones" at bounding box center [1363, 95] width 36 height 20
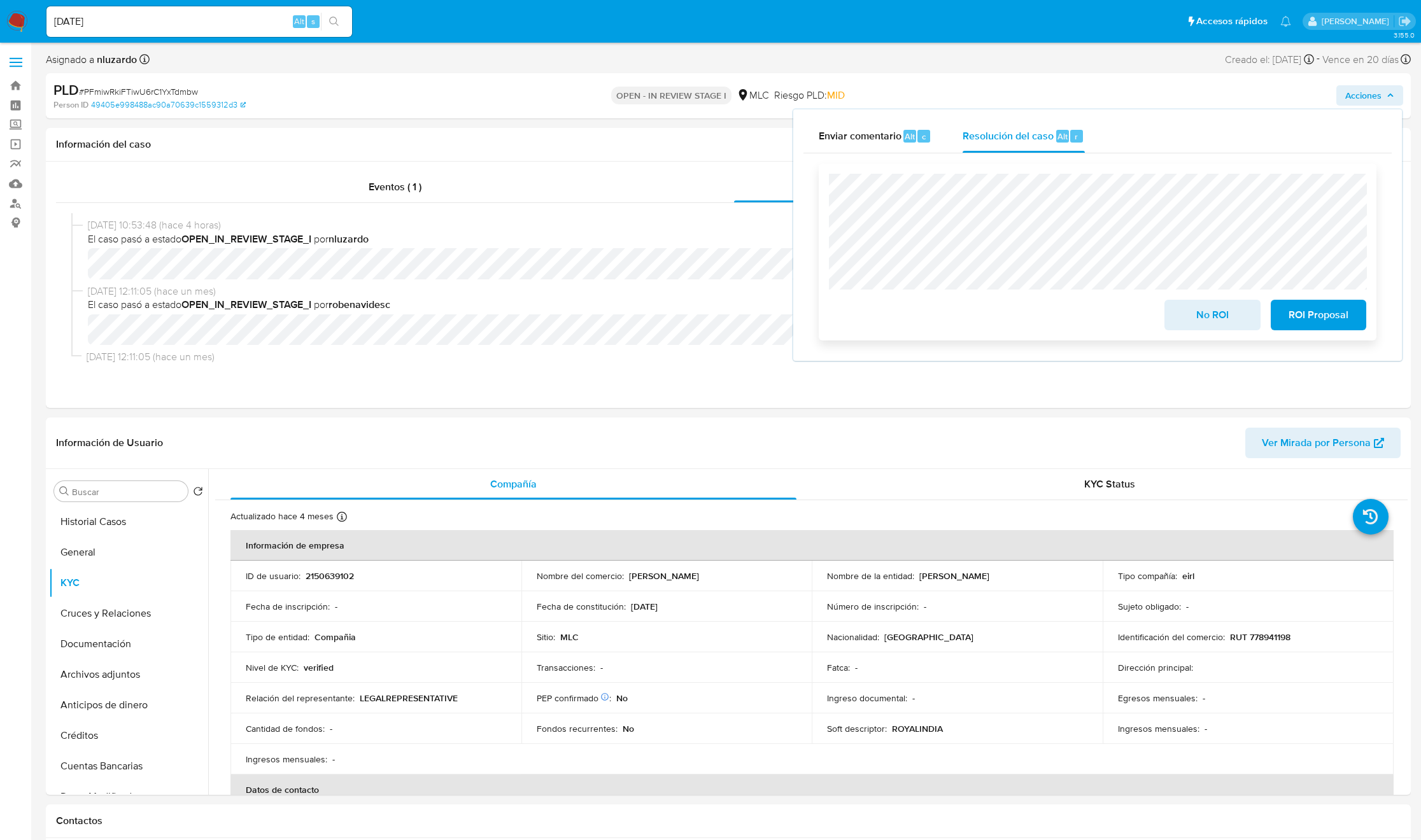
click at [1194, 315] on span "No ROI" at bounding box center [1212, 315] width 62 height 28
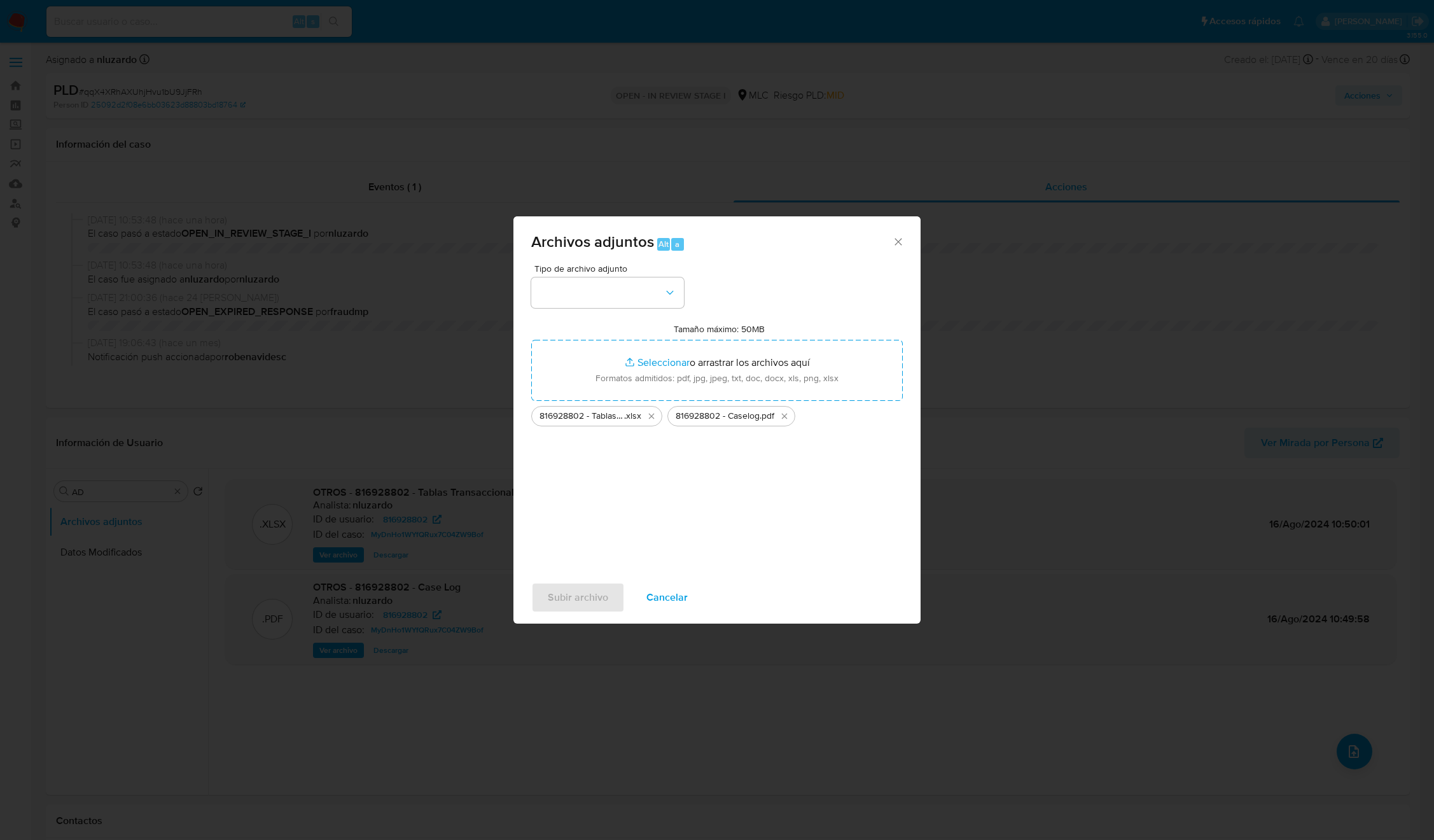
select select "10"
click at [634, 303] on button "button" at bounding box center [607, 292] width 153 height 30
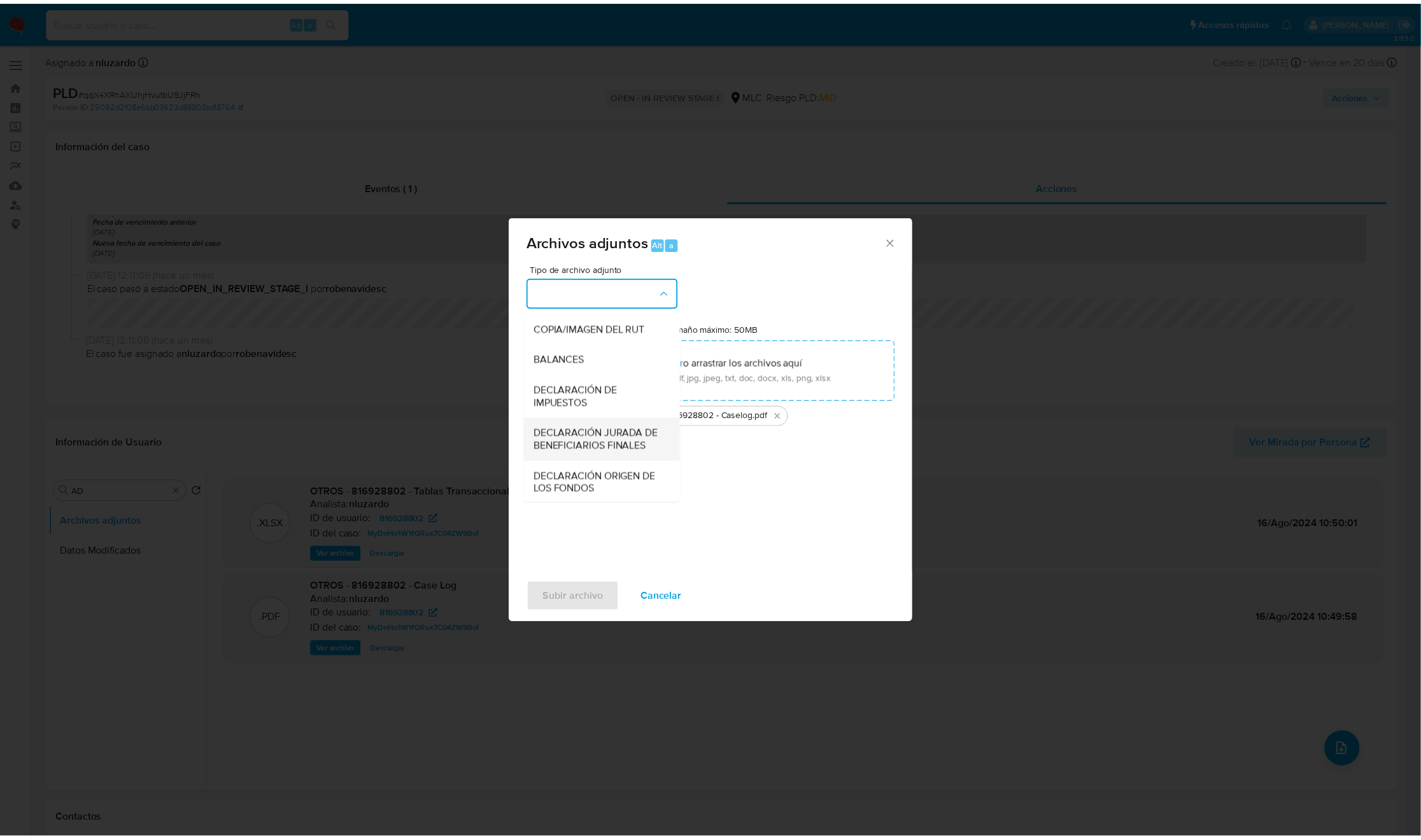
scroll to position [147, 0]
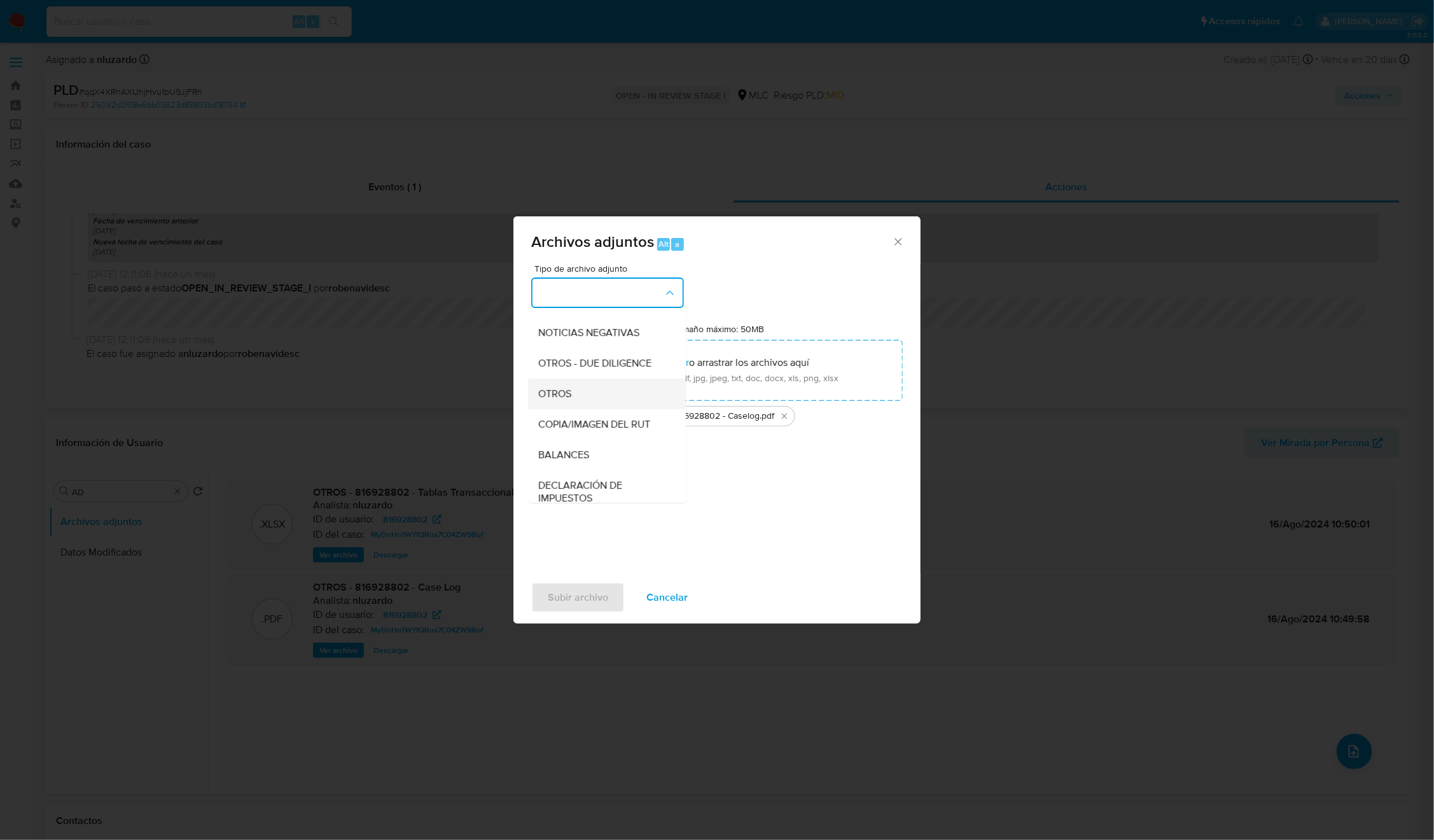
click at [581, 409] on div "OTROS" at bounding box center [603, 393] width 130 height 30
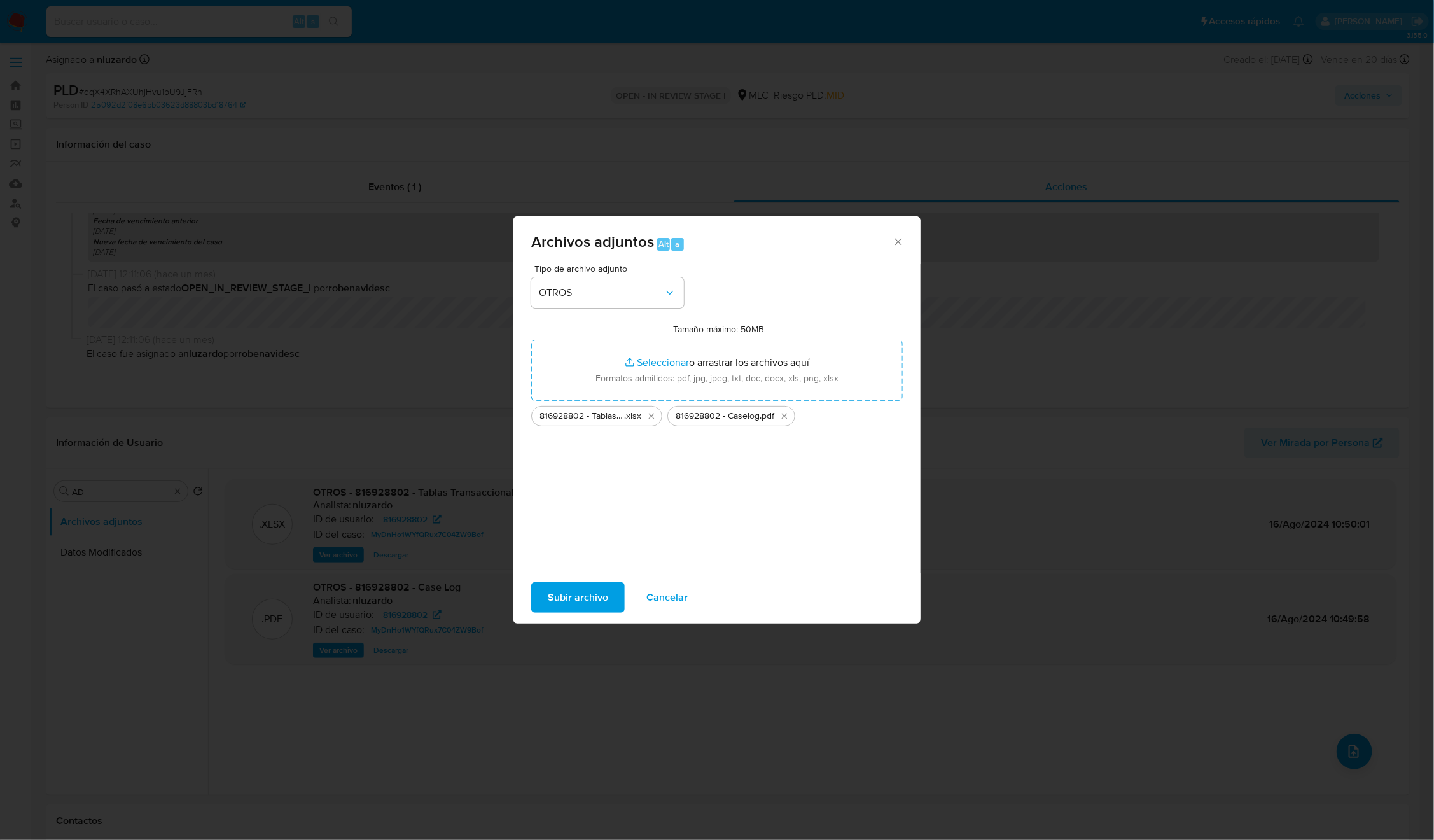
click at [584, 591] on span "Subir archivo" at bounding box center [578, 597] width 60 height 28
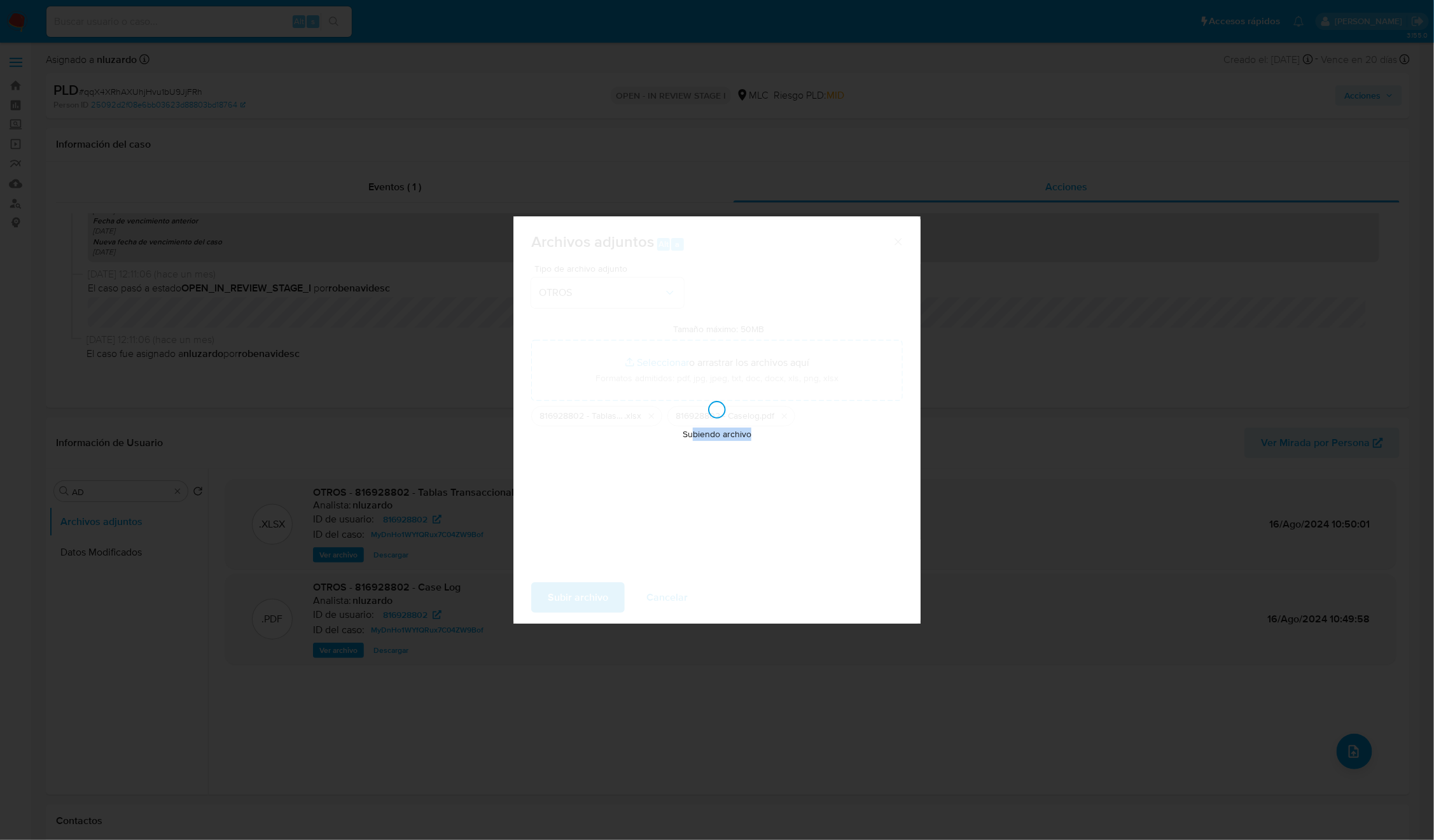
drag, startPoint x: 733, startPoint y: 500, endPoint x: 797, endPoint y: 477, distance: 68.0
click at [797, 477] on div "Subiendo archivo" at bounding box center [717, 420] width 407 height 407
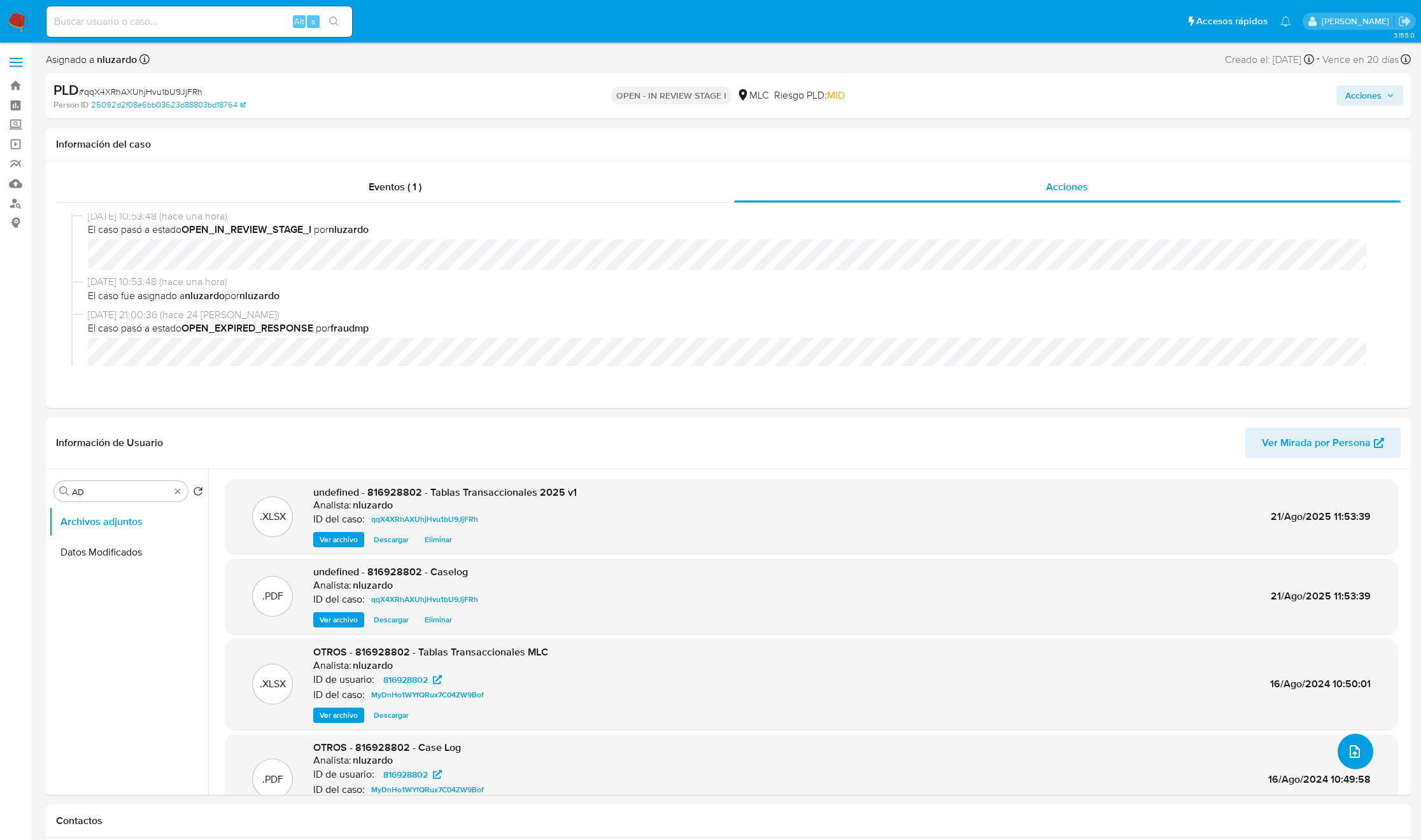
scroll to position [0, 0]
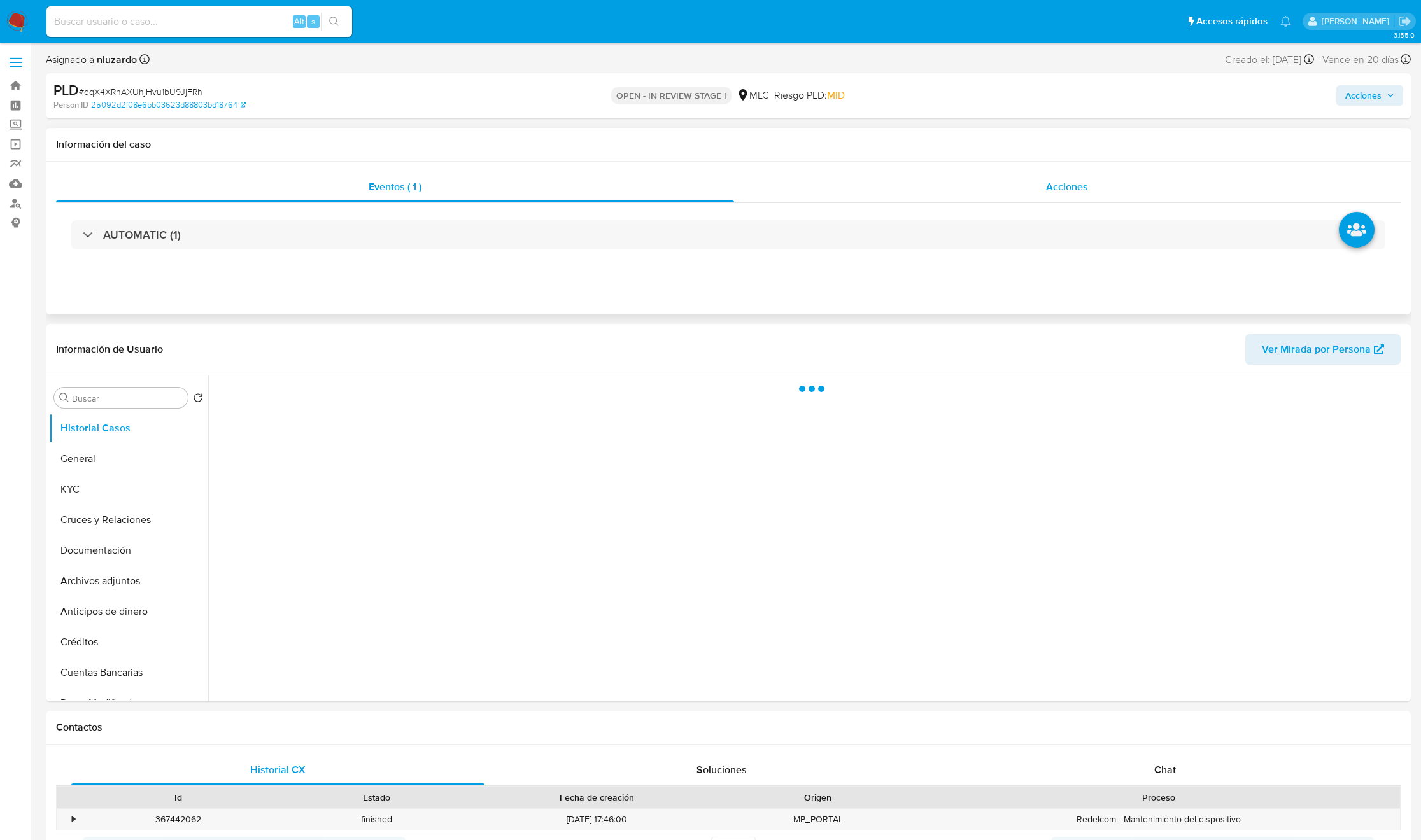
click at [993, 187] on div "Acciones" at bounding box center [1068, 186] width 667 height 30
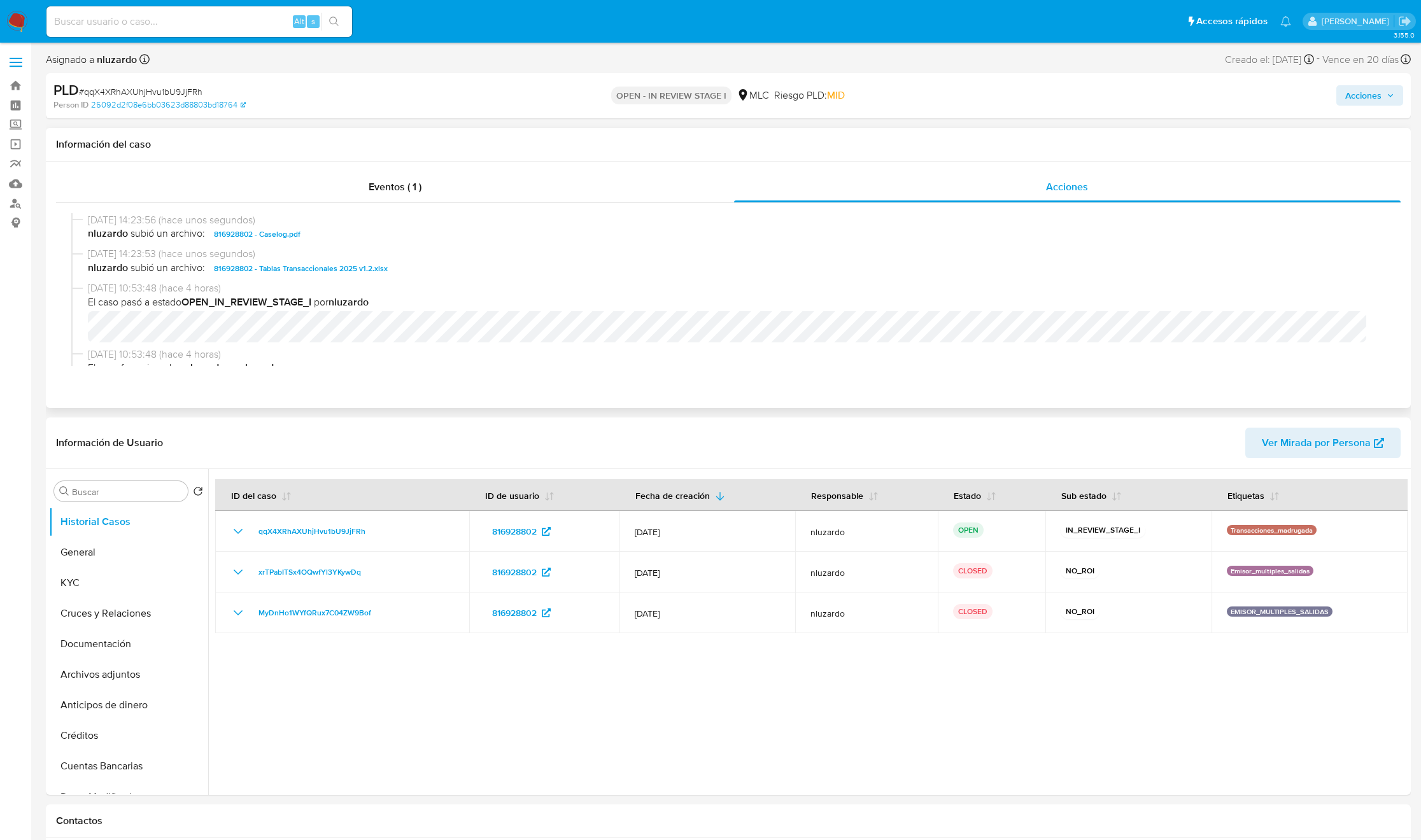
click at [318, 235] on span "nluzardo subió un archivo: 816928802 - Caselog.pdf" at bounding box center [733, 234] width 1293 height 16
select select "10"
click at [318, 235] on span "nluzardo subió un archivo: 816928802 - Caselog.pdf" at bounding box center [733, 234] width 1293 height 16
copy span "816928802 - Caselog.pdf"
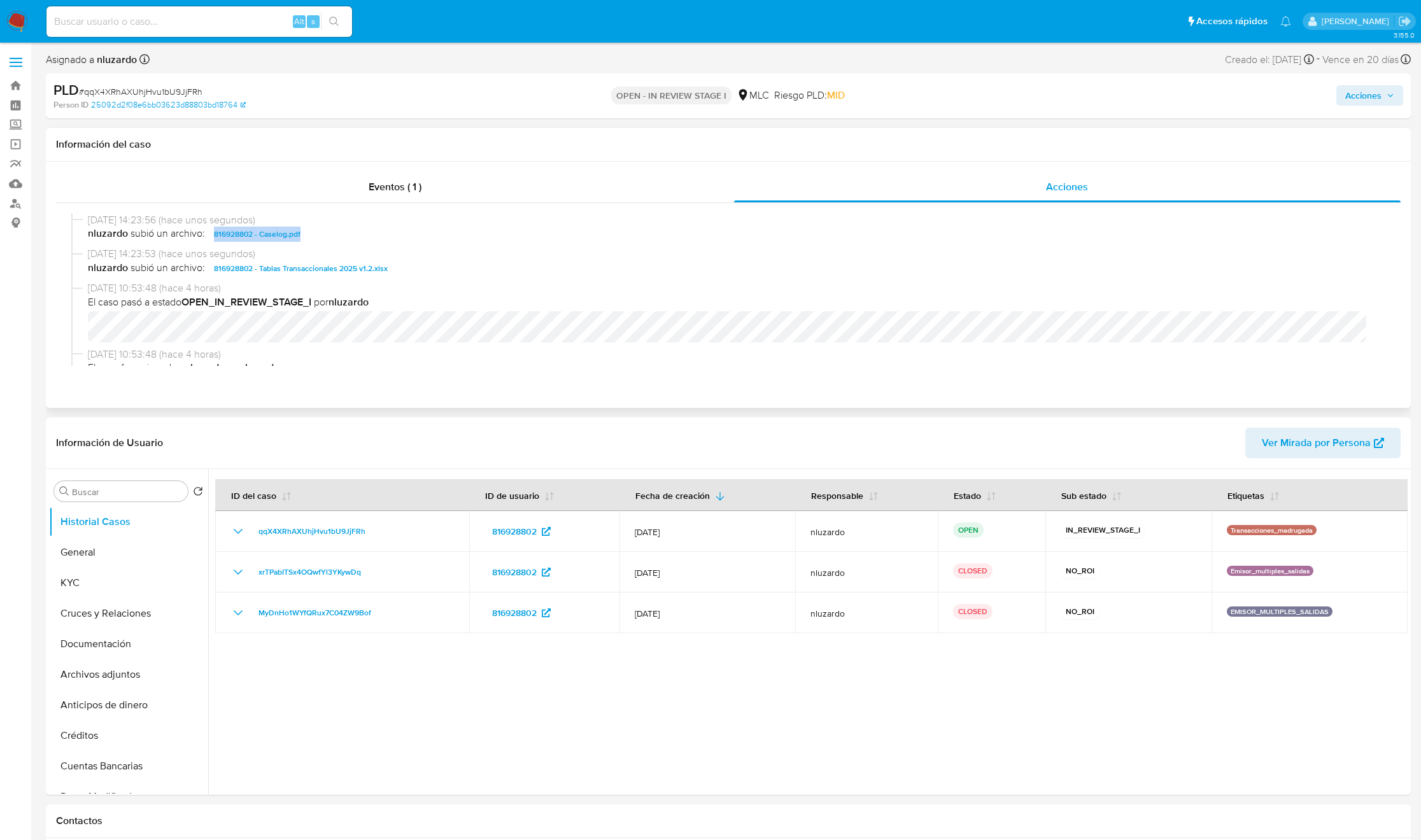
click at [411, 237] on span "nluzardo subió un archivo: 816928802 - Caselog.pdf" at bounding box center [733, 234] width 1293 height 16
click at [401, 241] on span "nluzardo subió un archivo: 816928802 - Caselog.pdf" at bounding box center [733, 234] width 1293 height 16
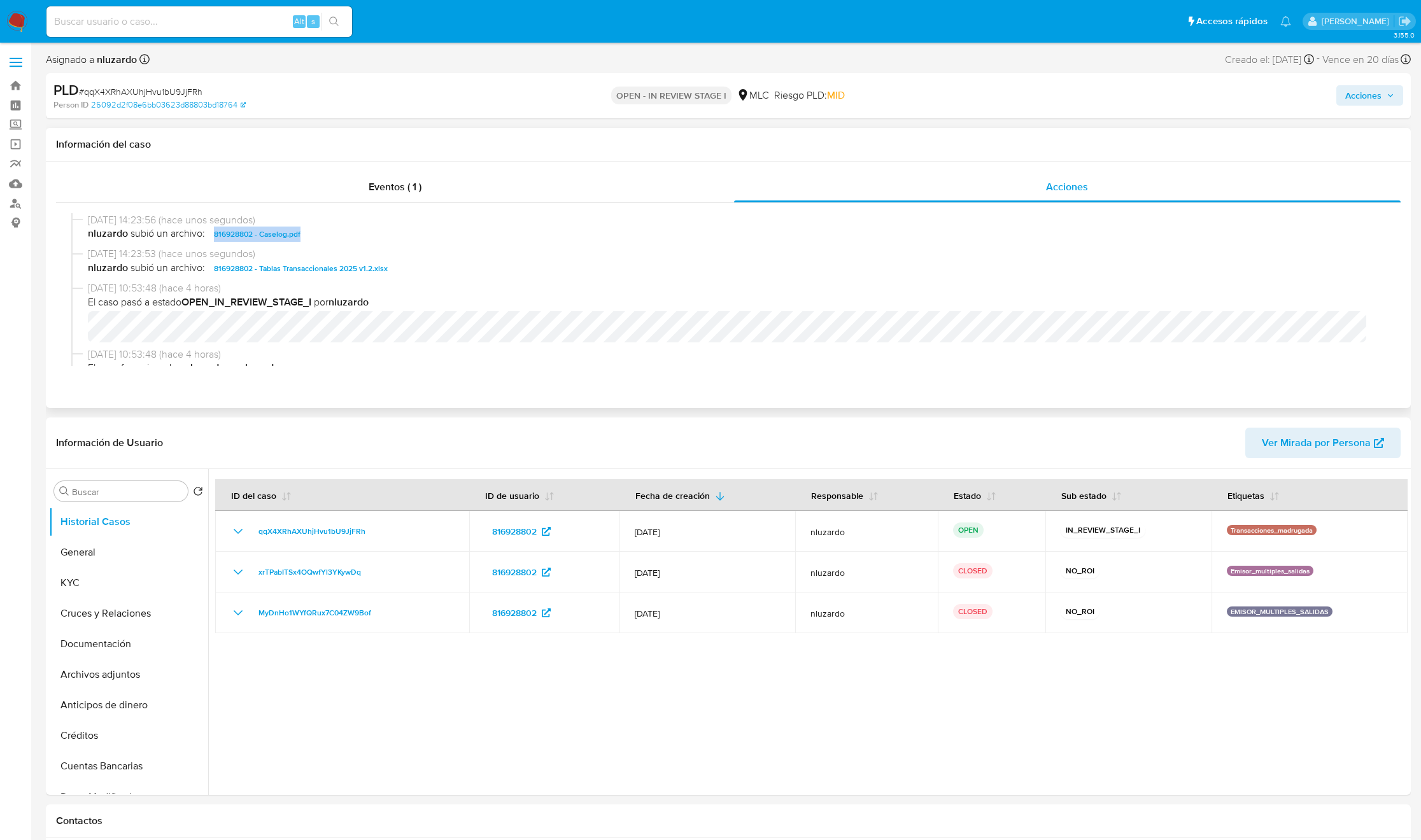
click at [401, 241] on span "nluzardo subió un archivo: 816928802 - Caselog.pdf" at bounding box center [733, 234] width 1293 height 16
click at [1360, 94] on span "Acciones" at bounding box center [1363, 95] width 36 height 20
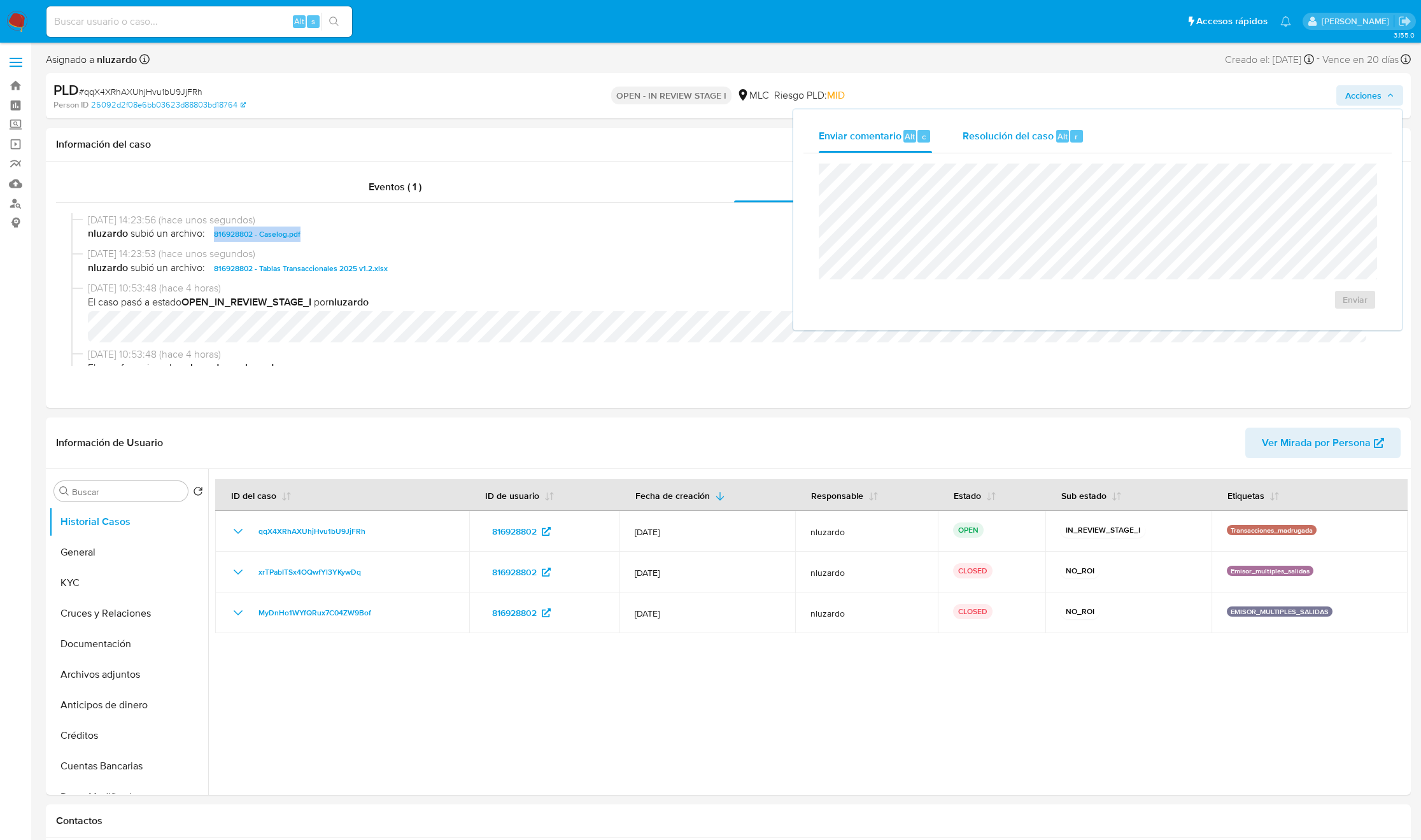
drag, startPoint x: 1028, startPoint y: 141, endPoint x: 1001, endPoint y: 143, distance: 27.1
click at [1028, 142] on span "Resolución del caso" at bounding box center [1007, 136] width 91 height 15
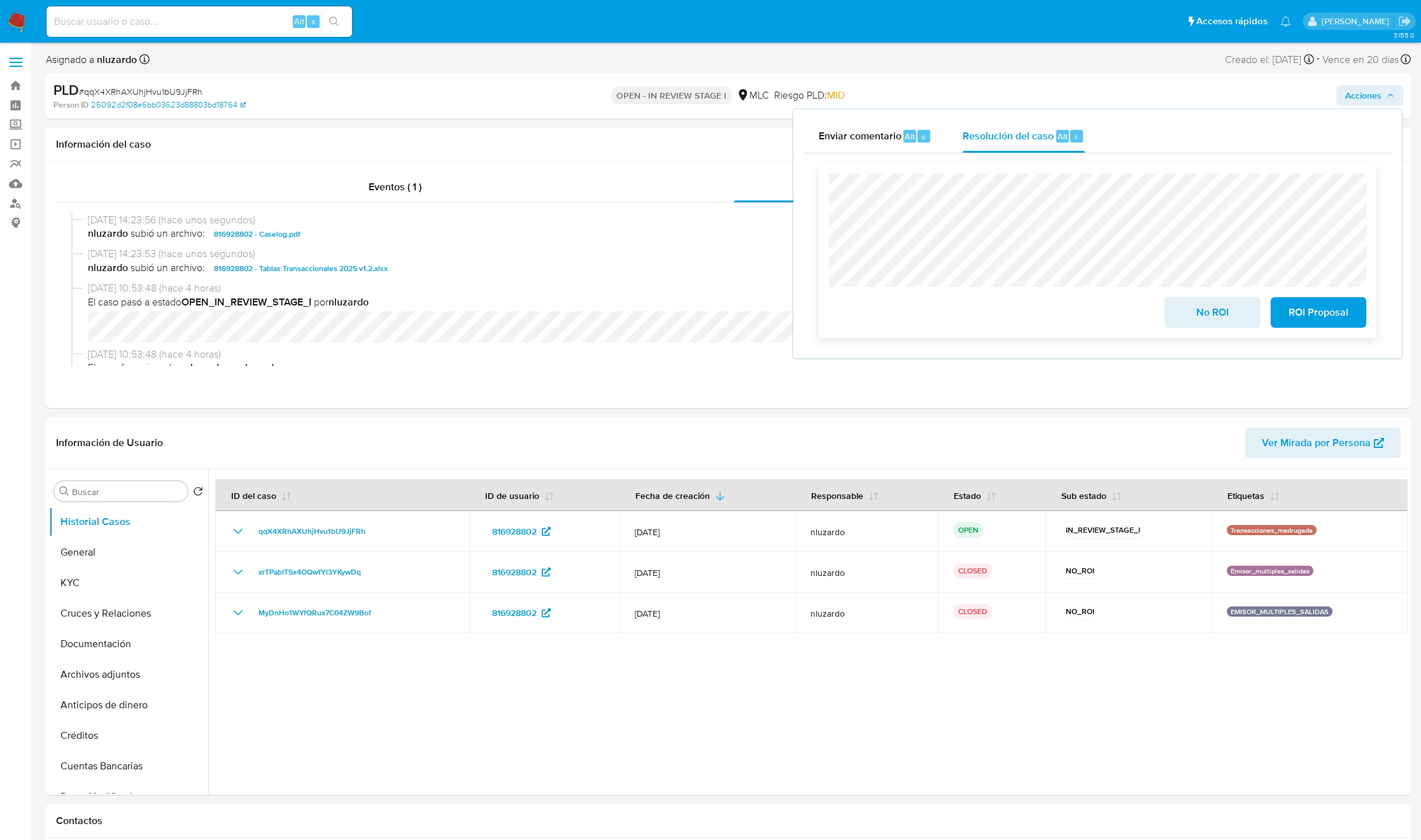
click at [1223, 319] on span "No ROI" at bounding box center [1212, 312] width 62 height 28
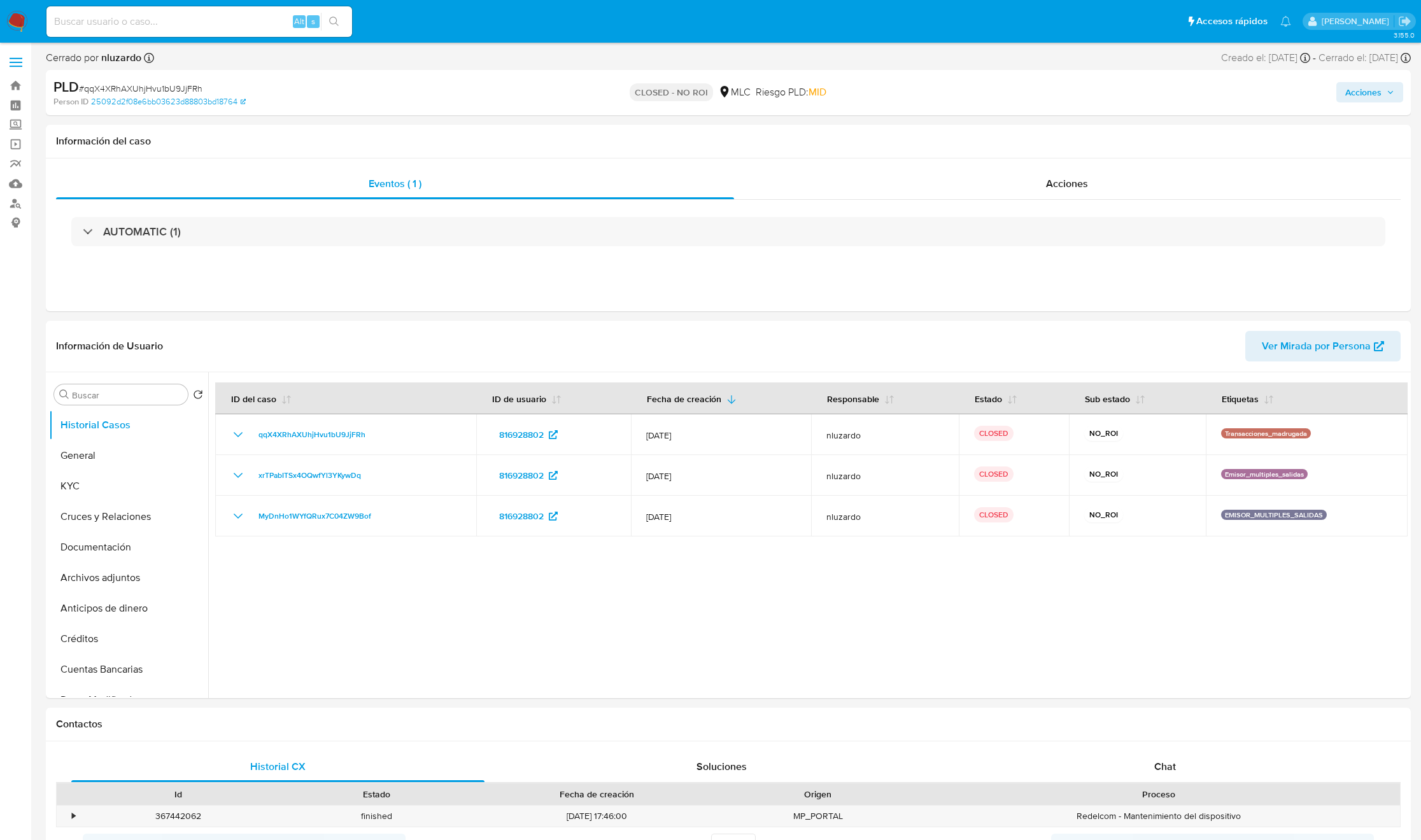
select select "10"
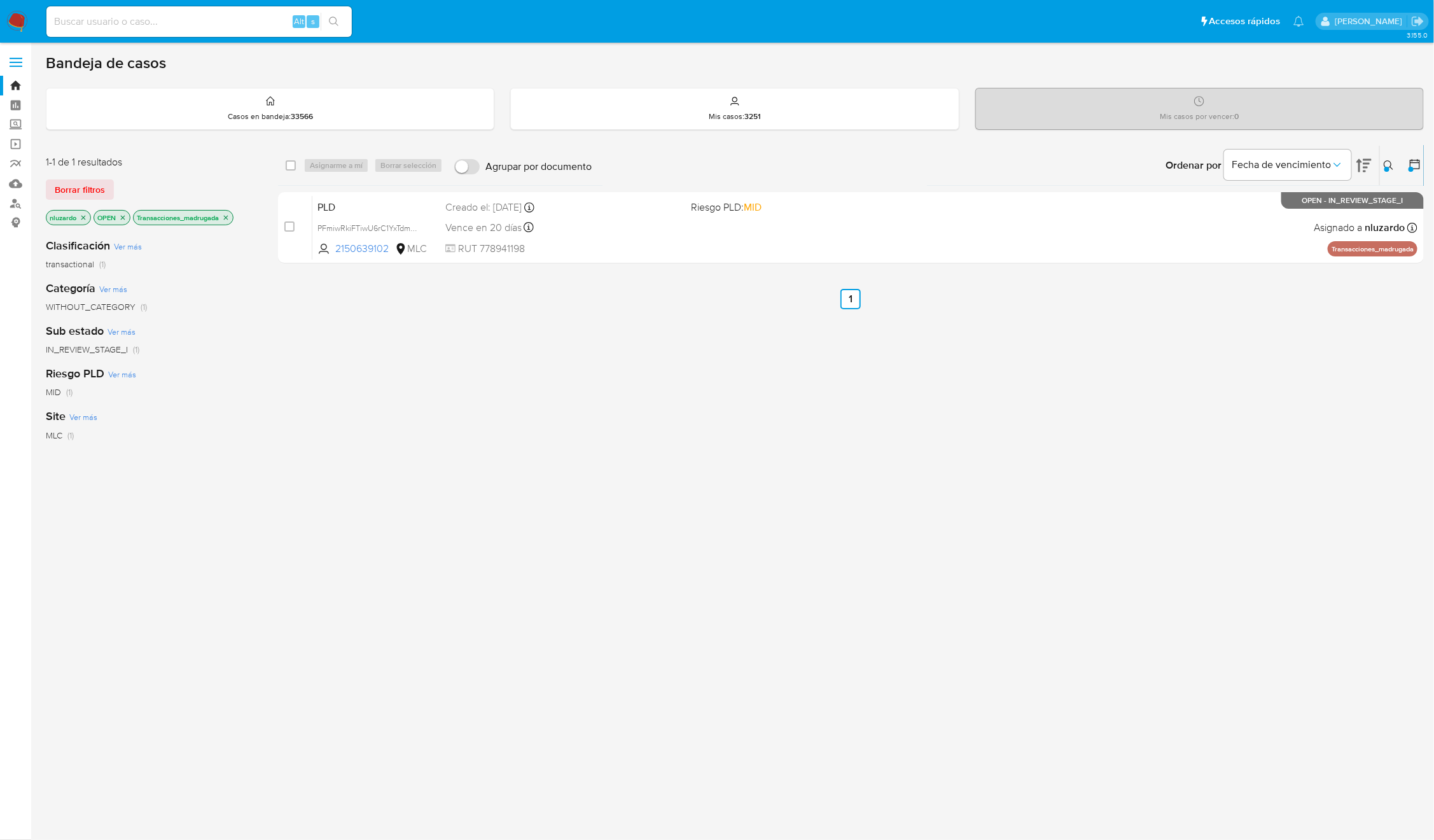
click at [1393, 163] on icon at bounding box center [1388, 165] width 10 height 10
click at [1267, 223] on div "2150639102" at bounding box center [1283, 213] width 215 height 30
click at [1267, 222] on div "2150639102" at bounding box center [1283, 213] width 215 height 30
click at [1266, 212] on input "2150639102" at bounding box center [1283, 213] width 215 height 16
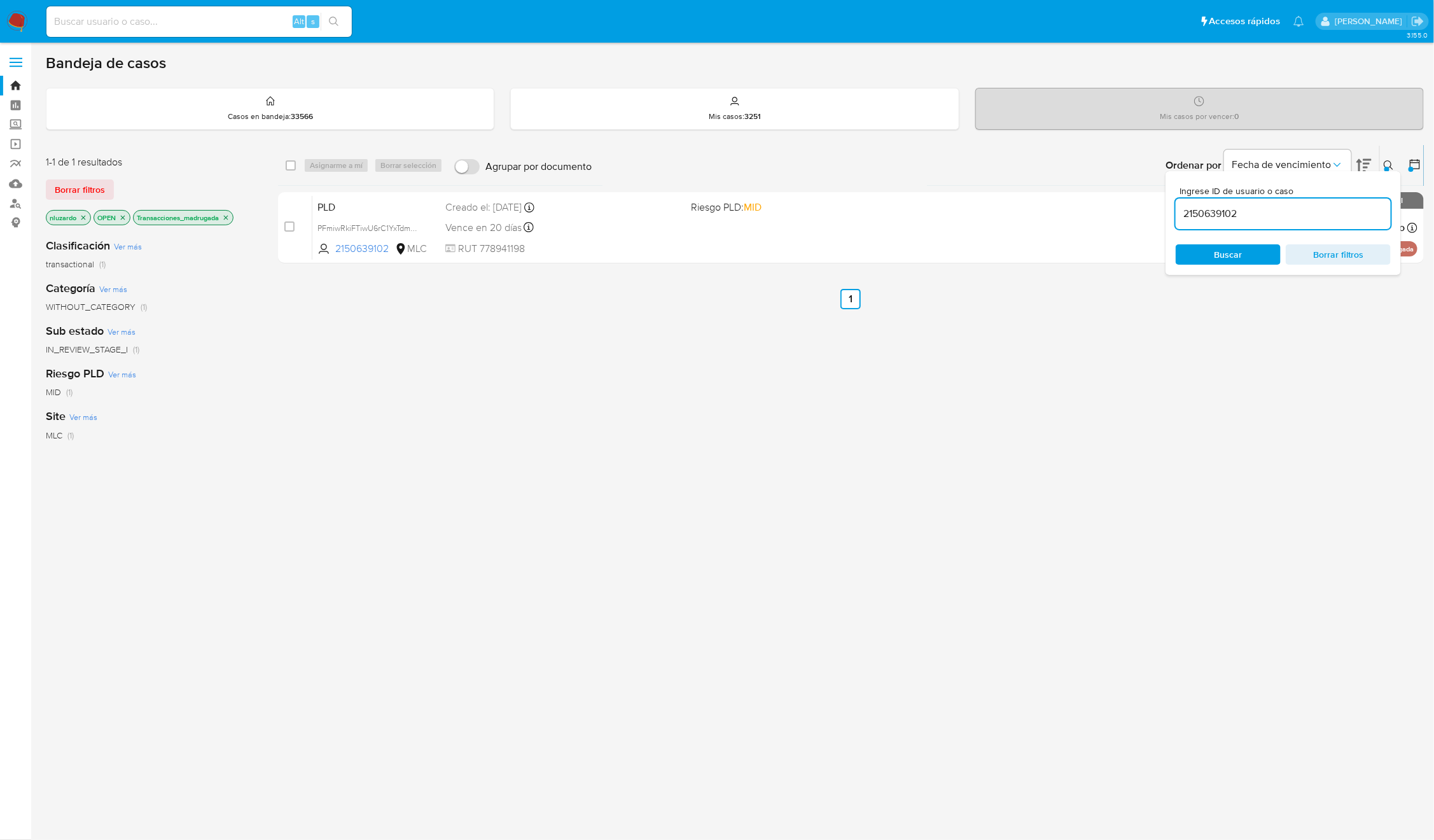
click at [1266, 212] on input "2150639102" at bounding box center [1283, 213] width 215 height 16
paste input "143251514"
type input "143251514"
click at [1222, 268] on div "Ingrese ID de usuario o caso 143251514 Buscar Borrar filtros" at bounding box center [1283, 222] width 235 height 104
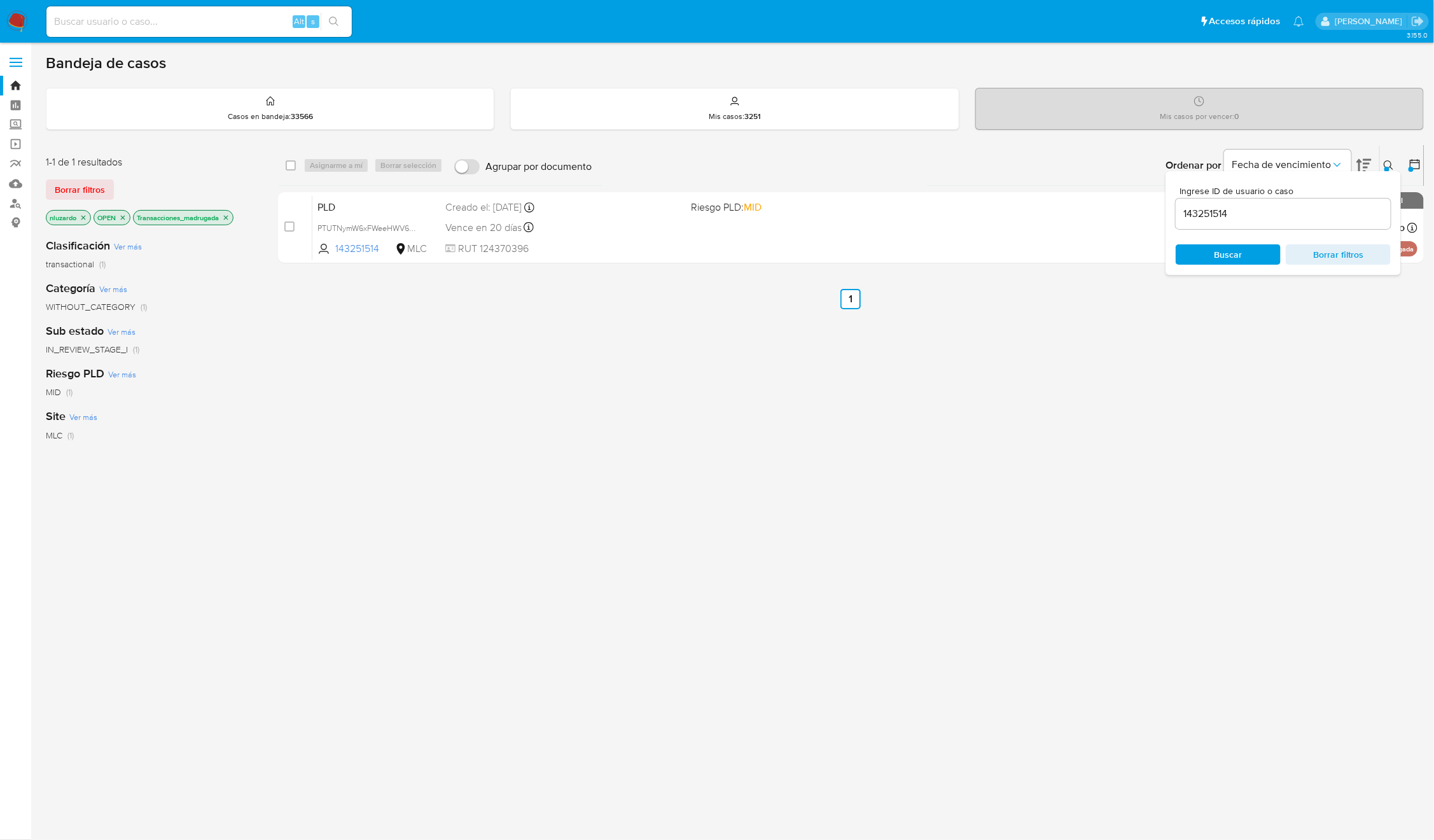
click at [1384, 164] on icon at bounding box center [1388, 165] width 10 height 10
click at [1060, 420] on div "select-all-cases-checkbox Asignarme a mí Borrar selección Agrupar por documento…" at bounding box center [851, 433] width 1146 height 576
click at [1044, 283] on div "select-all-cases-checkbox Asignarme a mí Borrar selección Agrupar por documento…" at bounding box center [851, 433] width 1146 height 576
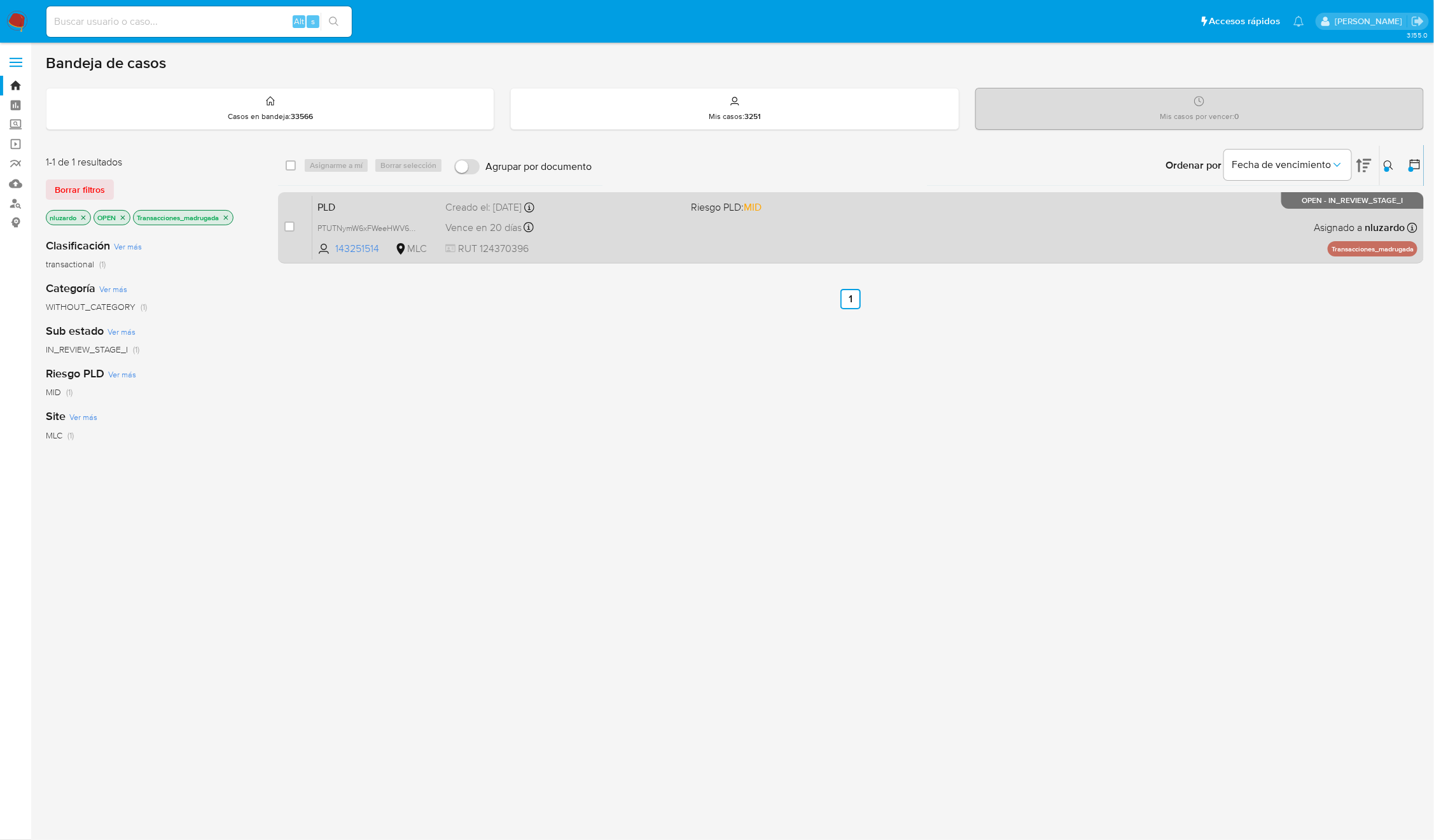
click at [1041, 226] on div "PLD PTUTNymW6xFWeeHWV6RMFH7L 143251514 MLC Riesgo PLD: MID Creado el: 12/06/202…" at bounding box center [864, 227] width 1105 height 65
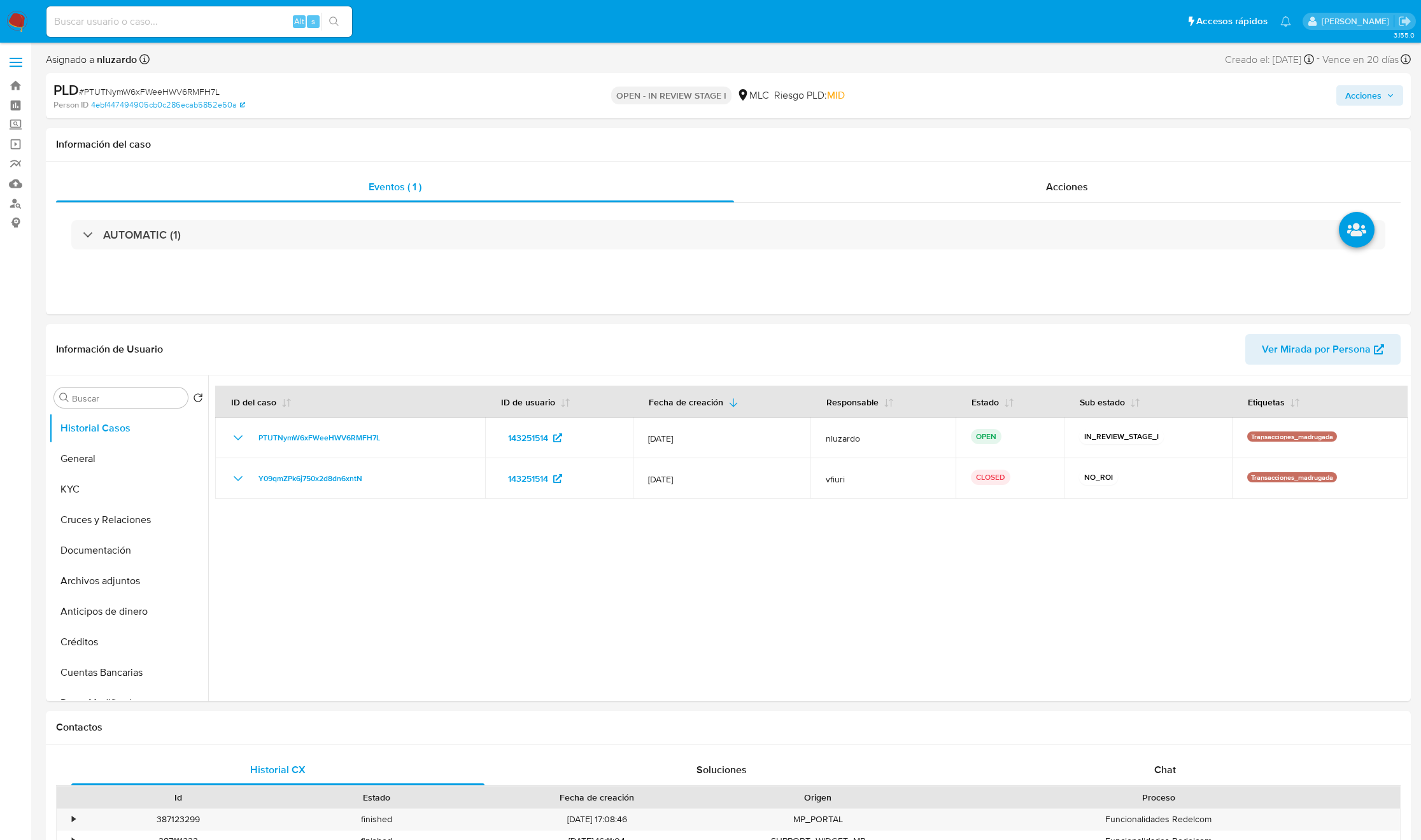
select select "10"
click at [253, 23] on input at bounding box center [199, 21] width 306 height 16
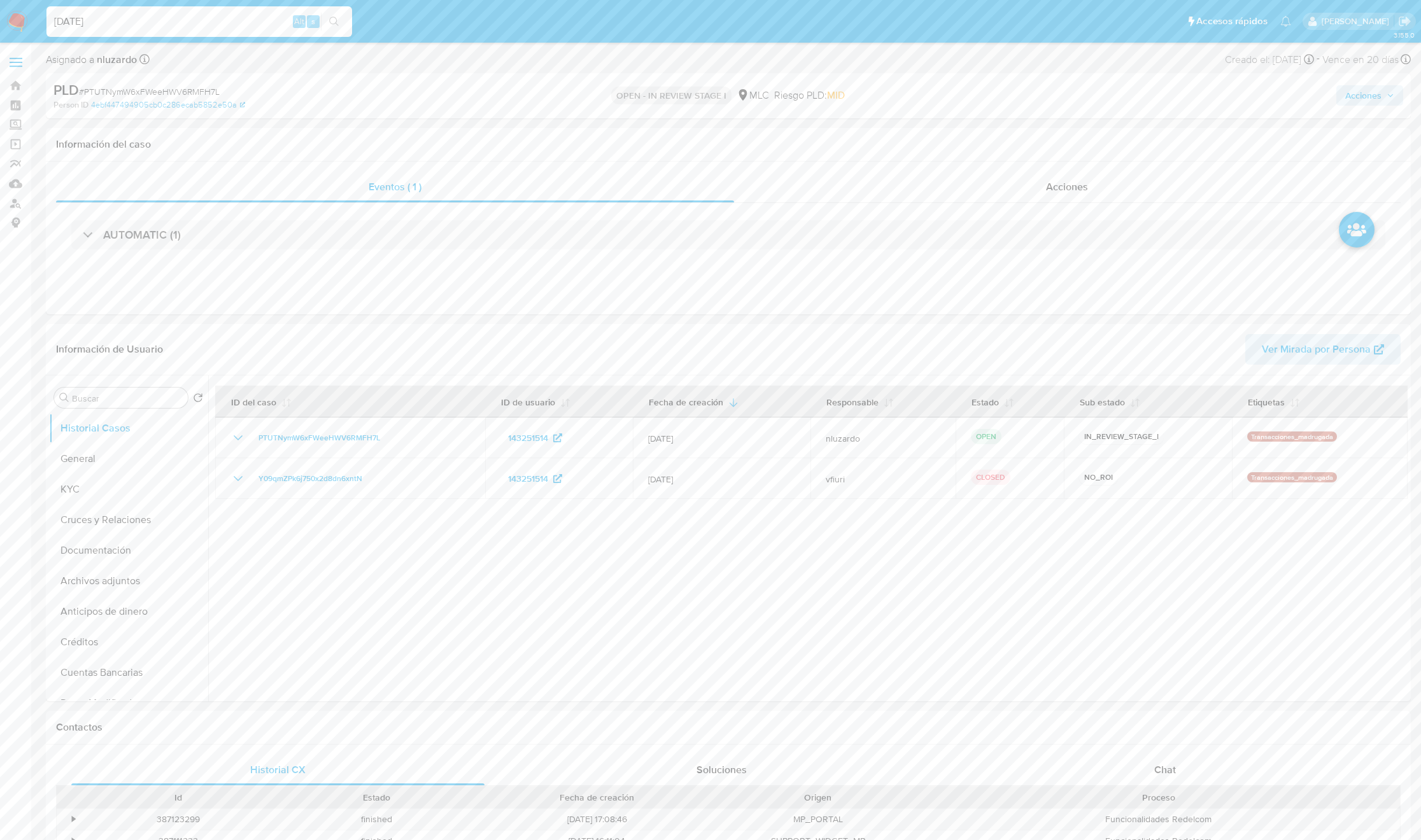
type input "[DATE]"
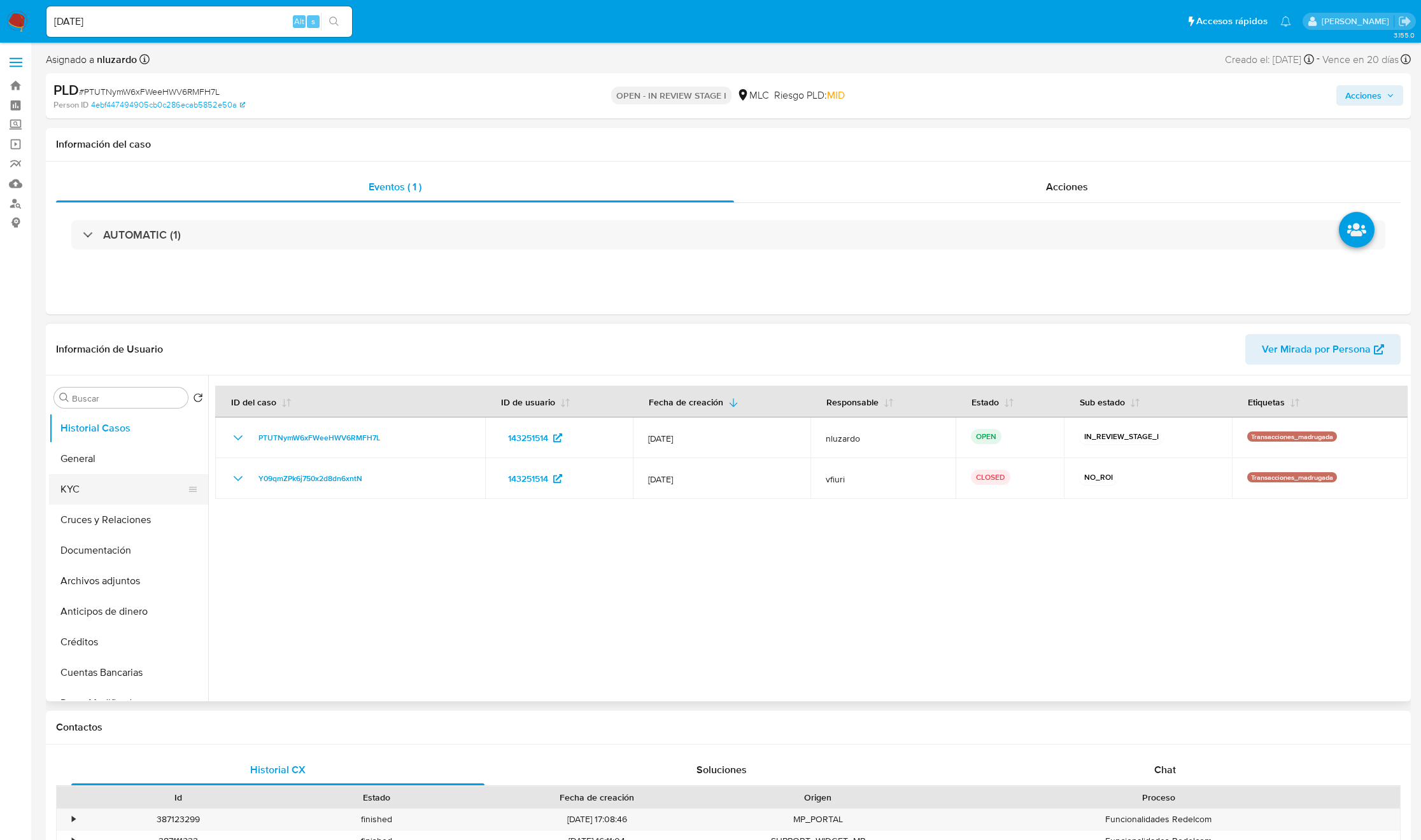
click at [84, 494] on button "KYC" at bounding box center [123, 489] width 149 height 30
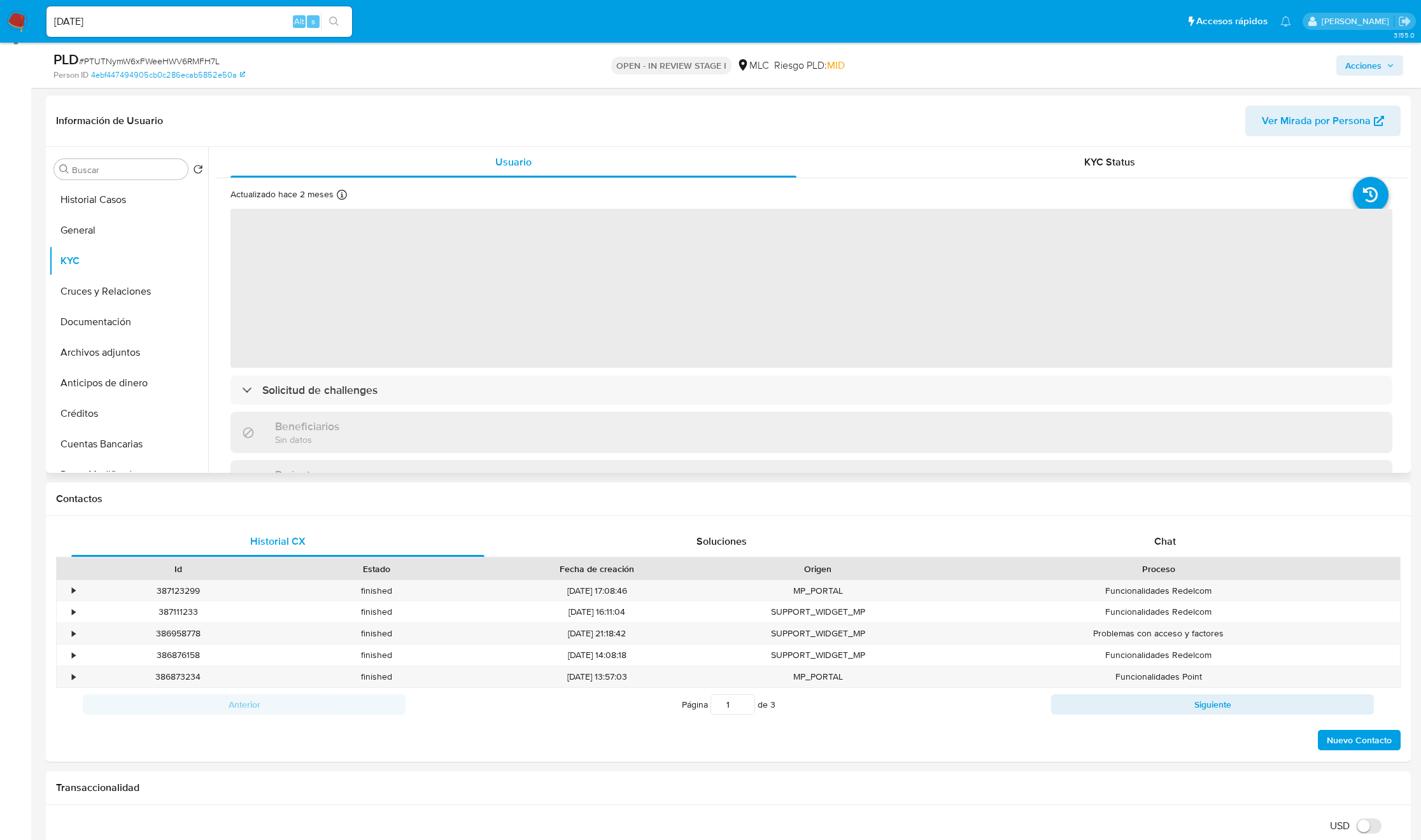
scroll to position [191, 0]
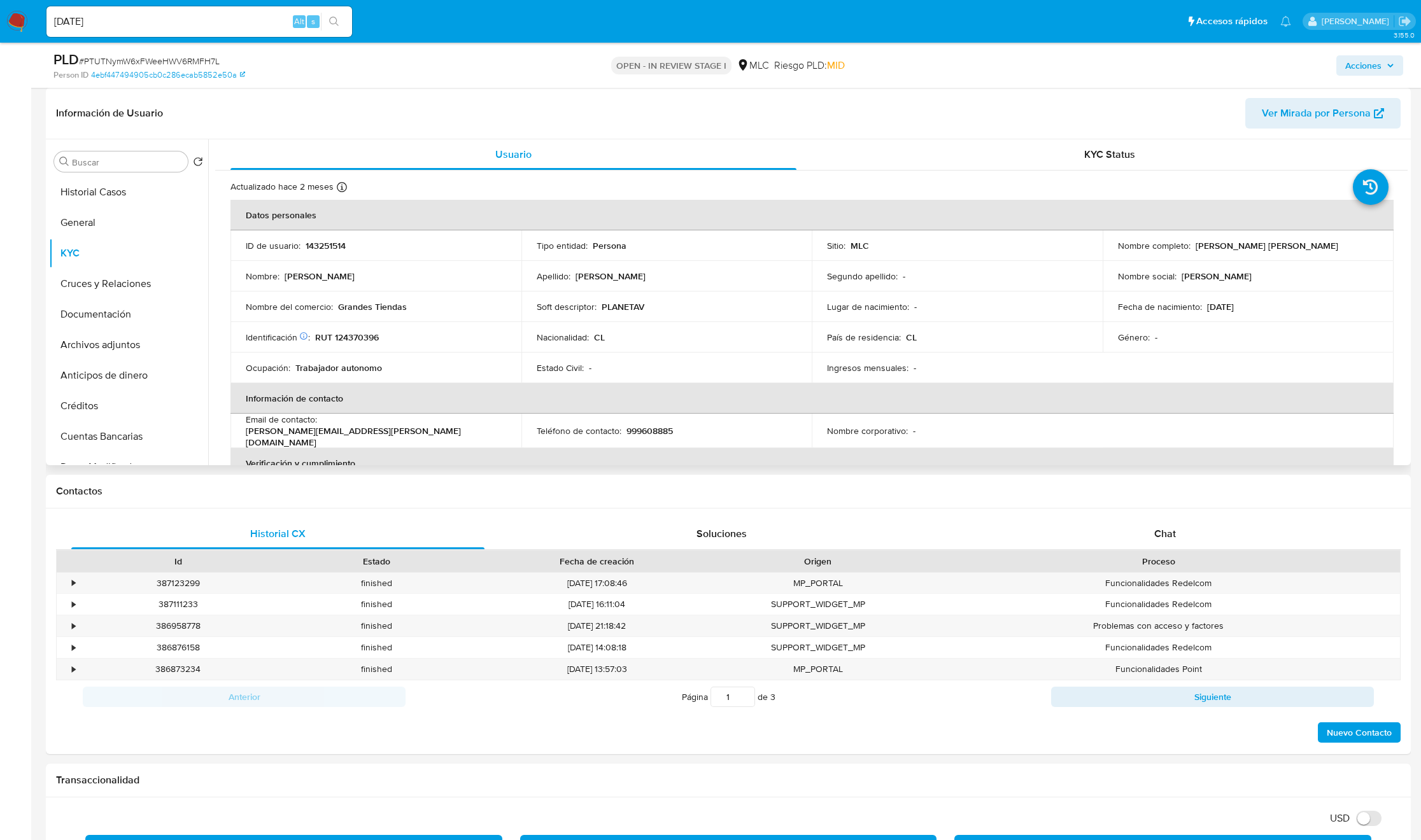
click at [1205, 251] on p "[PERSON_NAME] [PERSON_NAME]" at bounding box center [1266, 246] width 142 height 11
drag, startPoint x: 1307, startPoint y: 239, endPoint x: 1318, endPoint y: 239, distance: 11.0
click at [1318, 239] on td "Nombre completo : [PERSON_NAME] [PERSON_NAME]" at bounding box center [1248, 245] width 291 height 30
copy p "[PERSON_NAME] [PERSON_NAME]"
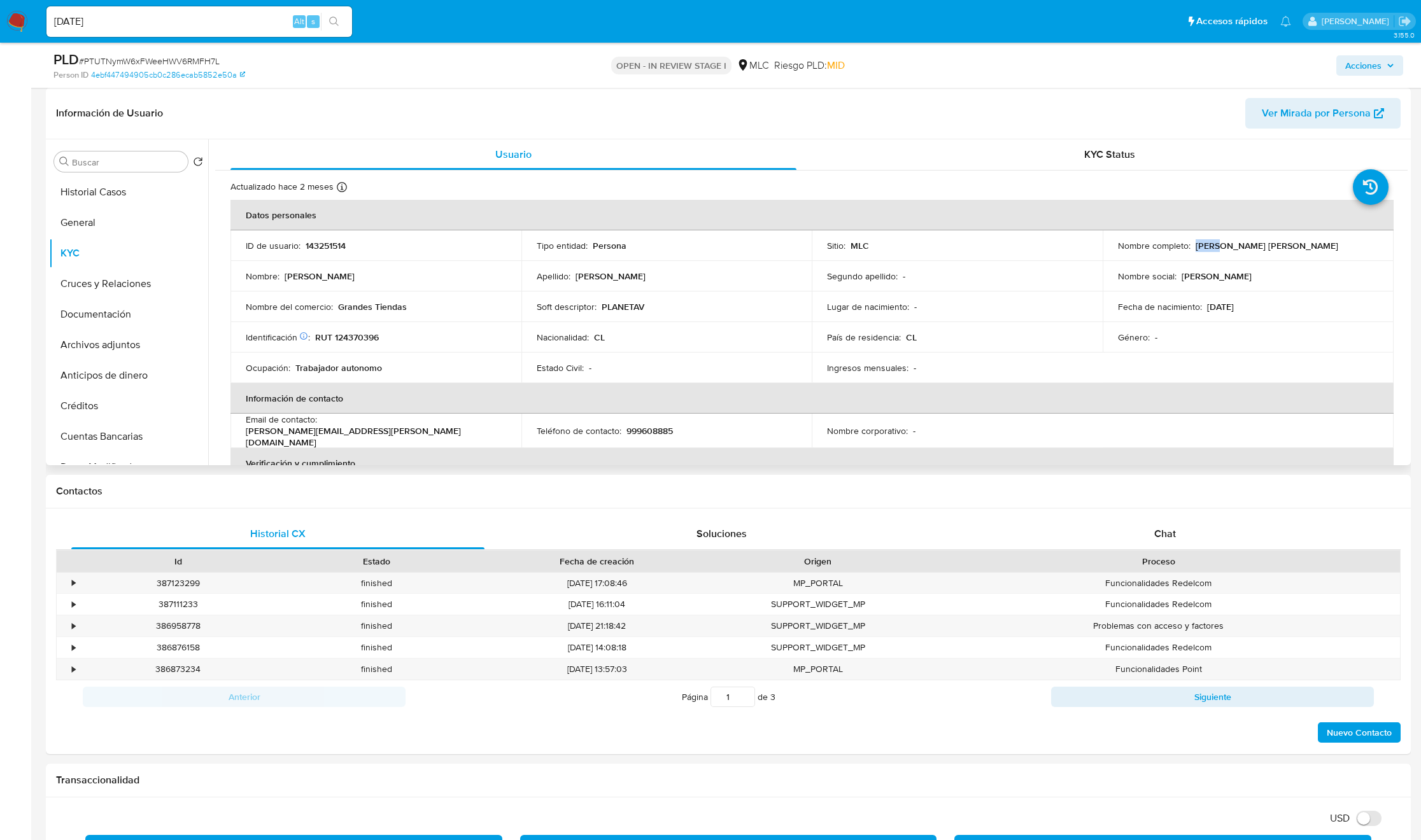
drag, startPoint x: 350, startPoint y: 304, endPoint x: 371, endPoint y: 324, distance: 29.0
click at [366, 319] on td "Nombre del comercio : Grandes Tiendas" at bounding box center [376, 306] width 291 height 30
click at [371, 336] on p "RUT 124370396" at bounding box center [347, 337] width 64 height 11
copy p "124370396"
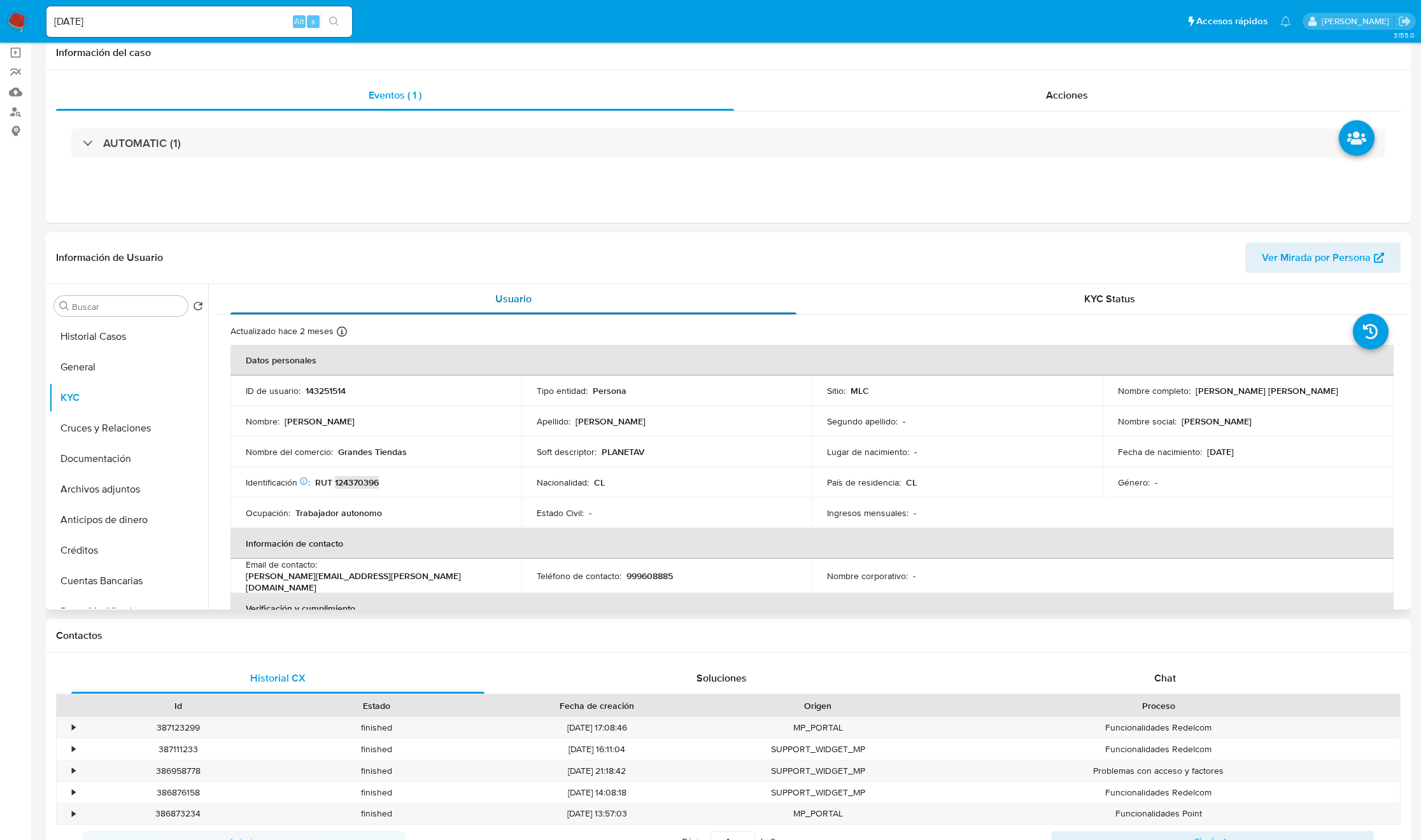
scroll to position [0, 0]
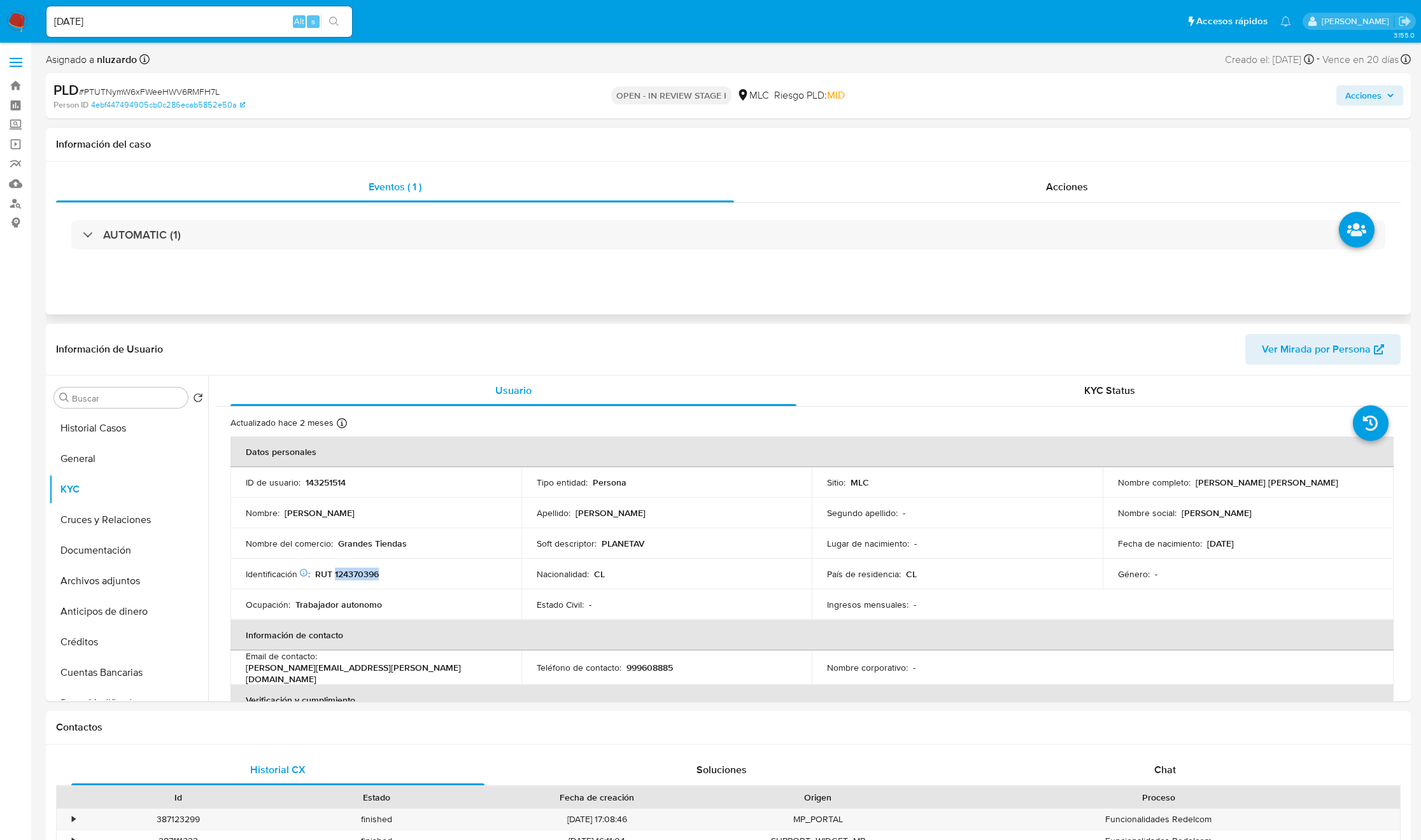
click at [253, 254] on div "AUTOMATIC (1)" at bounding box center [728, 235] width 1344 height 64
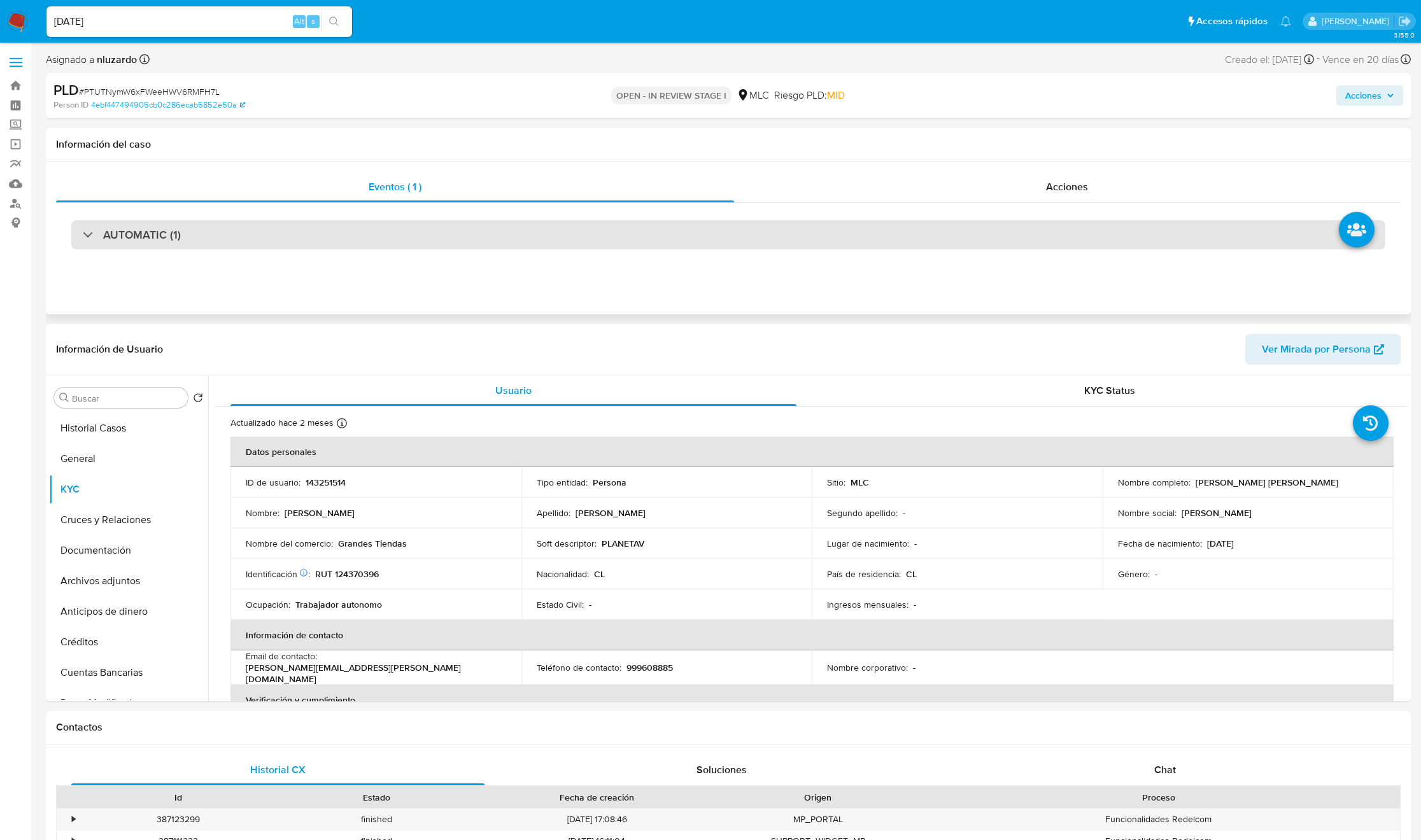
click at [262, 240] on div "AUTOMATIC (1)" at bounding box center [728, 235] width 1314 height 29
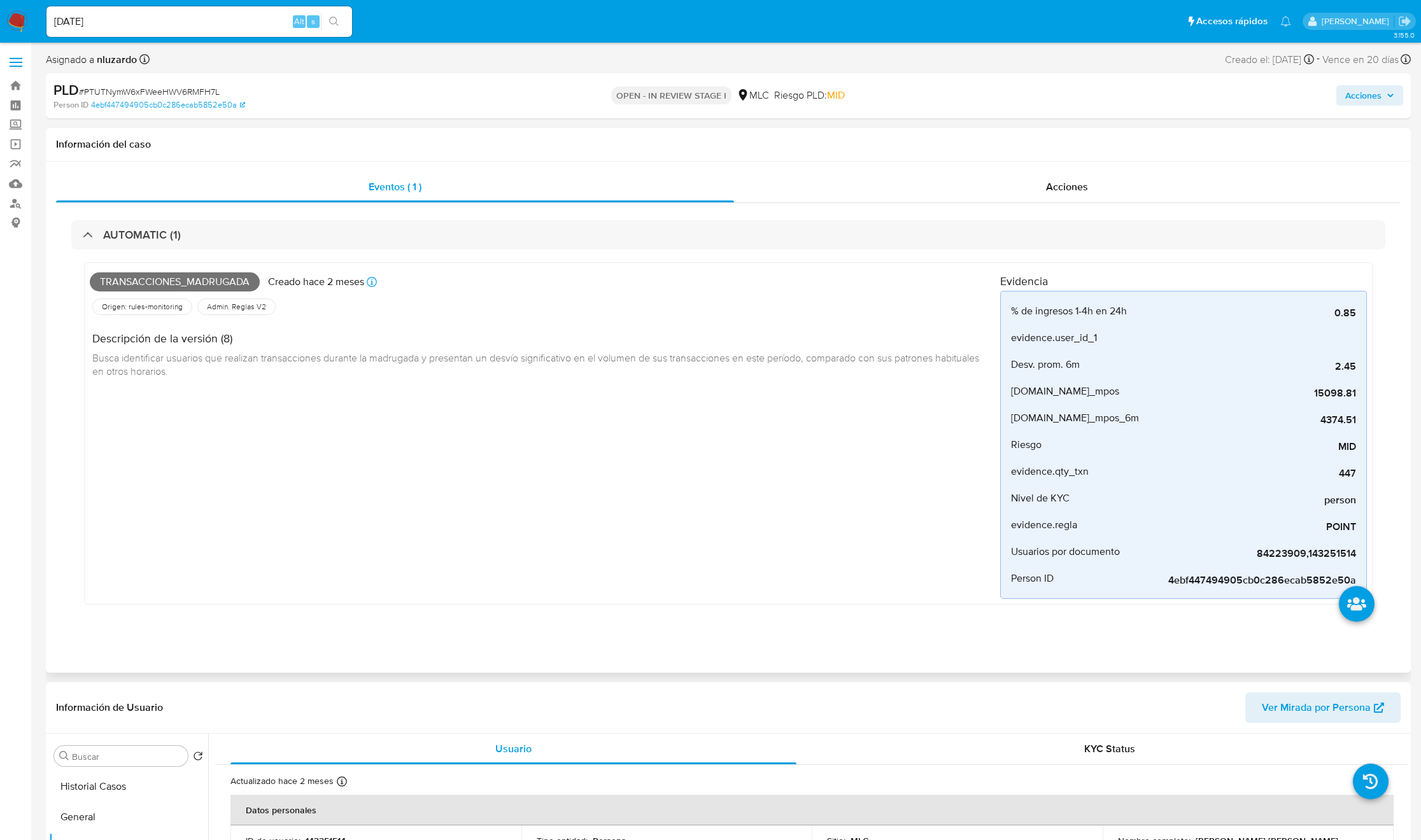
click at [189, 293] on div "Transacciones_madrugada Creado hace 2 meses Creado: [DATE] 06:05:34" at bounding box center [545, 282] width 910 height 28
click at [189, 283] on span "Transacciones_madrugada" at bounding box center [175, 281] width 170 height 19
copy span "Transacciones_madrugada"
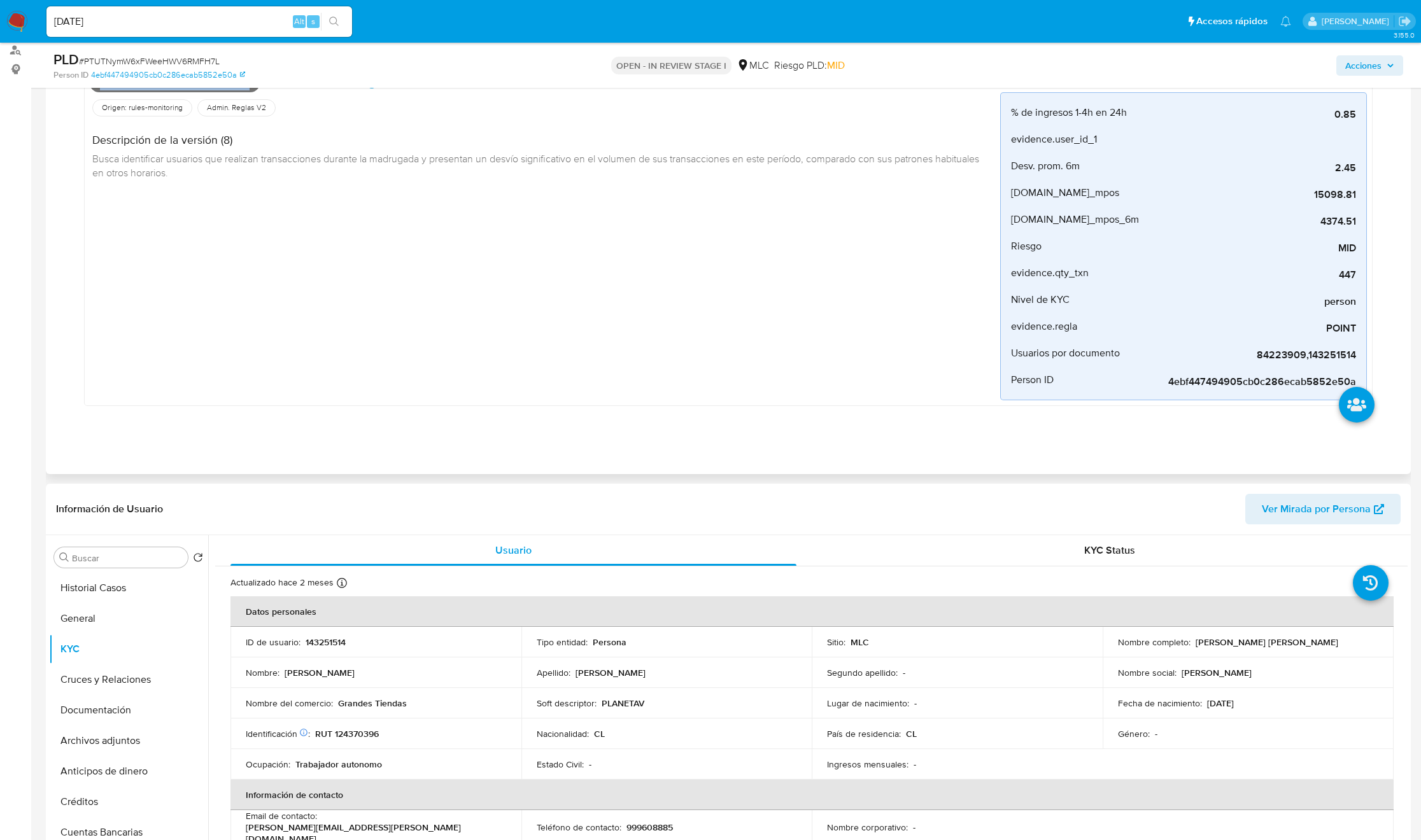
scroll to position [286, 0]
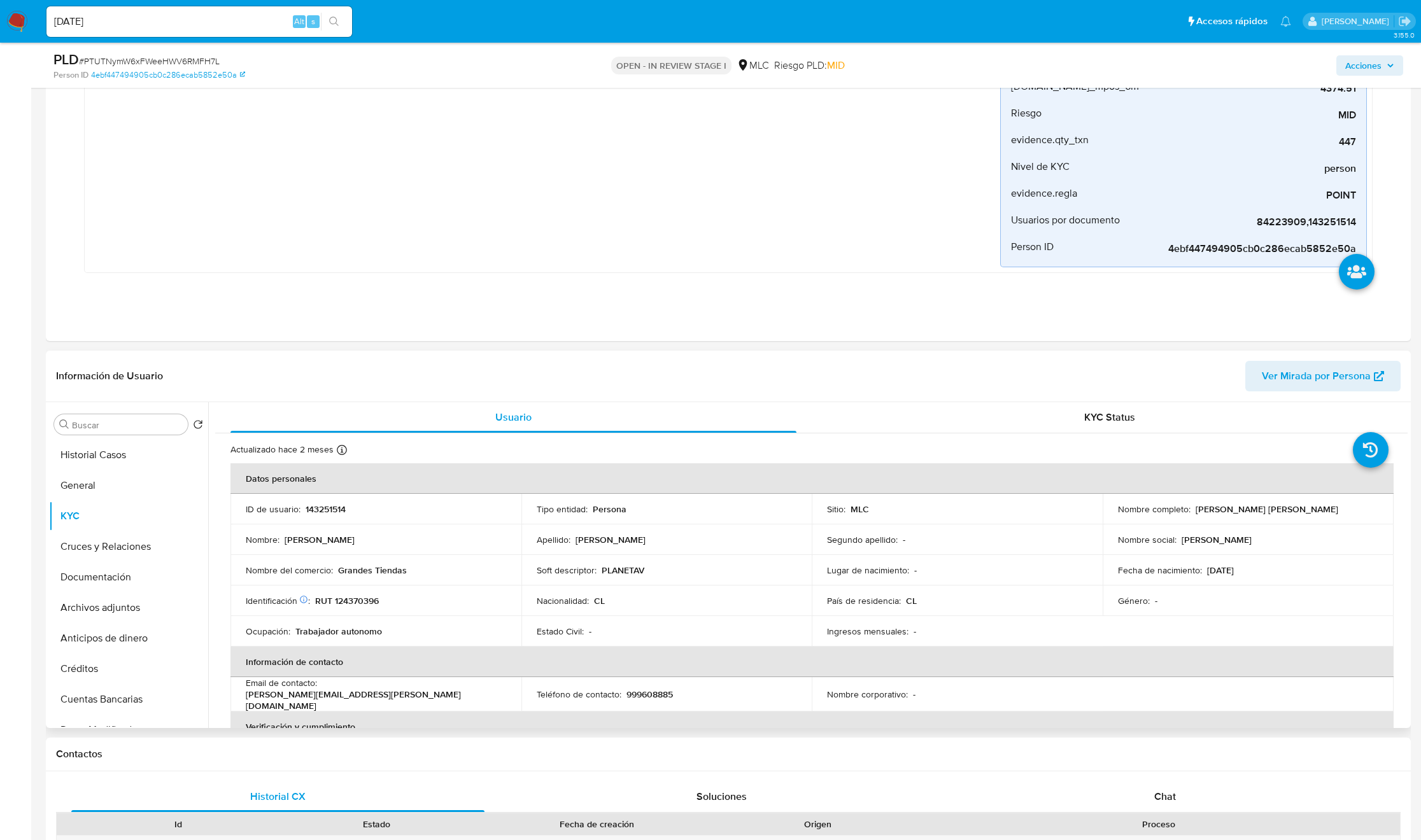
drag, startPoint x: 743, startPoint y: 642, endPoint x: 780, endPoint y: 628, distance: 39.6
click at [743, 642] on td "Estado Civil : -" at bounding box center [667, 631] width 291 height 30
drag, startPoint x: 1407, startPoint y: 466, endPoint x: 1408, endPoint y: 476, distance: 10.0
click at [1408, 476] on div "Buscar Volver al orden por defecto Historial Casos General KYC Cruces y Relacio…" at bounding box center [728, 565] width 1365 height 326
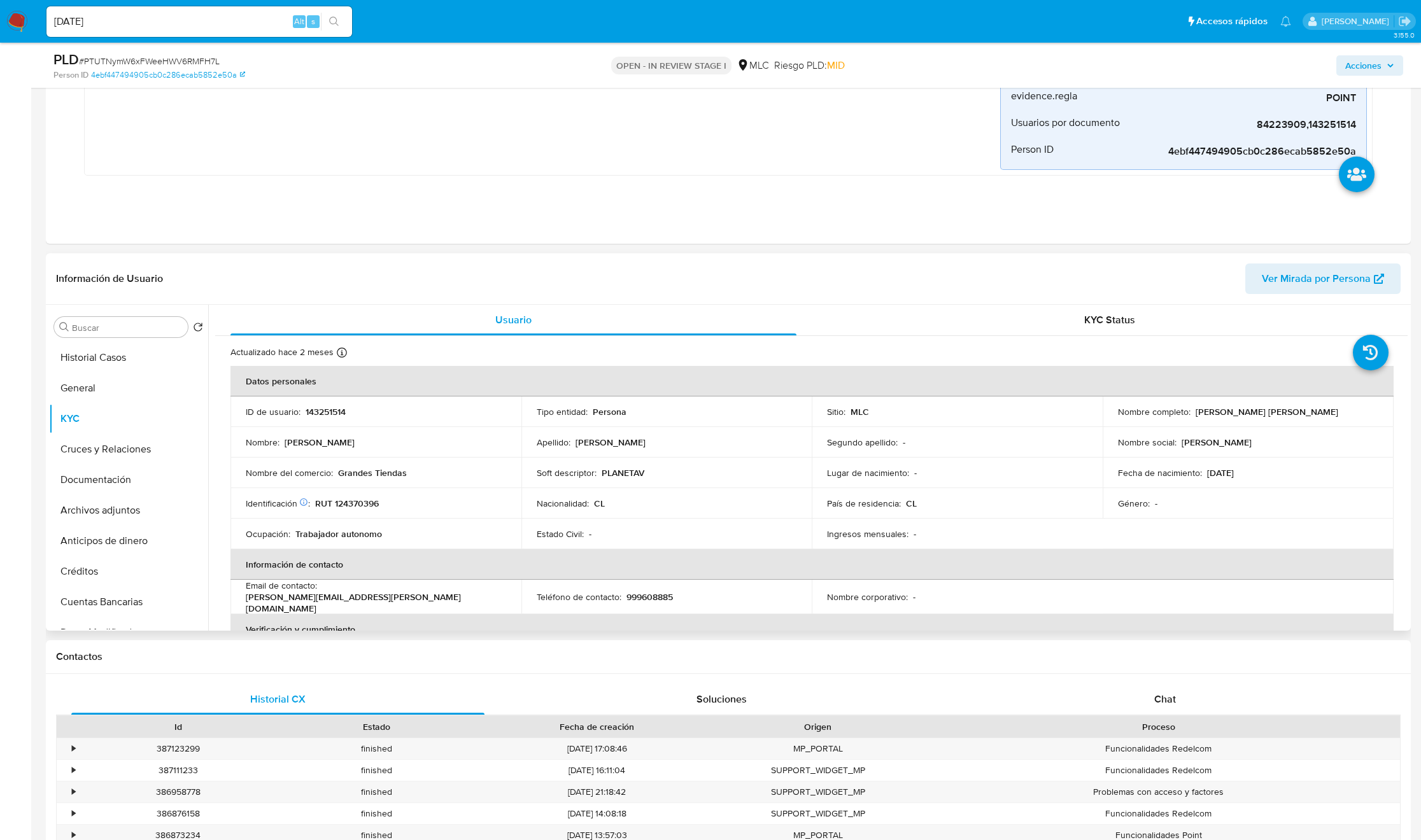
scroll to position [382, 0]
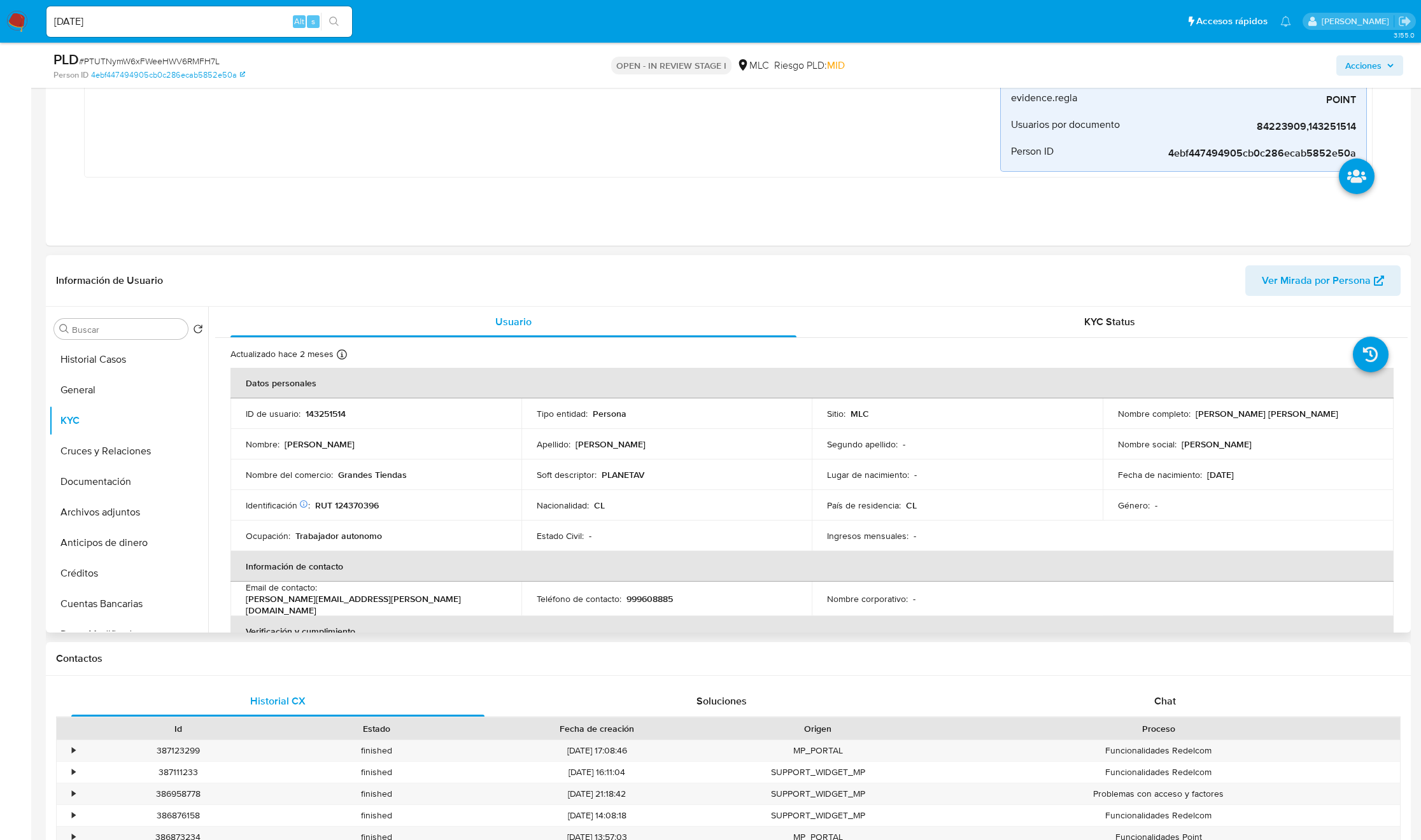
click at [967, 508] on div "País de residencia : CL" at bounding box center [957, 505] width 260 height 11
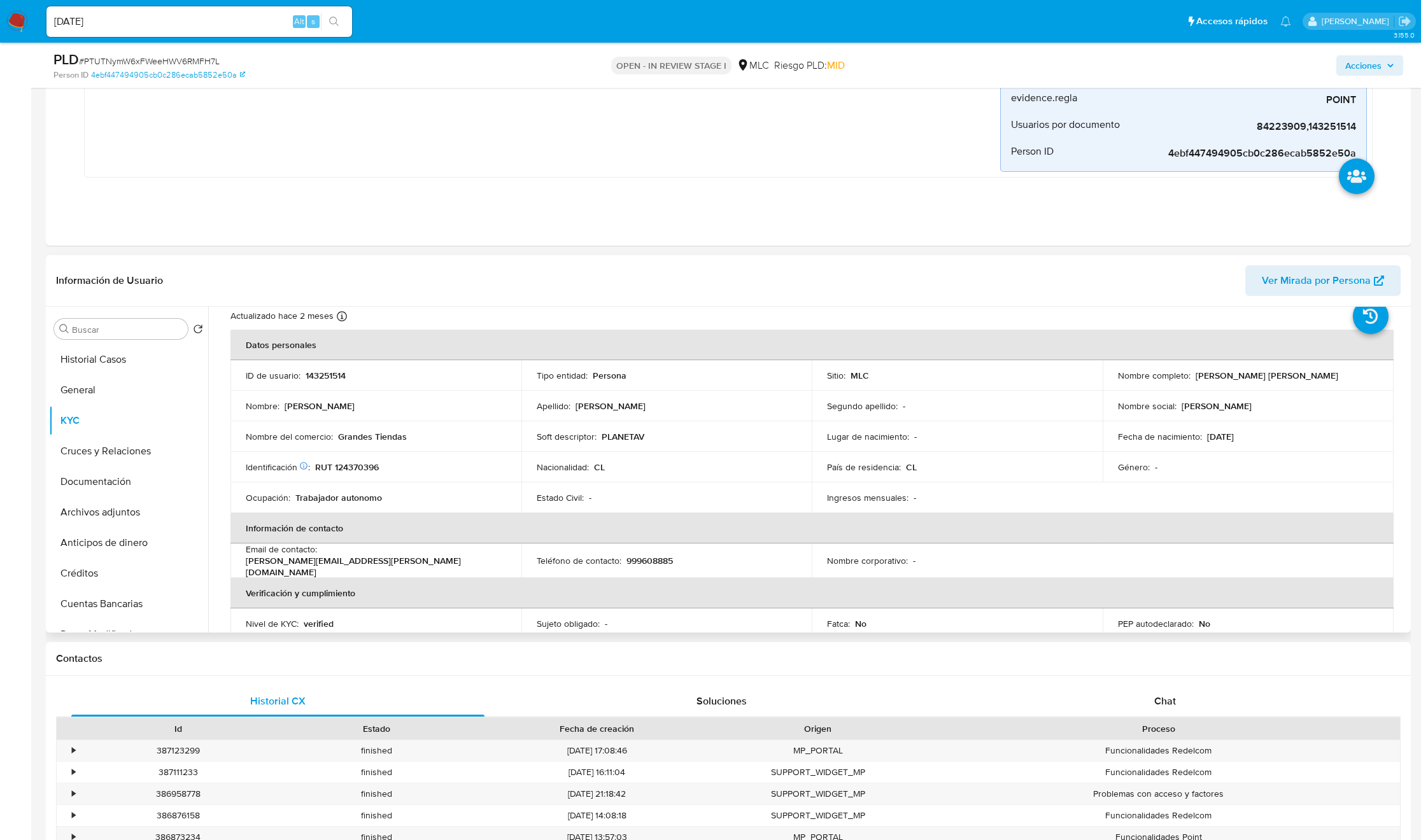
scroll to position [45, 0]
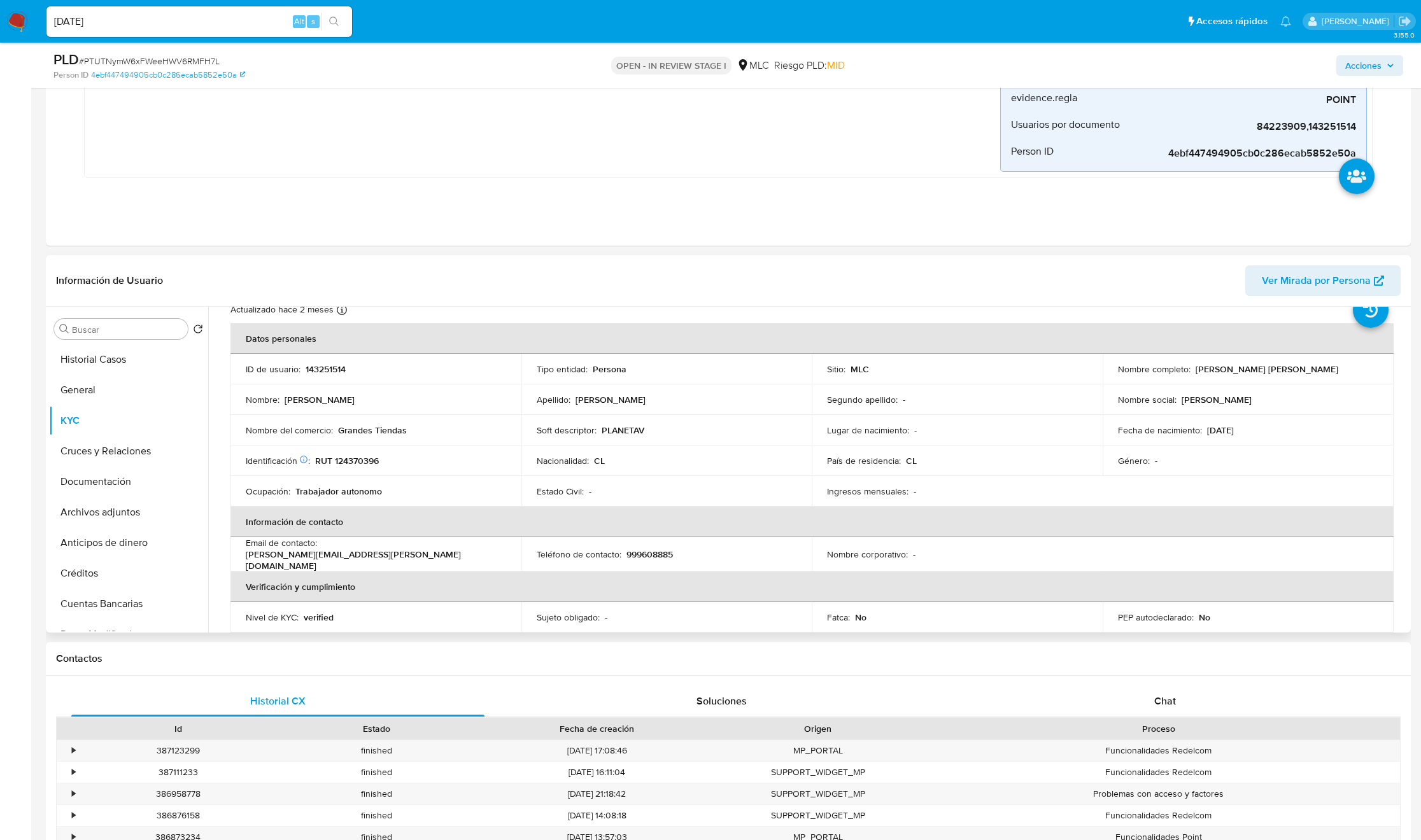
click at [610, 428] on p "PLANETAV" at bounding box center [623, 430] width 43 height 11
click at [653, 433] on div "Soft descriptor : PLANETAV" at bounding box center [666, 430] width 260 height 11
drag, startPoint x: 676, startPoint y: 427, endPoint x: 497, endPoint y: 433, distance: 179.1
click at [497, 433] on tr "Nombre del comercio : Grandes Tiendas Soft descriptor : PLANETAV Lugar de nacim…" at bounding box center [812, 430] width 1163 height 30
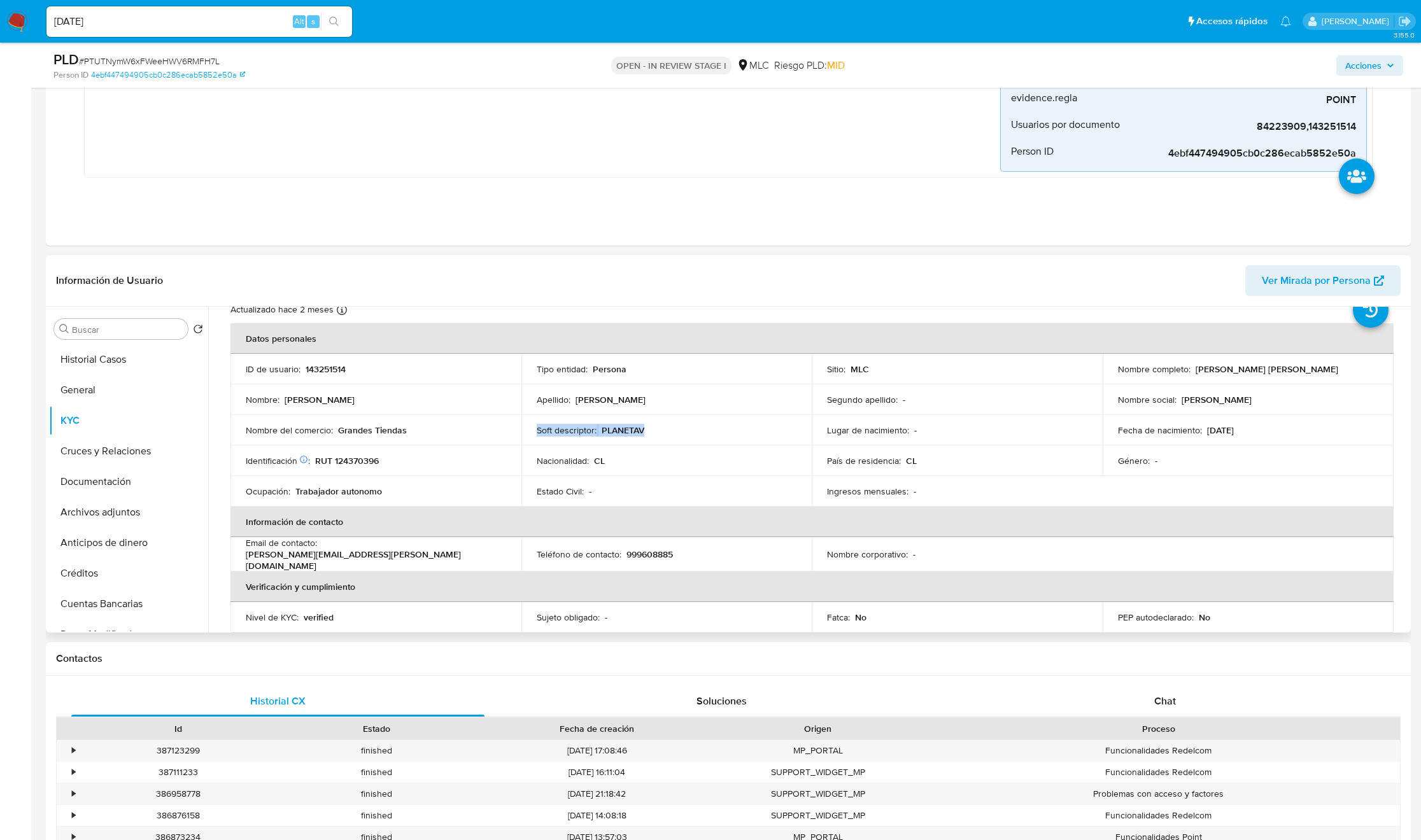
copy tr "Soft descriptor : PLANETAV"
copy div "Nombre del comercio : Grandes Tienda"
drag, startPoint x: 333, startPoint y: 433, endPoint x: 240, endPoint y: 438, distance: 93.1
click at [240, 438] on td "Nombre del comercio : Grandes Tiendas" at bounding box center [376, 430] width 291 height 30
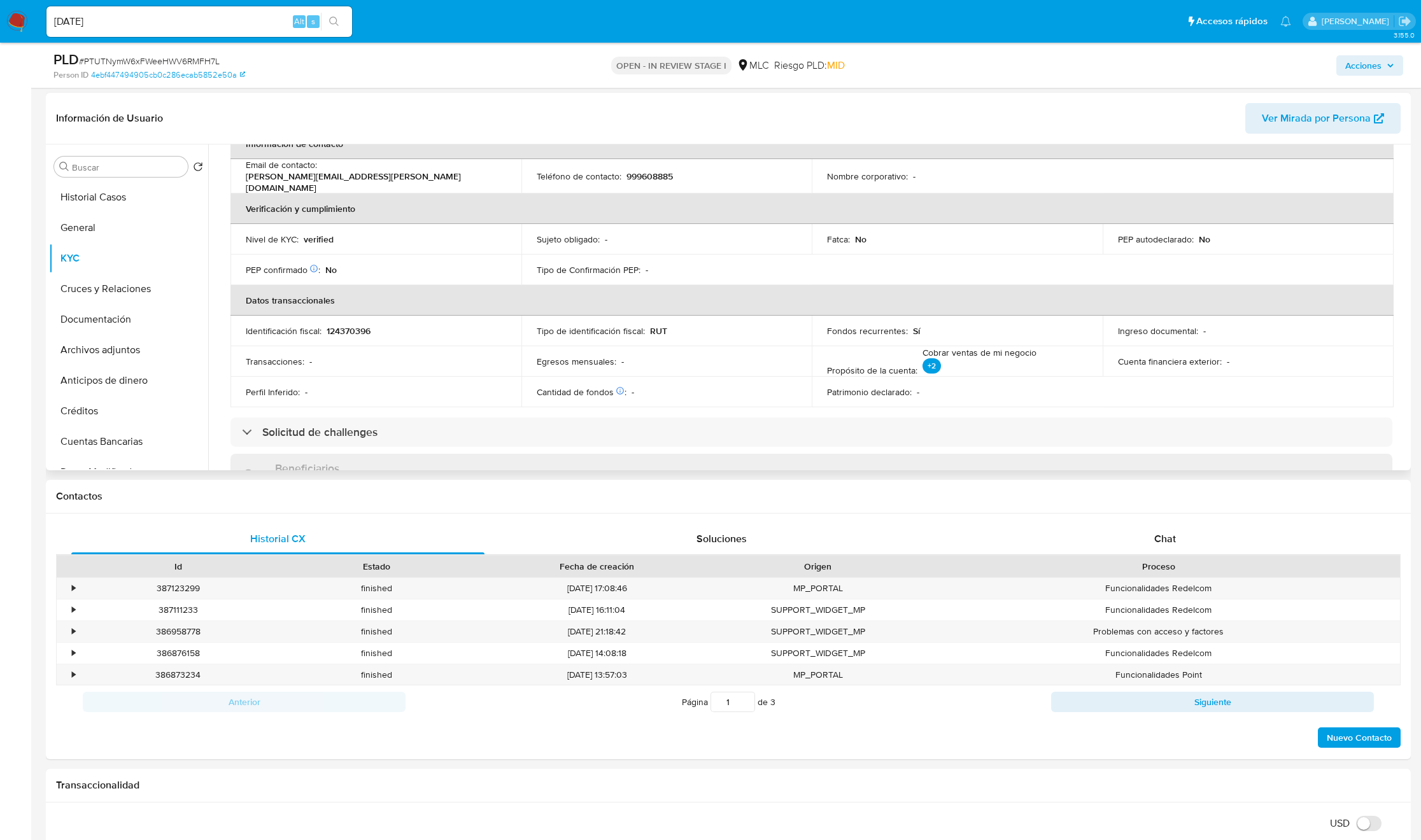
scroll to position [690, 0]
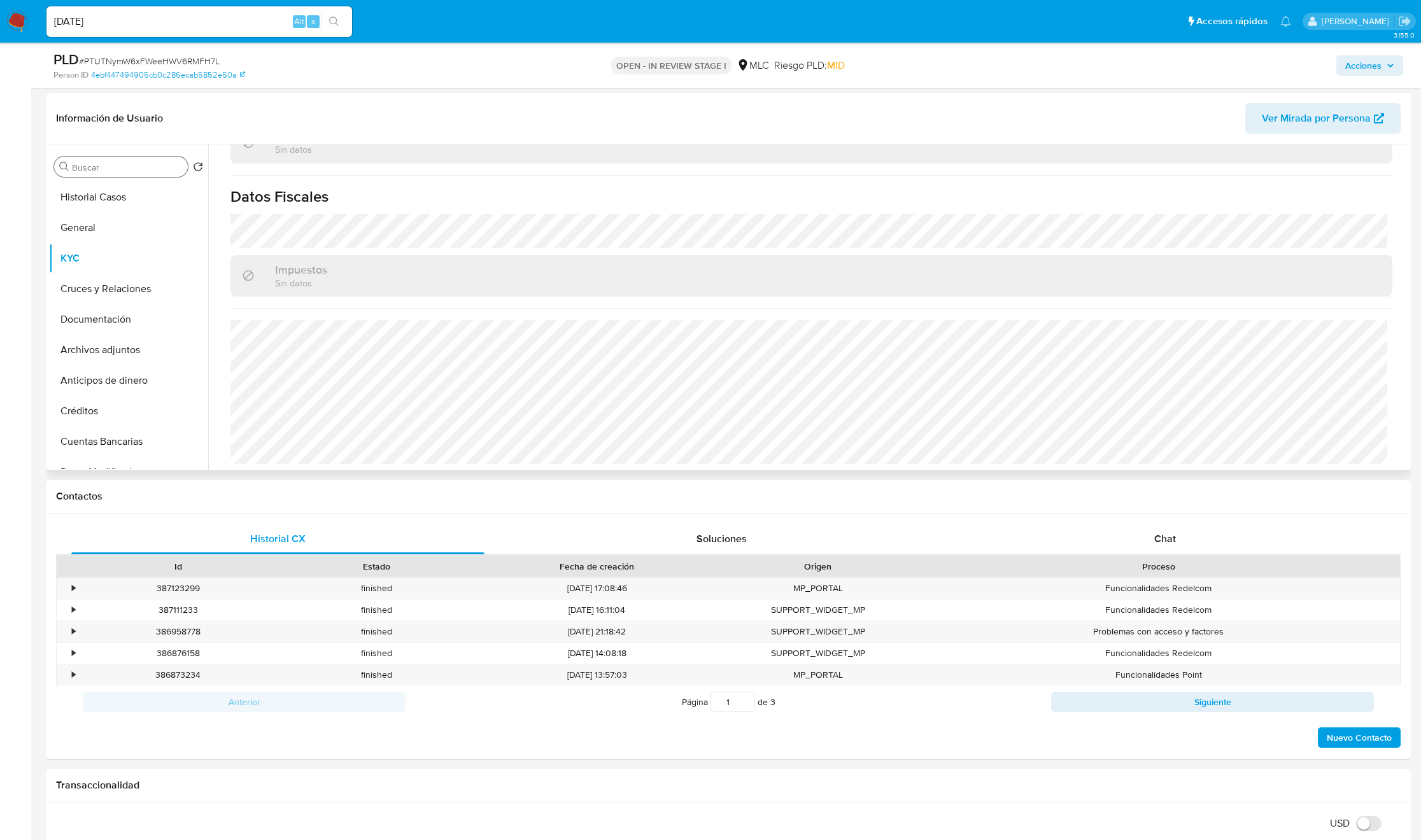
click at [131, 168] on input "Buscar" at bounding box center [127, 168] width 110 height 11
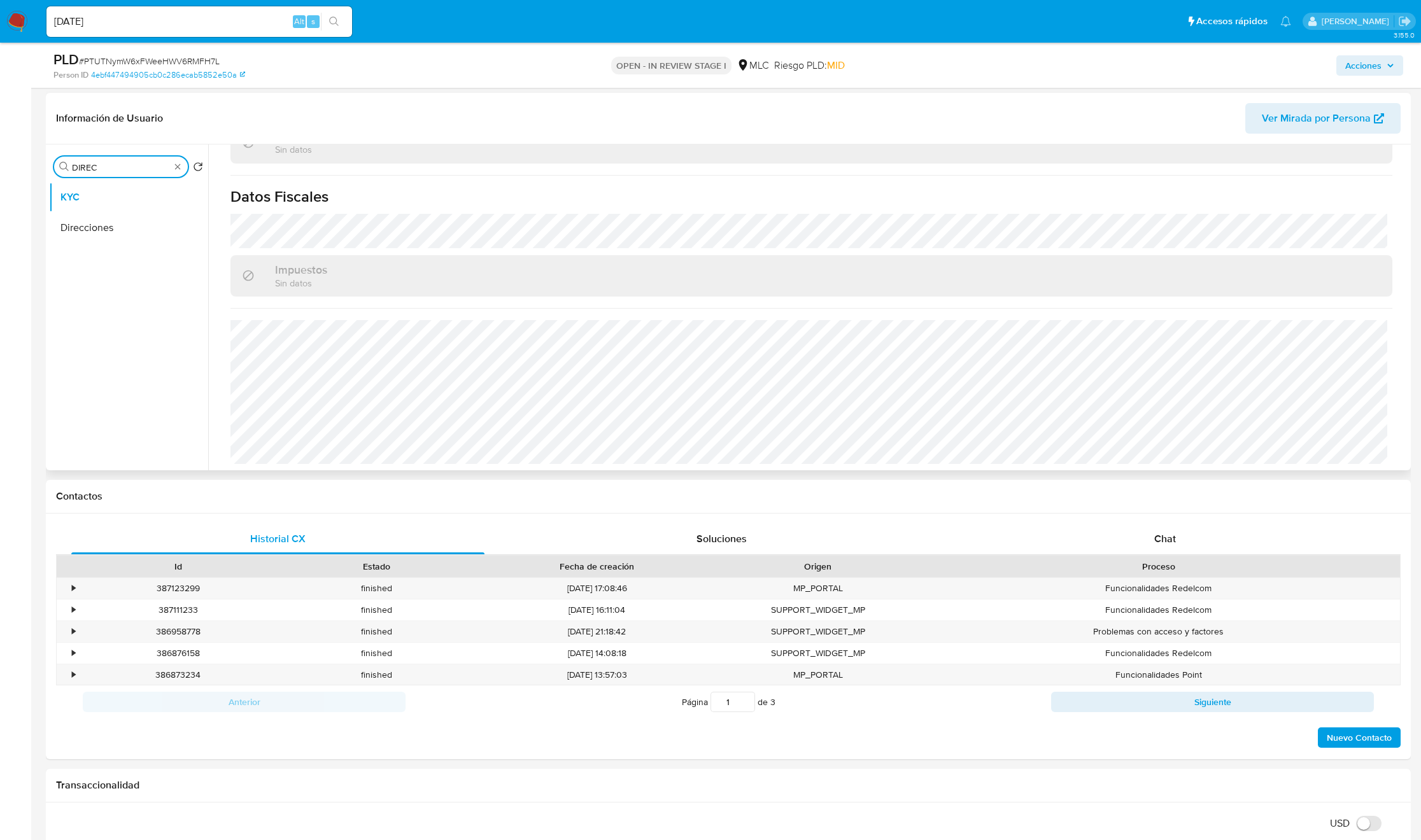
click at [136, 217] on button "Direcciones" at bounding box center [128, 227] width 159 height 30
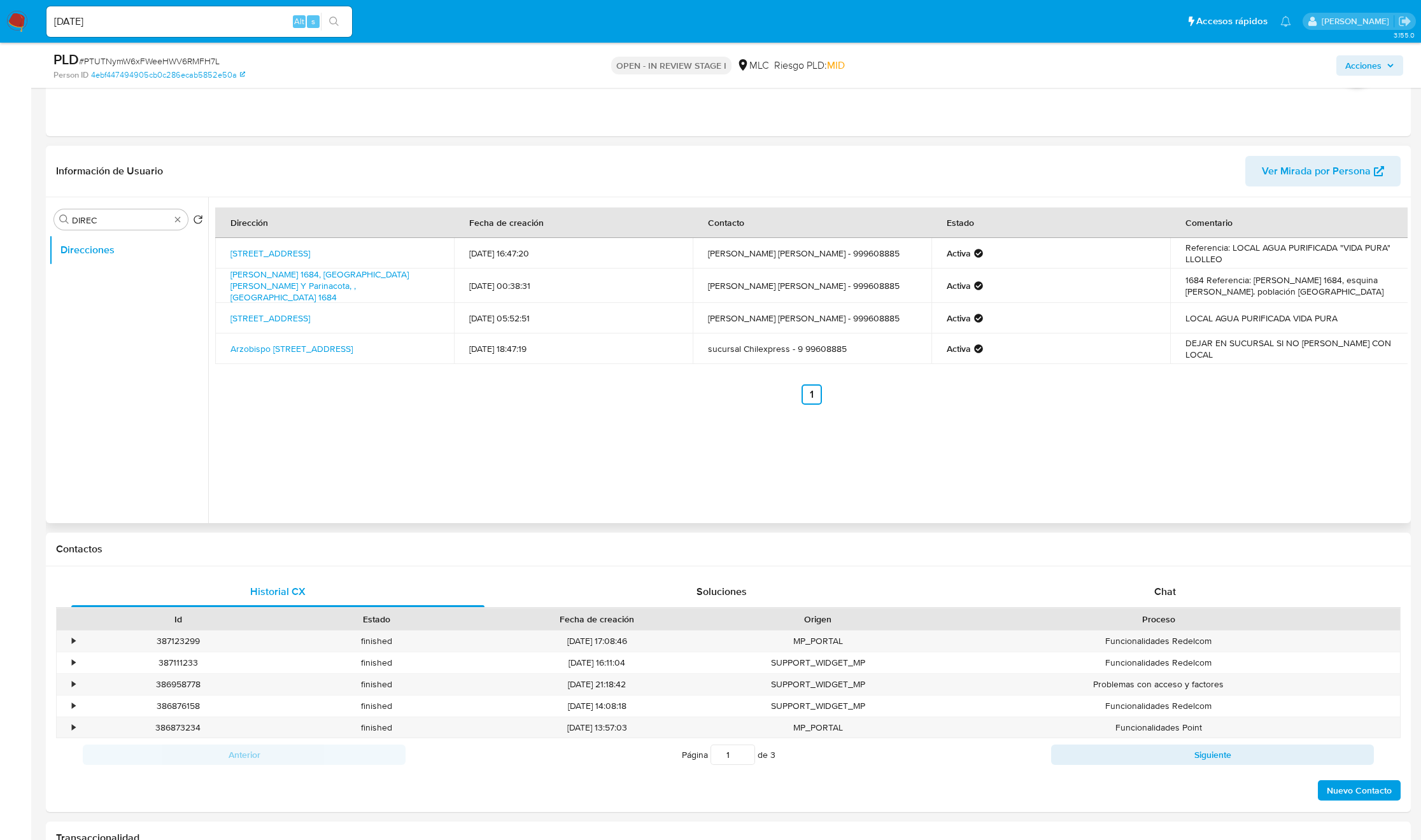
scroll to position [449, 0]
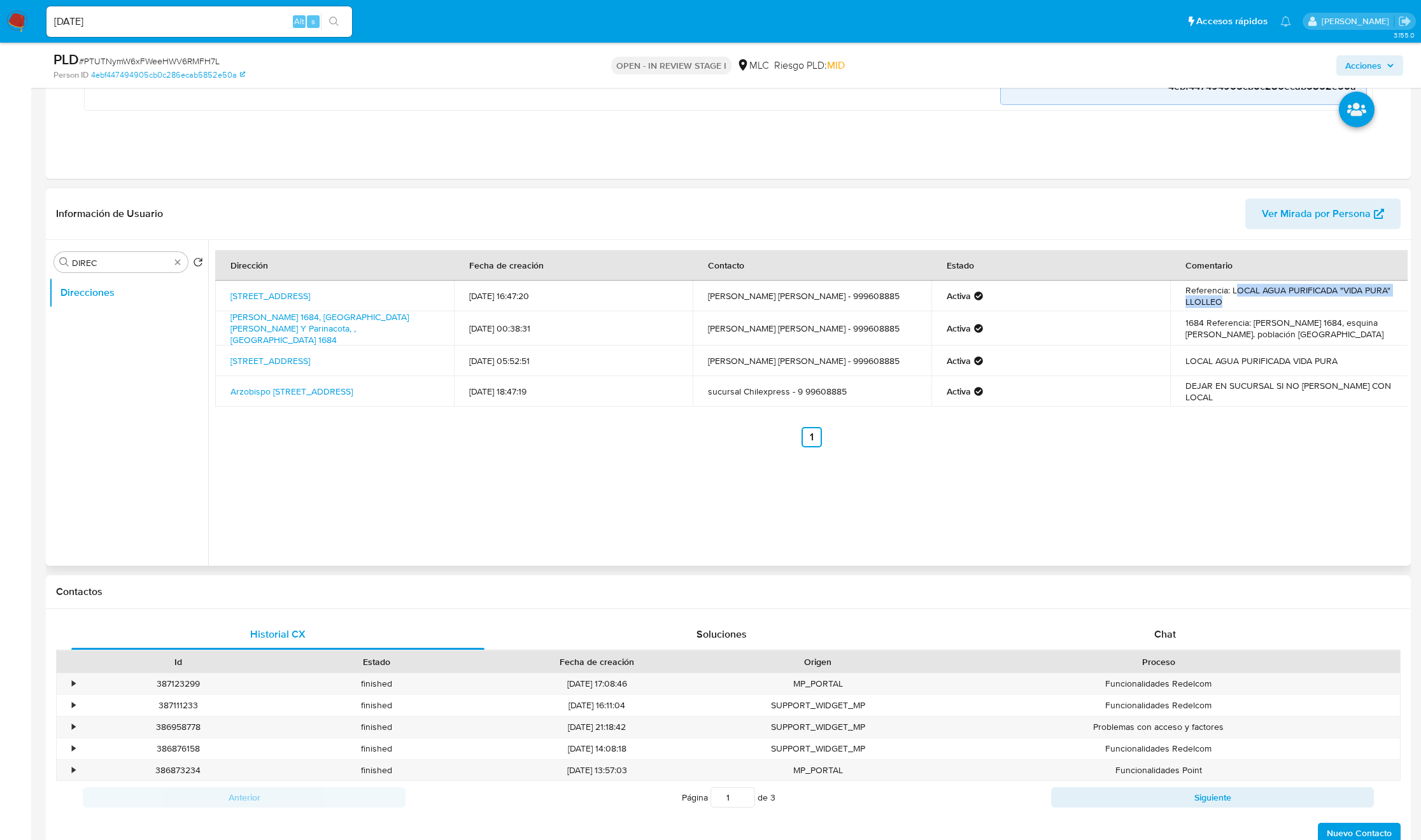
drag, startPoint x: 1268, startPoint y: 302, endPoint x: 1230, endPoint y: 294, distance: 38.8
click at [1230, 294] on td "Referencia: LOCAL AGUA PURIFICADA "VIDA PURA" LLOLLEO" at bounding box center [1289, 295] width 239 height 30
click at [1270, 433] on ul "Anterior 1 Siguiente" at bounding box center [811, 436] width 1192 height 20
click at [1259, 384] on td "DEJAR EN SUCURSAL SI NO DAN CON LOCAL" at bounding box center [1289, 391] width 239 height 30
click at [1259, 383] on td "DEJAR EN SUCURSAL SI NO DAN CON LOCAL" at bounding box center [1289, 391] width 239 height 30
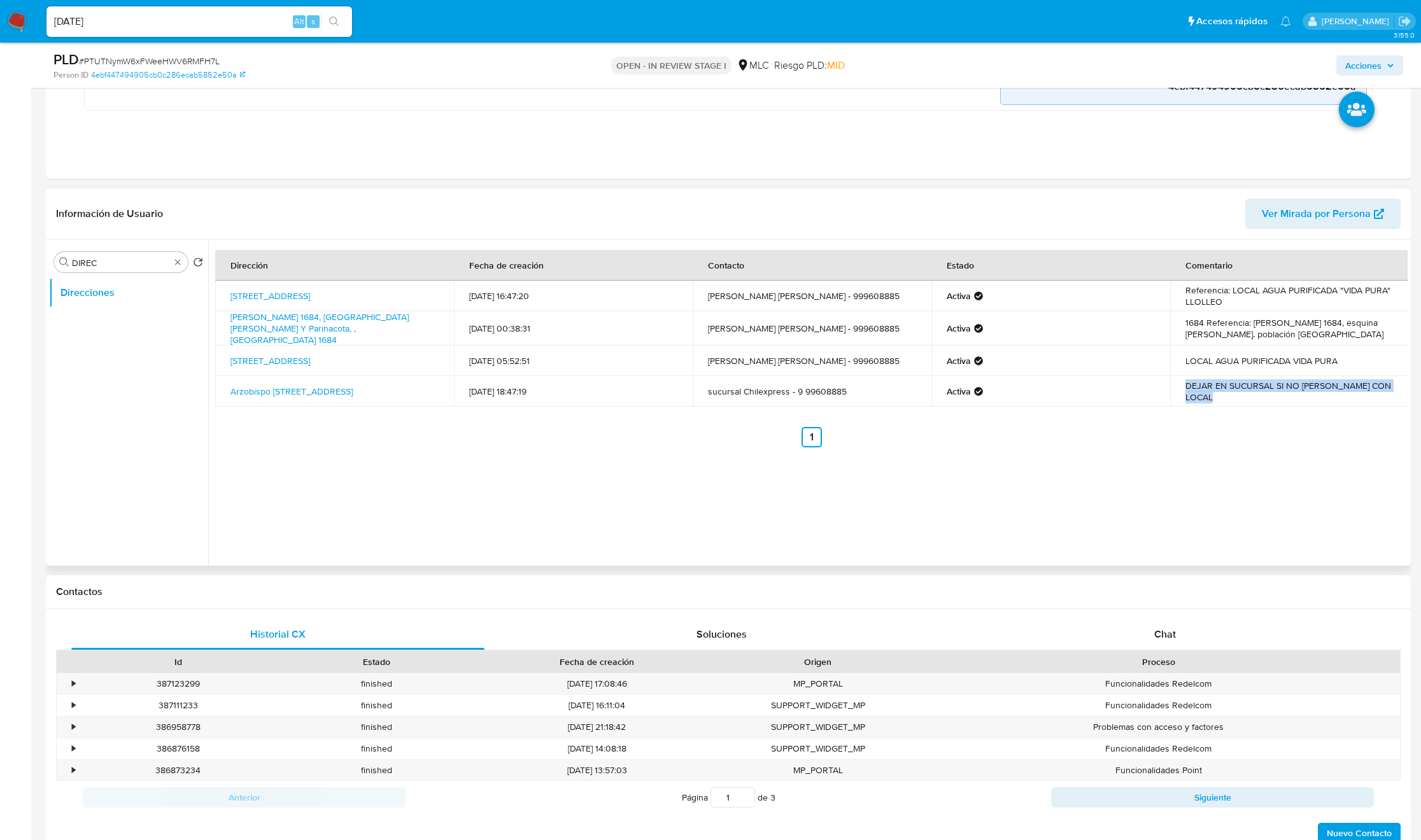
click at [1259, 383] on td "DEJAR EN SUCURSAL SI NO DAN CON LOCAL" at bounding box center [1289, 391] width 239 height 30
click at [1262, 298] on td "Referencia: LOCAL AGUA PURIFICADA "VIDA PURA" LLOLLEO" at bounding box center [1289, 295] width 239 height 30
click at [150, 260] on input "DIREC" at bounding box center [121, 263] width 98 height 11
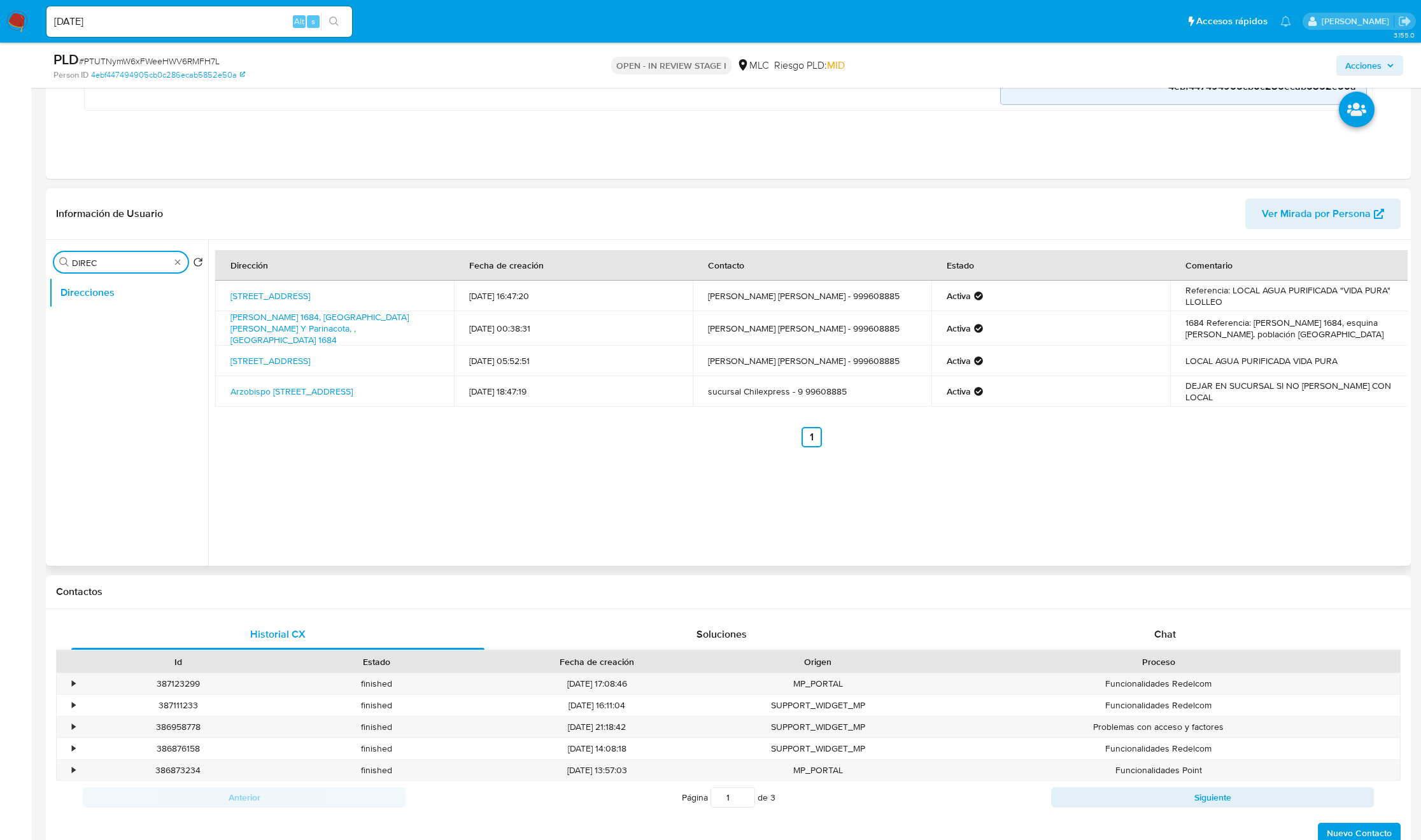
click at [150, 260] on input "DIREC" at bounding box center [121, 263] width 98 height 11
type input "CR"
click at [137, 318] on button "Créditos" at bounding box center [123, 323] width 149 height 30
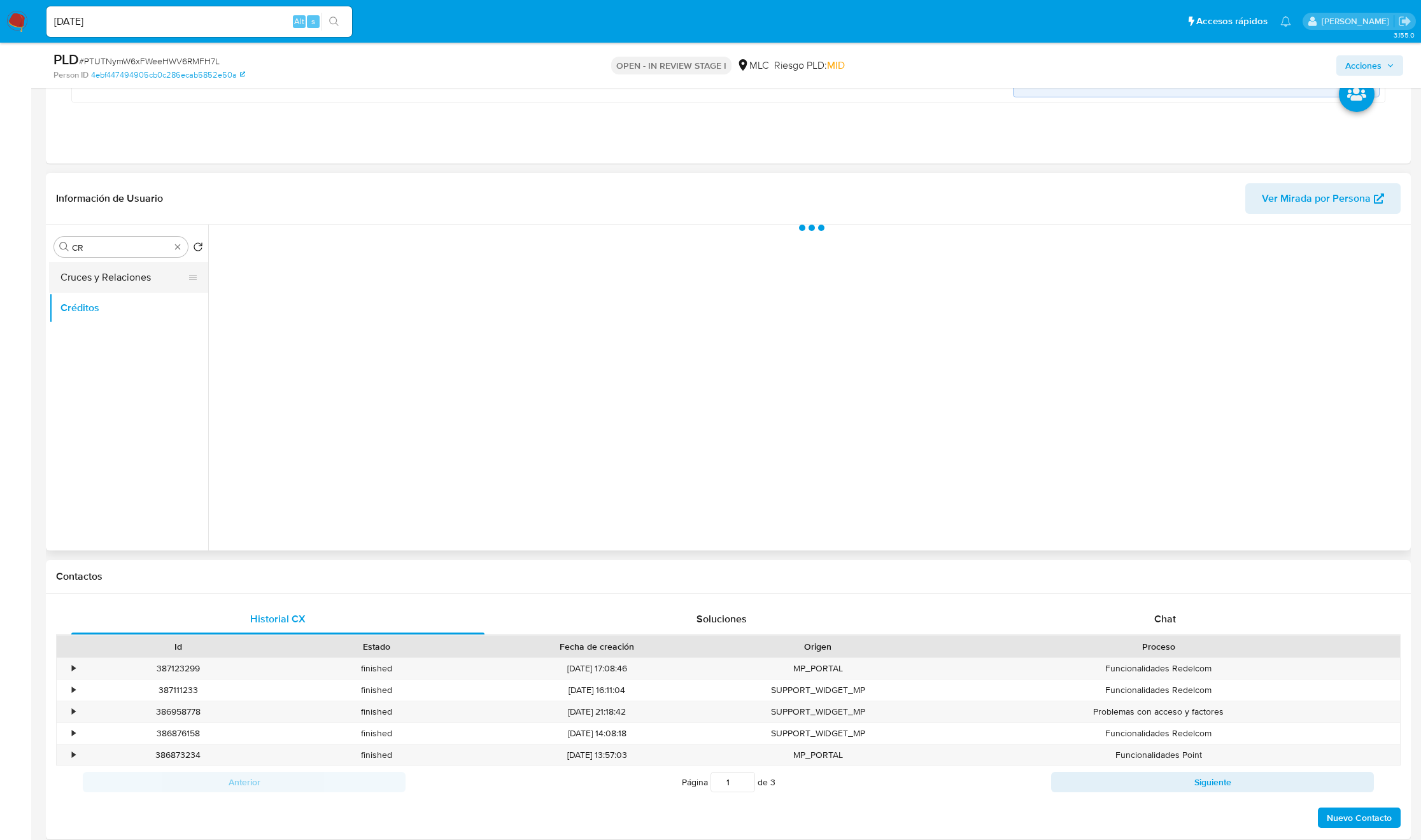
click at [127, 268] on button "Cruces y Relaciones" at bounding box center [123, 277] width 149 height 30
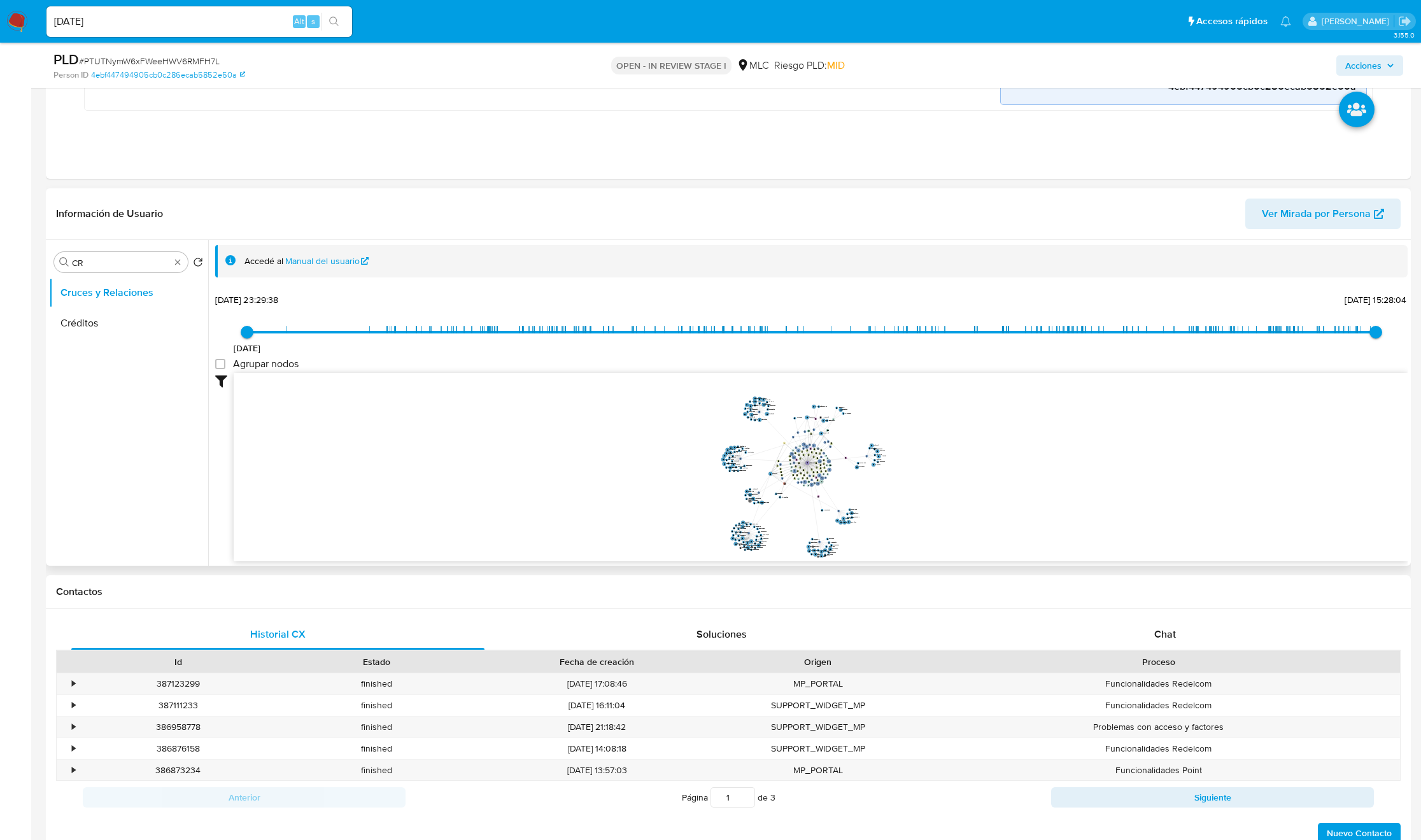
drag, startPoint x: 793, startPoint y: 489, endPoint x: 787, endPoint y: 484, distance: 7.8
click at [787, 490] on icon "phone-6db6cd3935c025bb045b44fd8d54e0e4  user-143251514  143251514 person-4ebf…" at bounding box center [821, 465] width 1174 height 185
drag, startPoint x: 787, startPoint y: 484, endPoint x: 780, endPoint y: 476, distance: 10.6
click at [780, 476] on icon "phone-6db6cd3935c025bb045b44fd8d54e0e4  user-143251514  143251514 person-4ebf…" at bounding box center [821, 465] width 1174 height 185
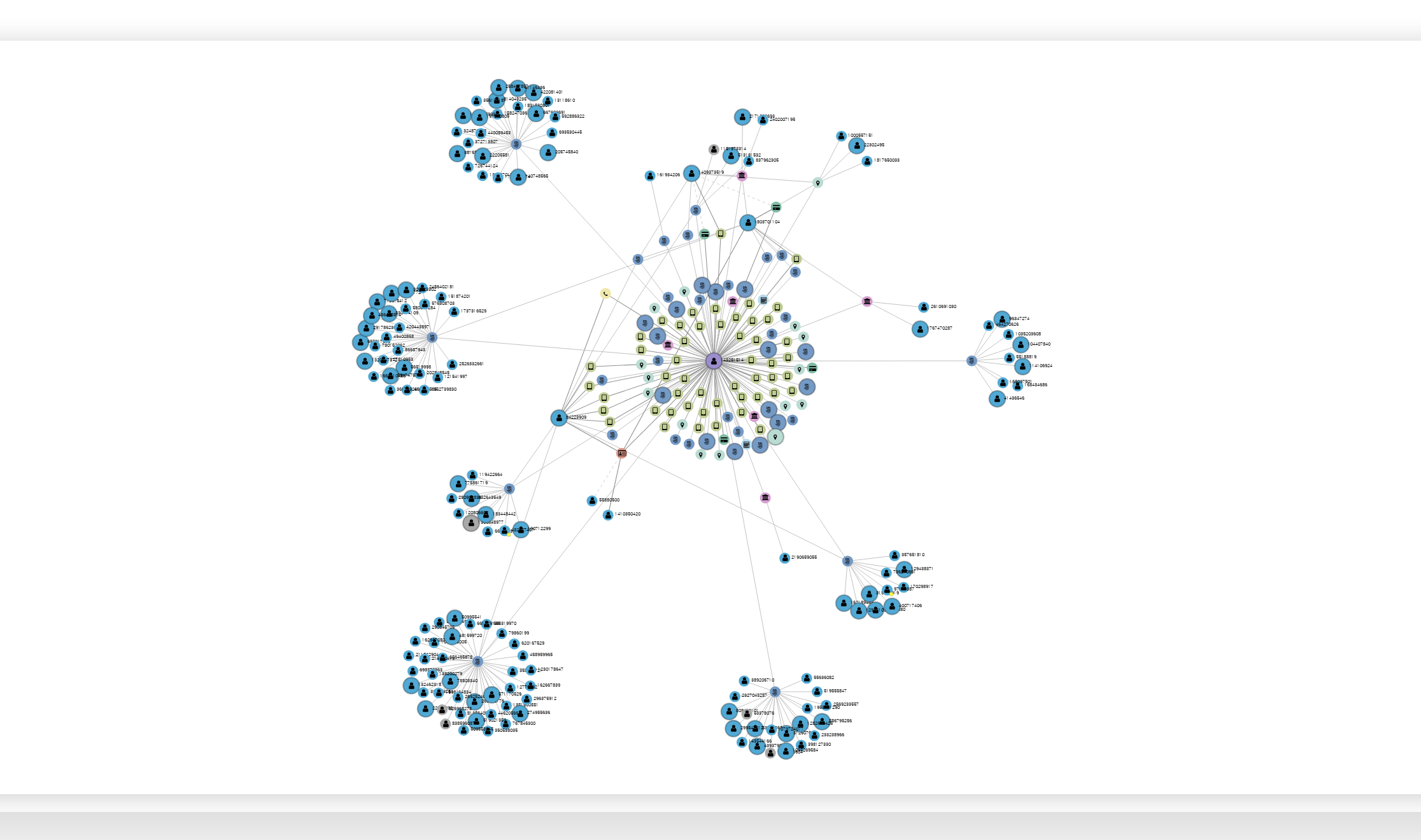
click at [922, 512] on icon "phone-6db6cd3935c025bb045b44fd8d54e0e4  user-143251514  143251514 person-4ebf…" at bounding box center [821, 465] width 1174 height 185
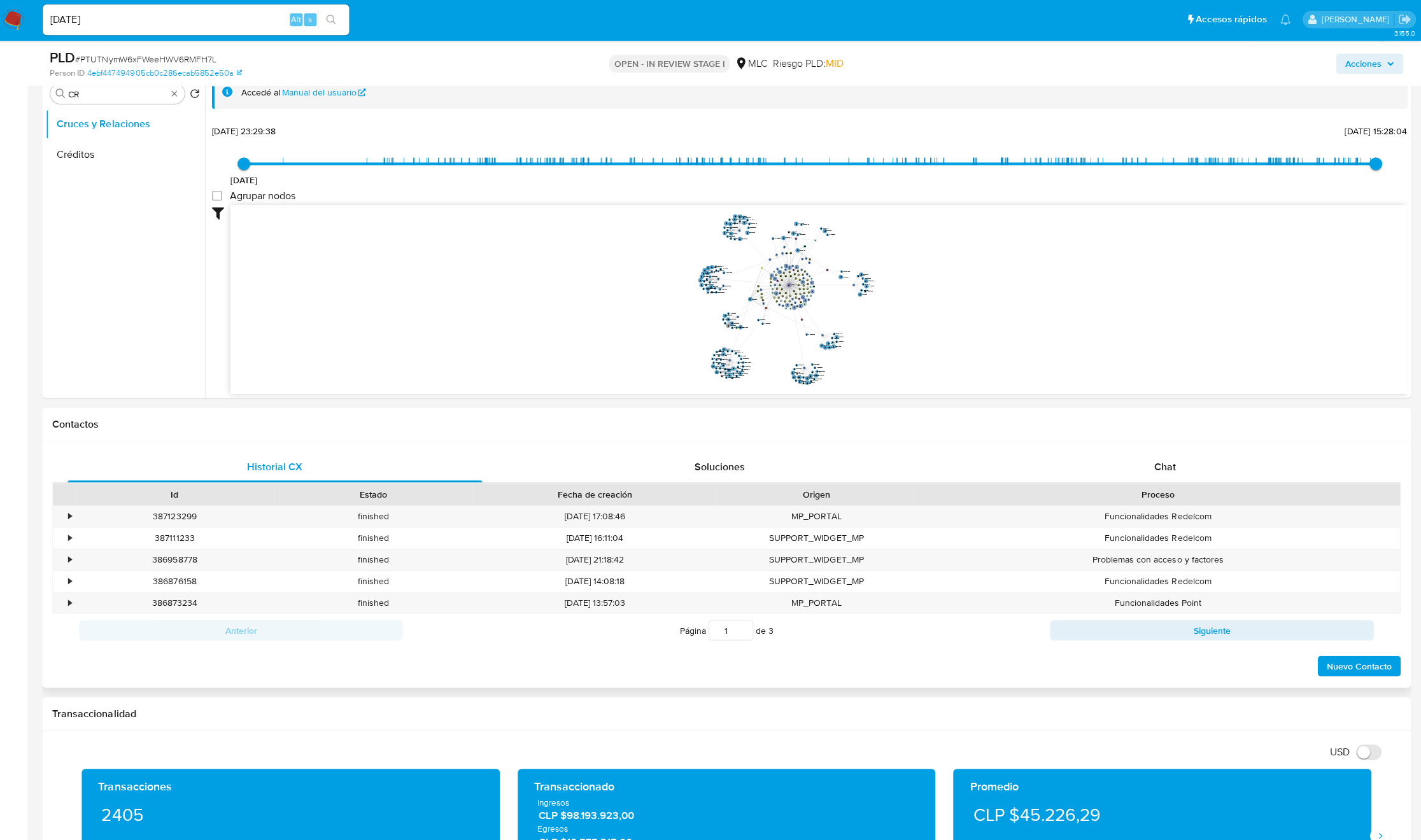
scroll to position [615, 0]
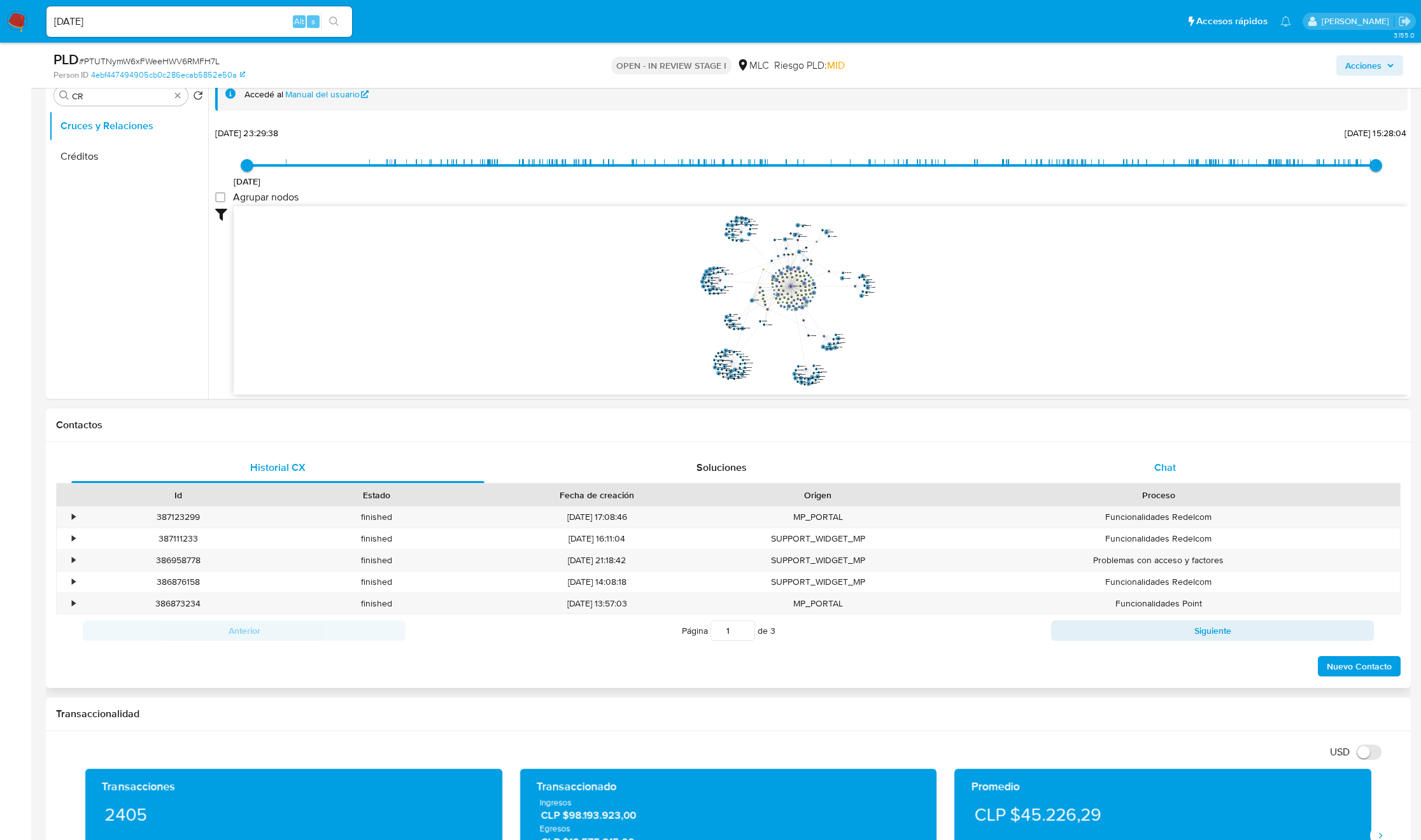
click at [1178, 468] on div "Chat" at bounding box center [1165, 467] width 413 height 30
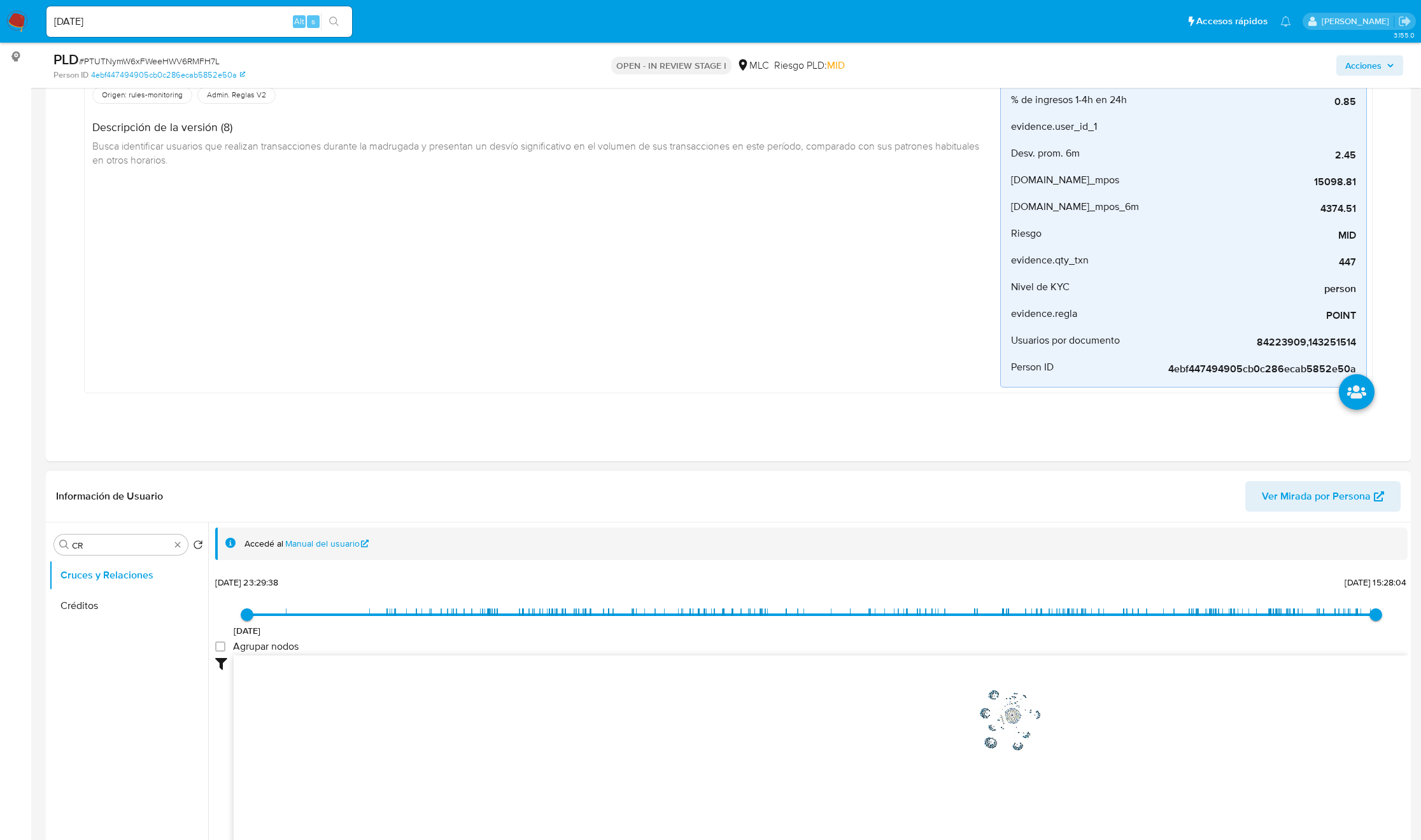
scroll to position [166, 0]
click at [143, 543] on input "CR" at bounding box center [121, 545] width 98 height 11
click at [142, 544] on input "CR" at bounding box center [121, 545] width 98 height 11
type input "doc"
click at [105, 609] on button "Documentación" at bounding box center [123, 605] width 149 height 30
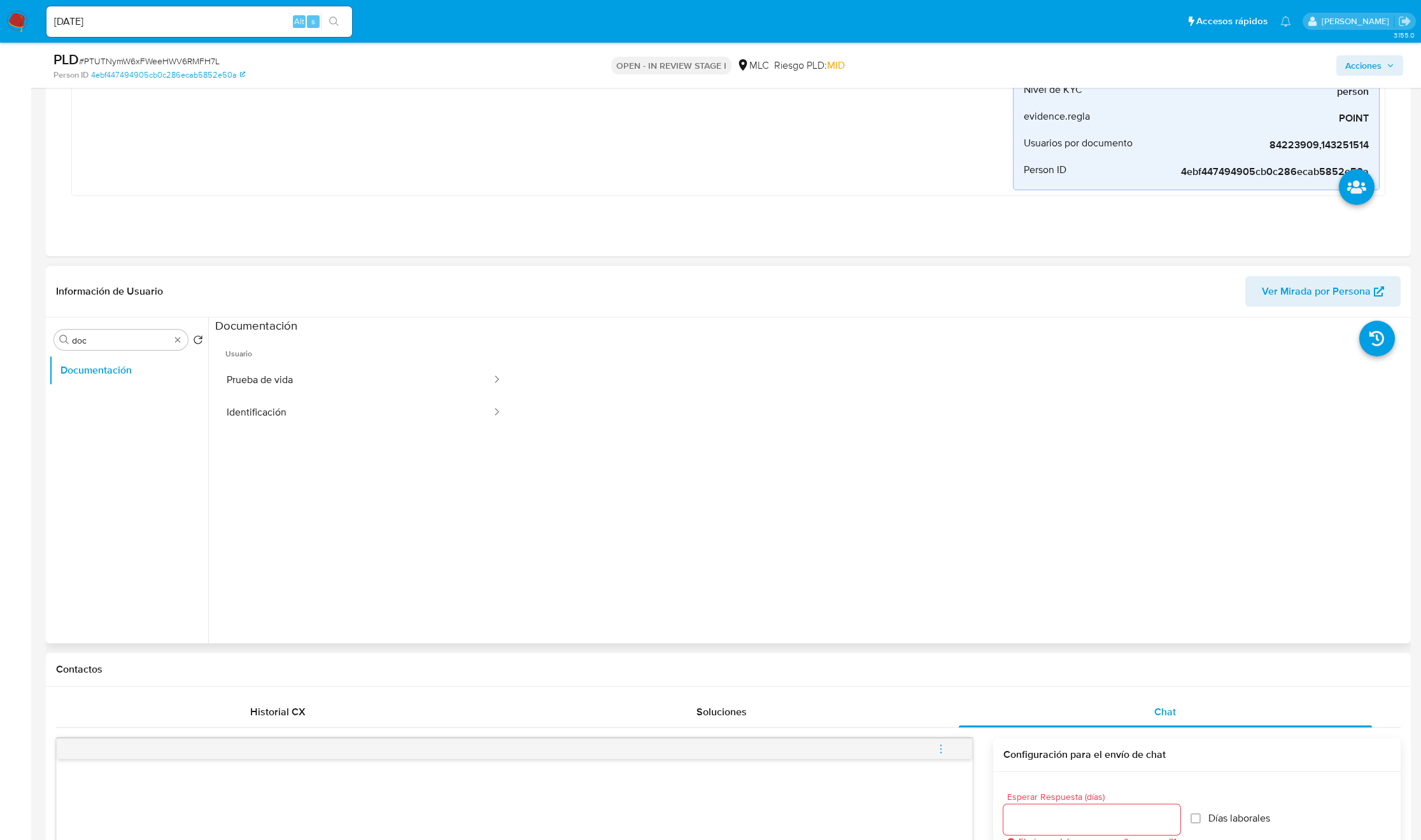
scroll to position [357, 0]
click at [294, 378] on button "Prueba de vida" at bounding box center [353, 379] width 277 height 33
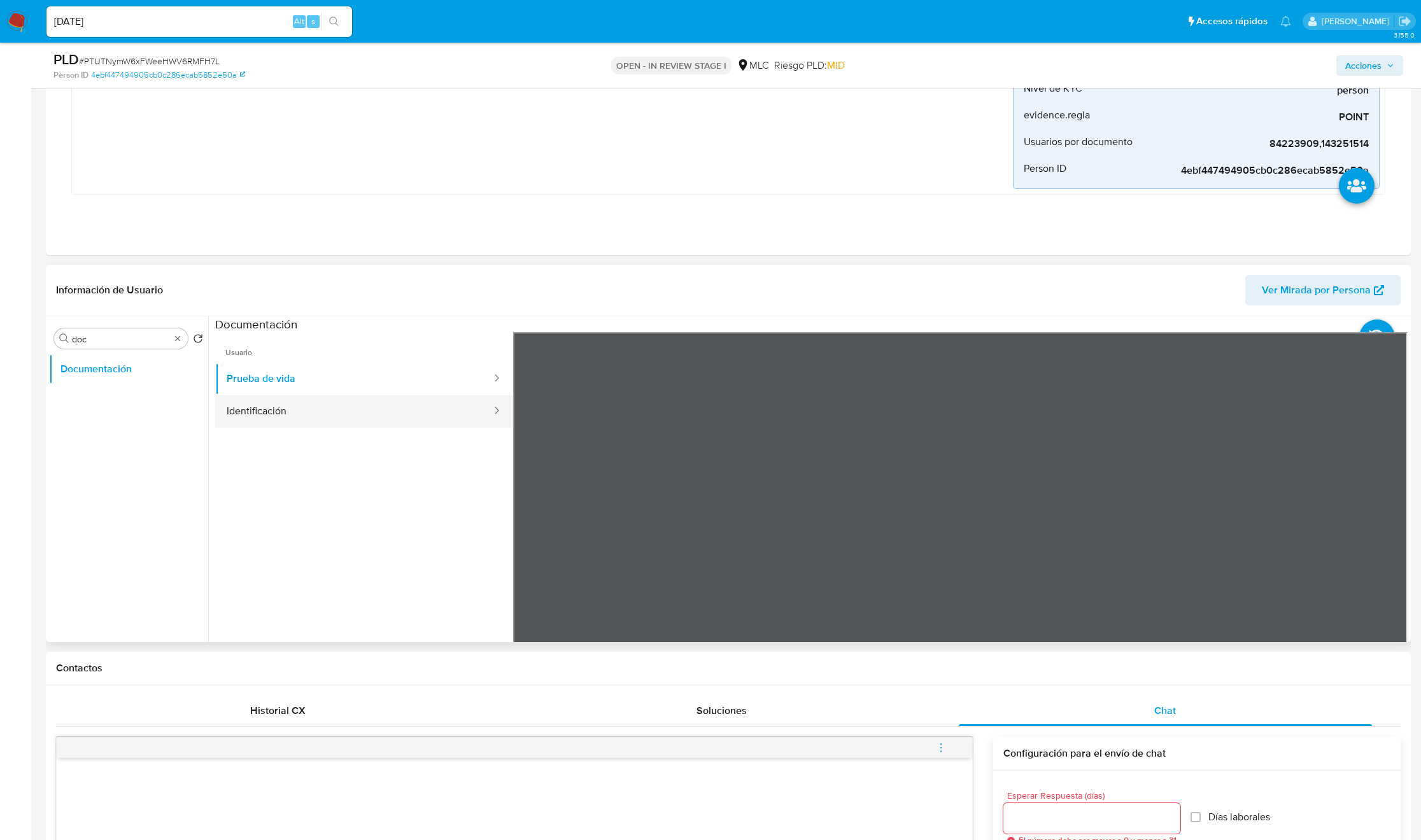
click at [330, 414] on button "Identificación" at bounding box center [353, 412] width 277 height 33
click at [1387, 542] on icon at bounding box center [1391, 538] width 25 height 25
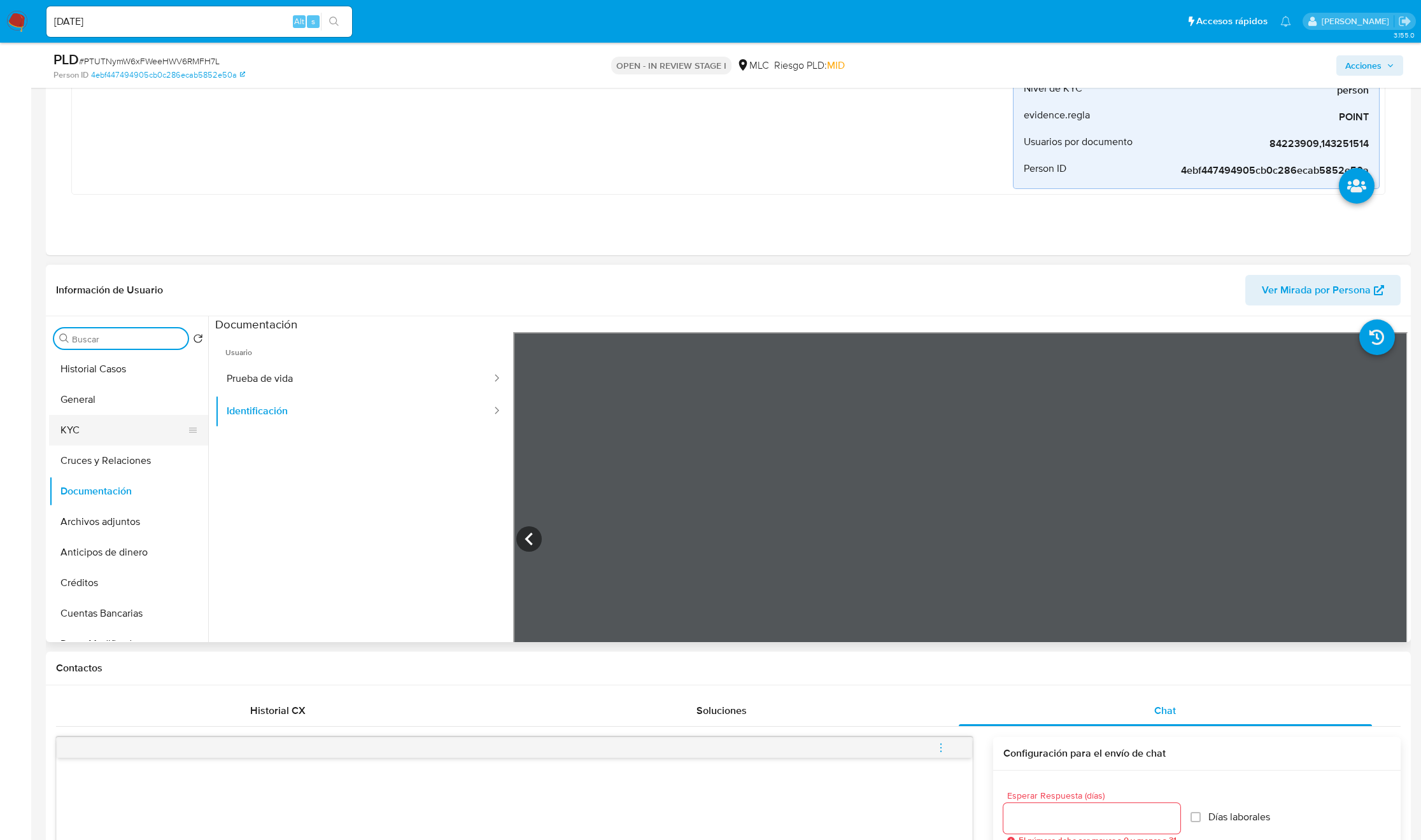
click at [110, 418] on button "KYC" at bounding box center [123, 430] width 149 height 30
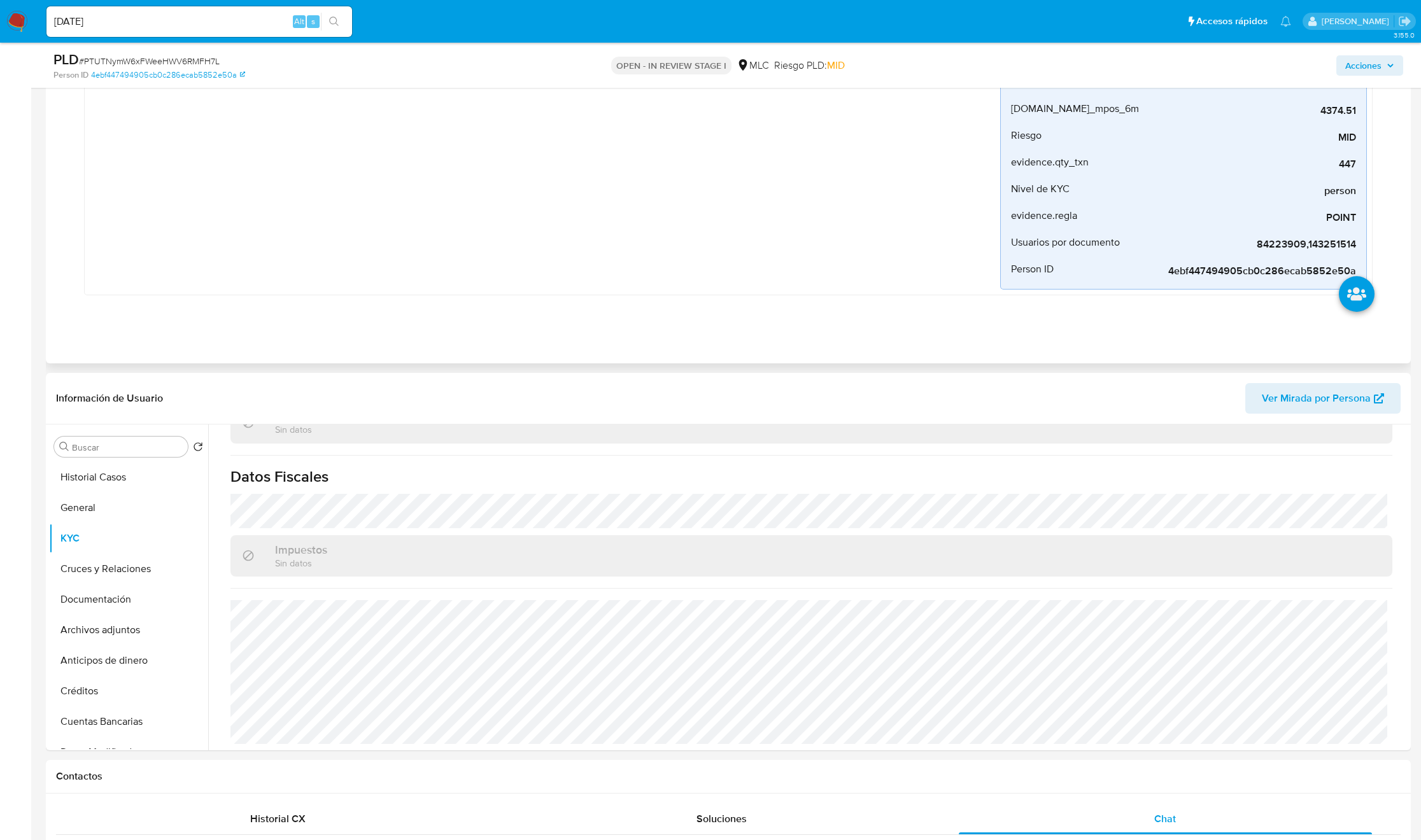
scroll to position [286, 0]
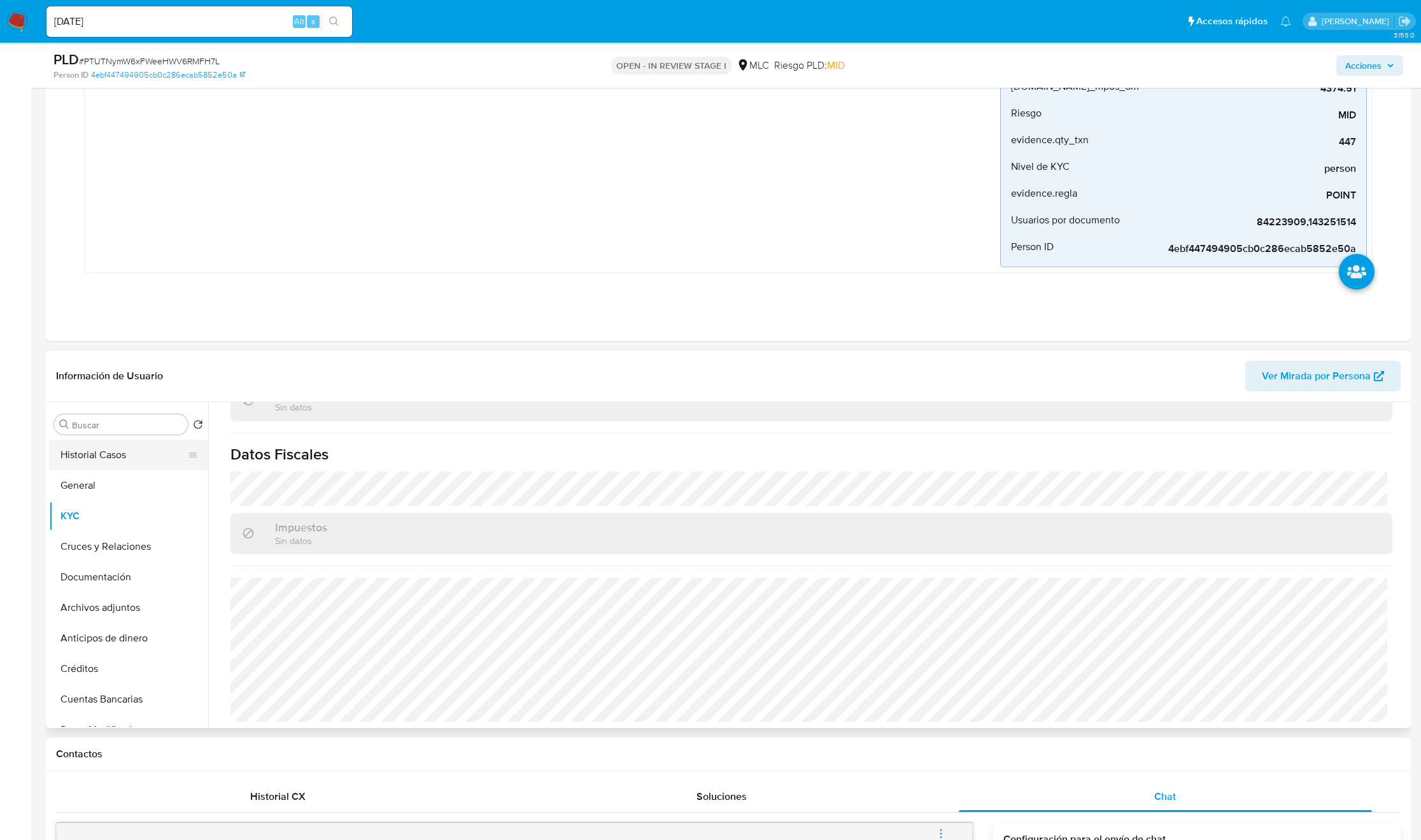
click at [128, 449] on button "Historial Casos" at bounding box center [123, 454] width 149 height 30
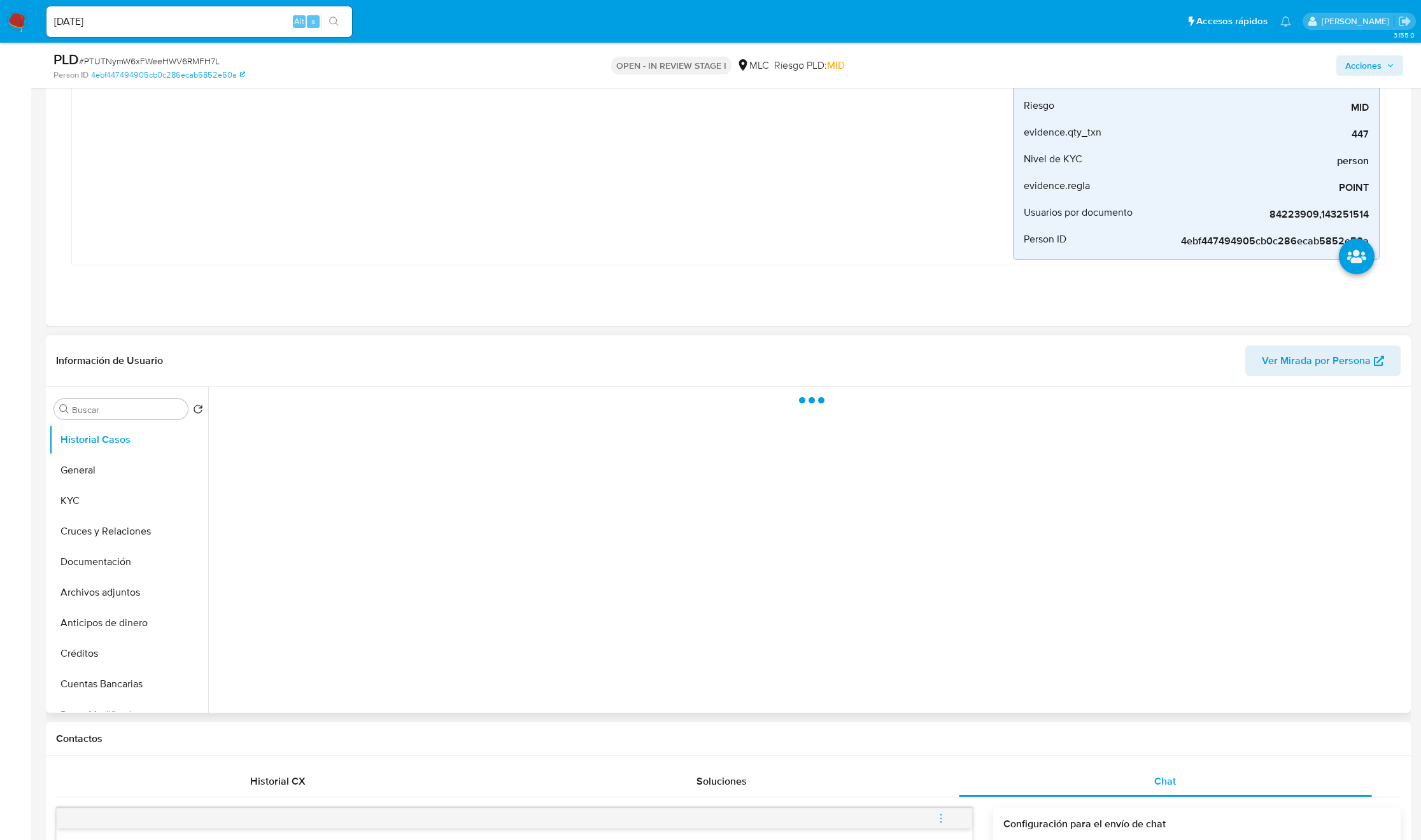
scroll to position [0, 0]
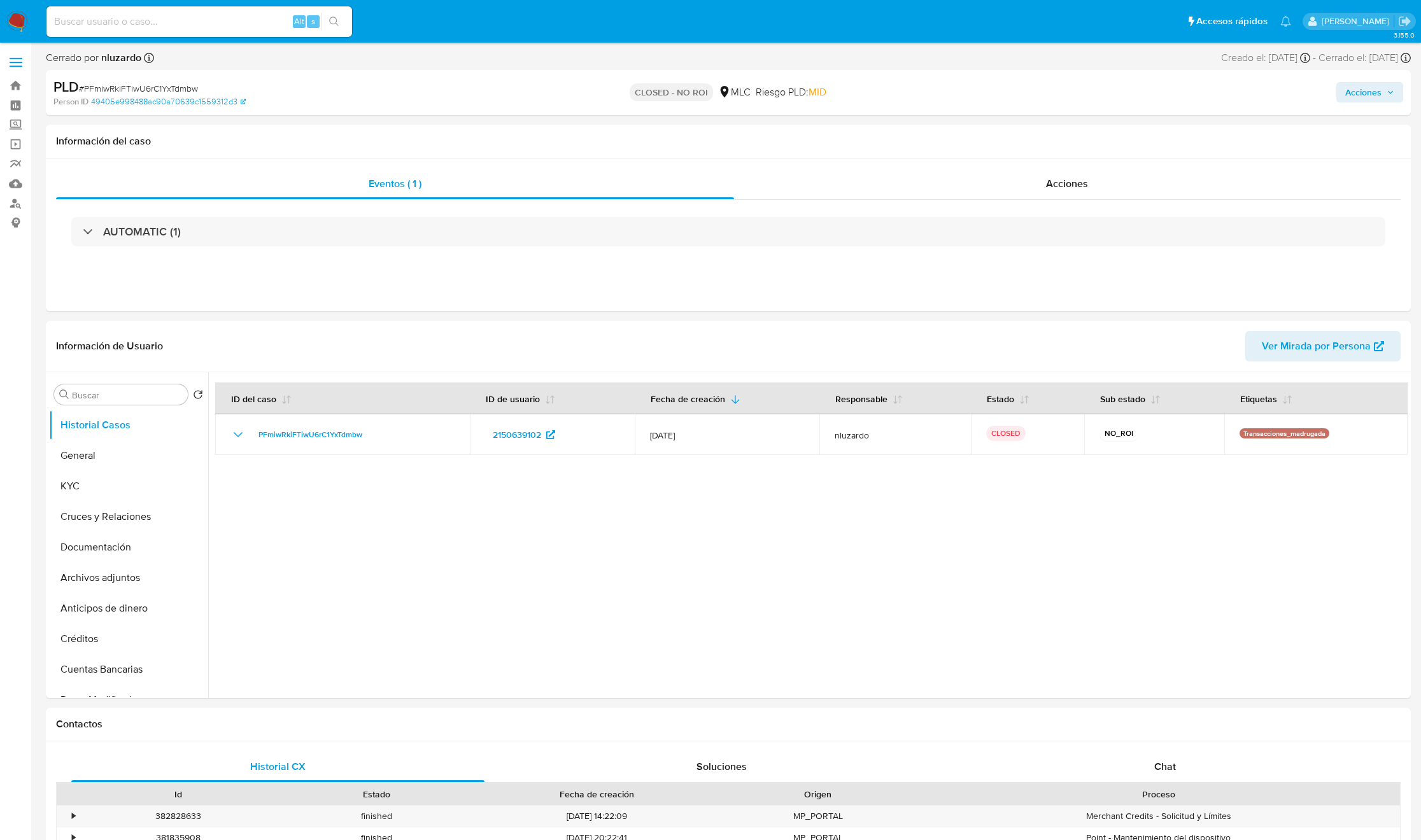
select select "10"
